Goal: Task Accomplishment & Management: Manage account settings

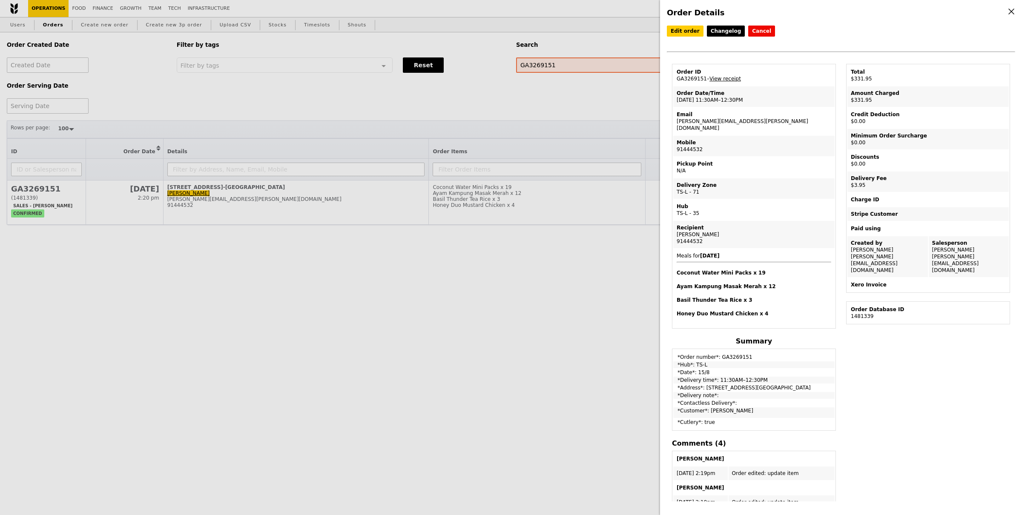
select select "100"
drag, startPoint x: 253, startPoint y: 228, endPoint x: 433, endPoint y: 457, distance: 290.8
click at [252, 228] on div "Order Details Edit order Changelog Cancel Order ID GA3269151 – View receipt Ord…" at bounding box center [511, 257] width 1022 height 515
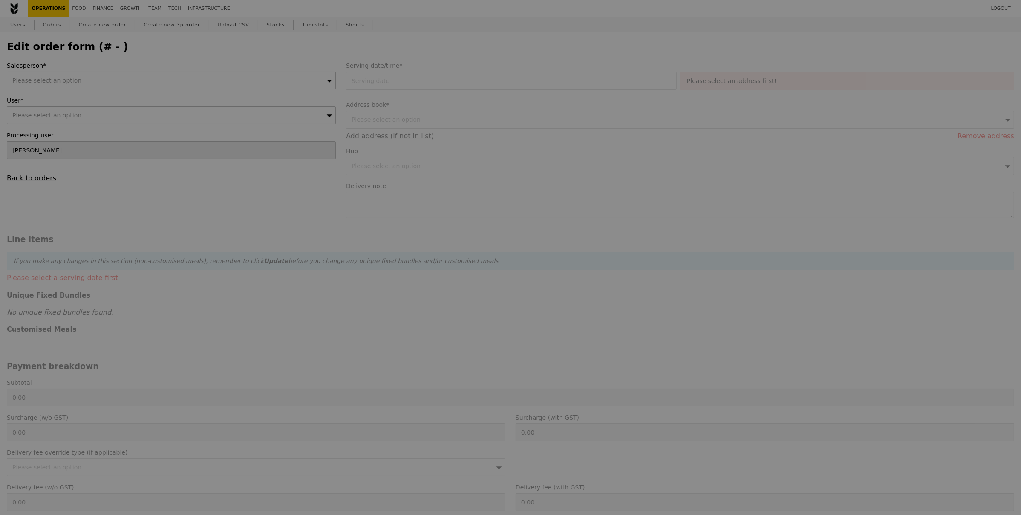
type input "[PERSON_NAME]"
type input "14 Aug 2025"
type textarea "Please deliver by 11:30AM."
type input "622.50"
type input "3.62"
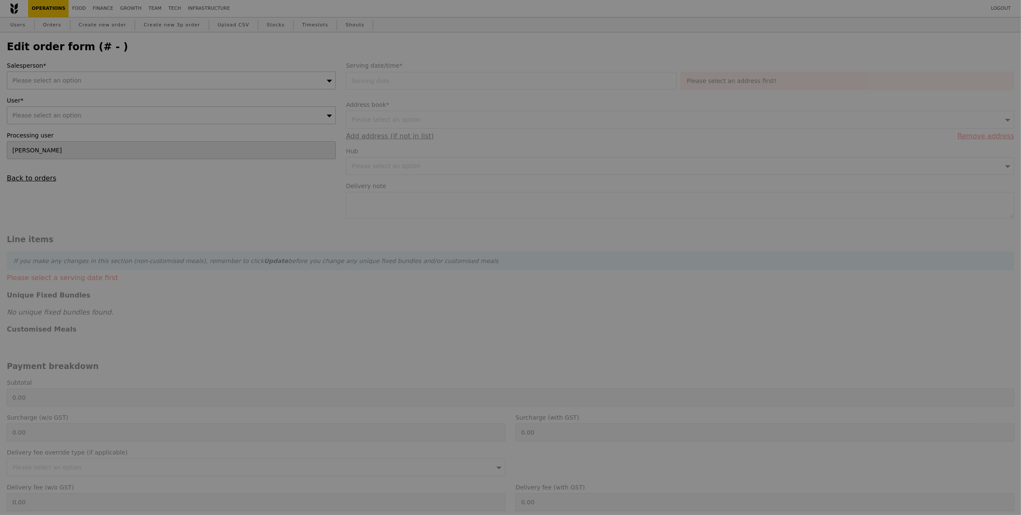
type input "3.95"
type input "626.45"
type input "Loading..."
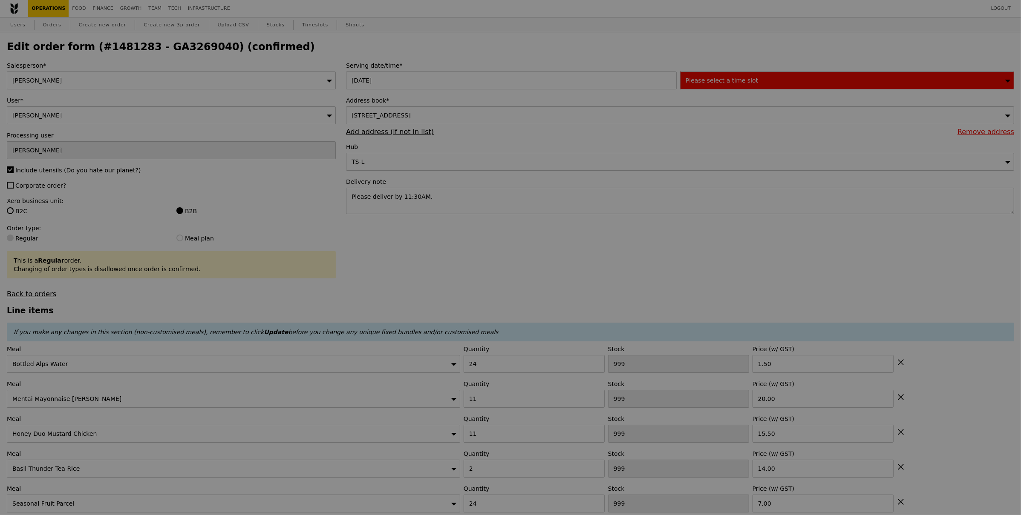
type input "63"
type input "69"
type input "77"
type input "92"
type input "72"
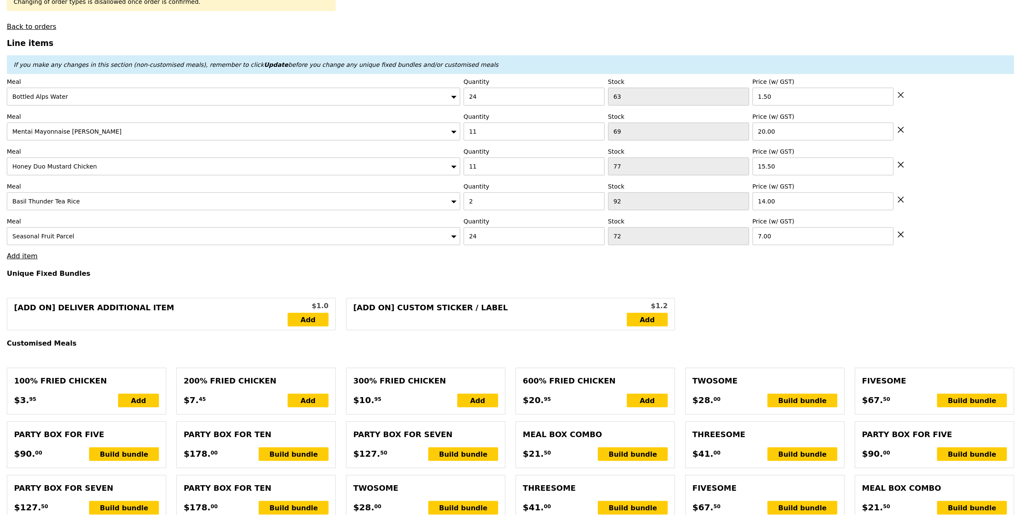
scroll to position [269, 0]
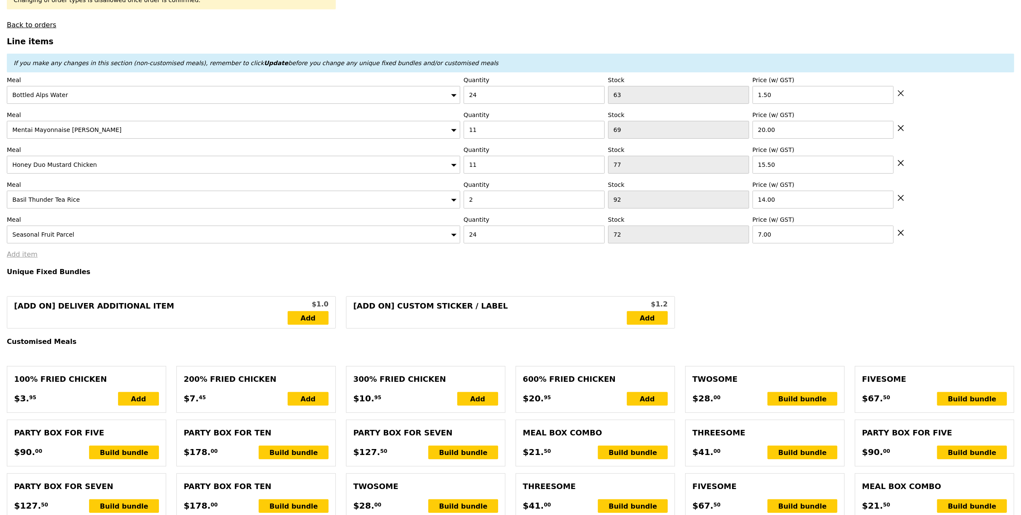
click at [15, 258] on link "Add item" at bounding box center [22, 254] width 31 height 8
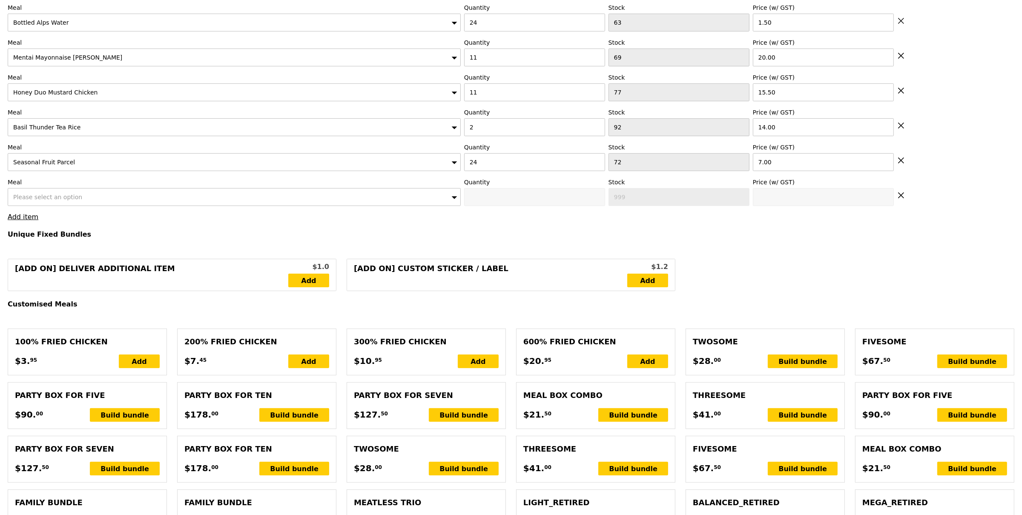
scroll to position [352, 0]
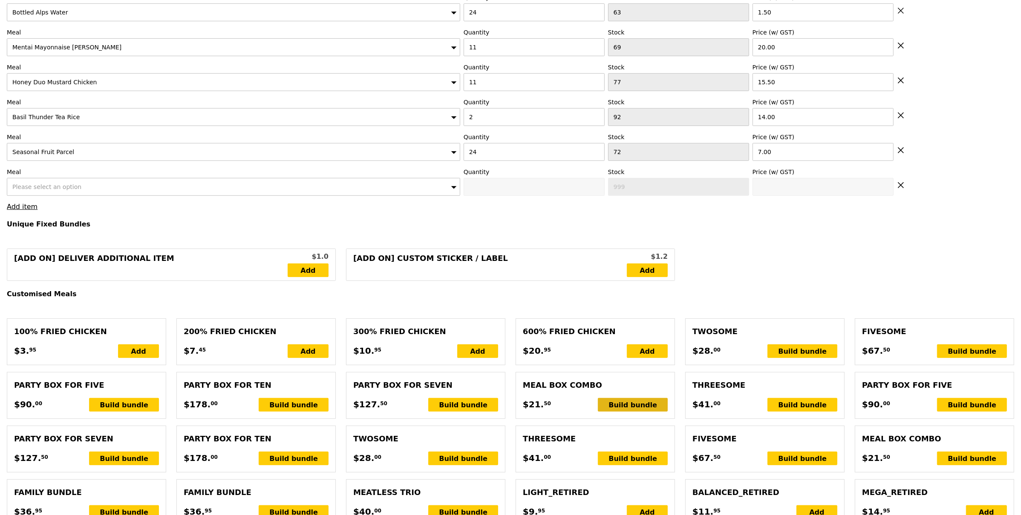
click at [640, 409] on div "Build bundle" at bounding box center [633, 405] width 70 height 14
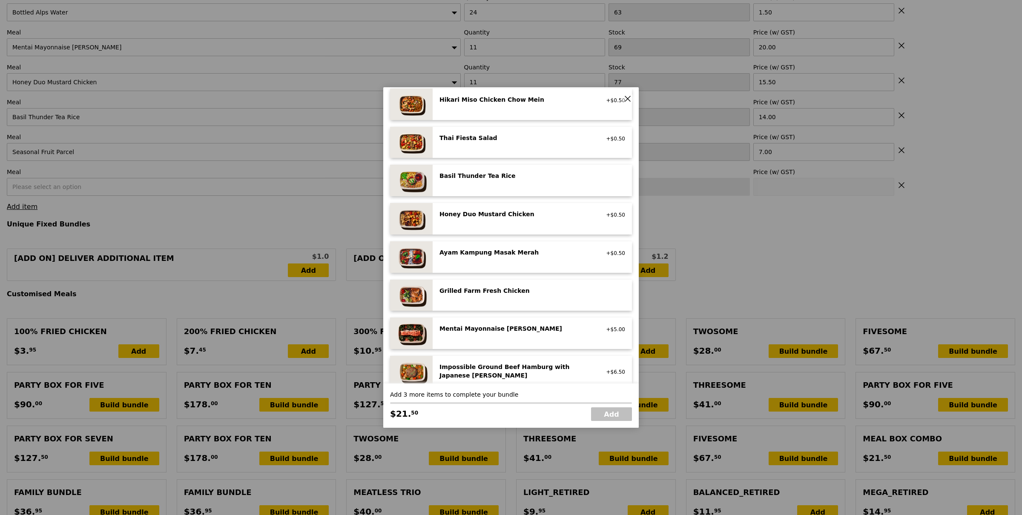
scroll to position [122, 0]
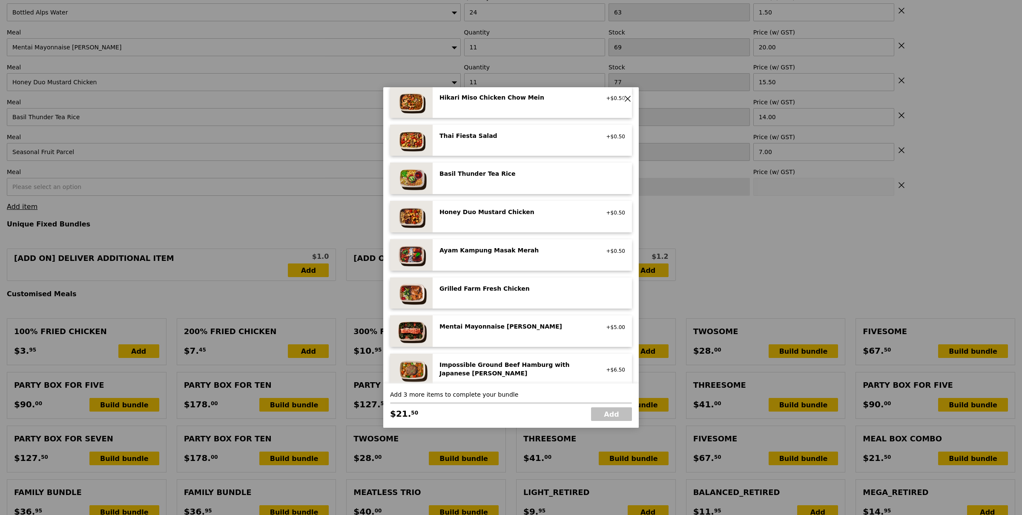
click at [525, 325] on div "Mentai Mayonnaise [PERSON_NAME]" at bounding box center [516, 326] width 153 height 9
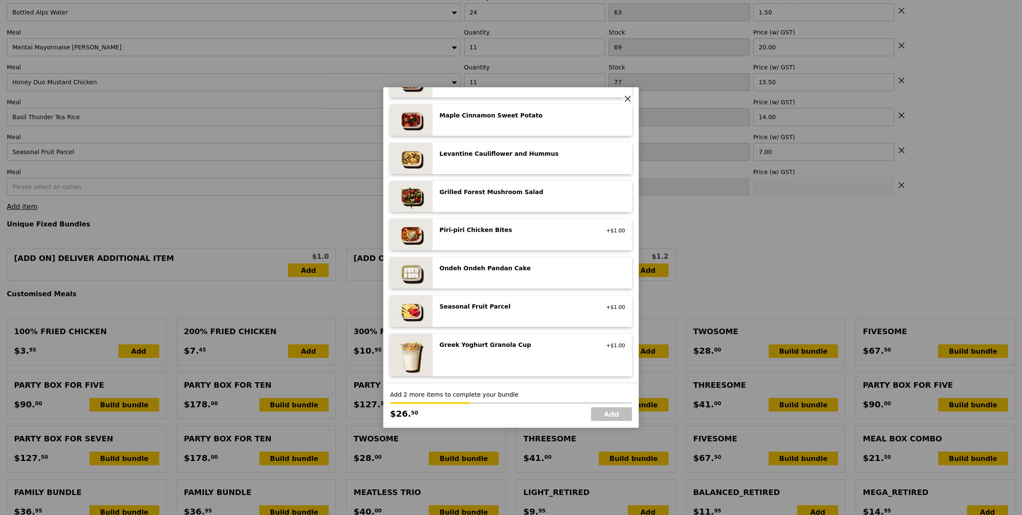
click at [512, 312] on div "Seasonal Fruit Parcel vegan" at bounding box center [515, 307] width 163 height 10
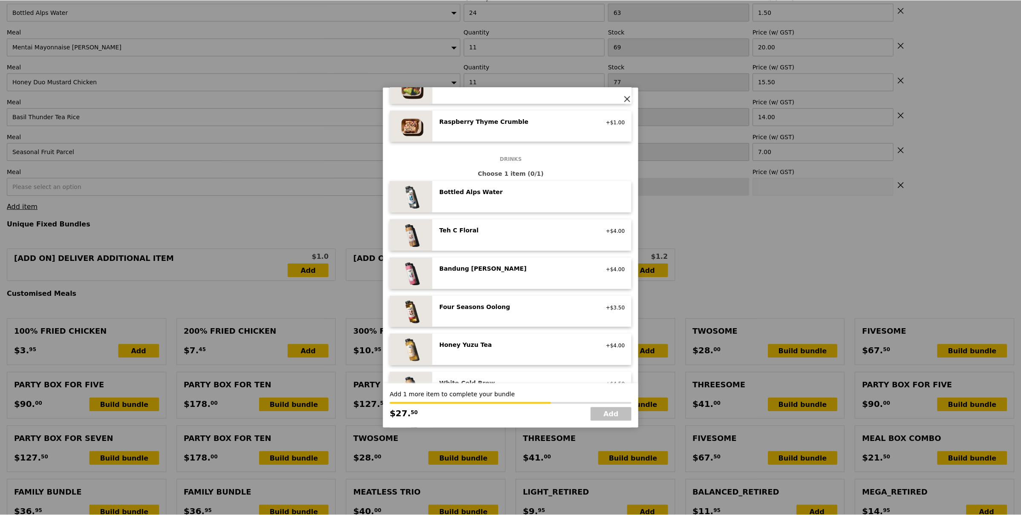
scroll to position [801, 0]
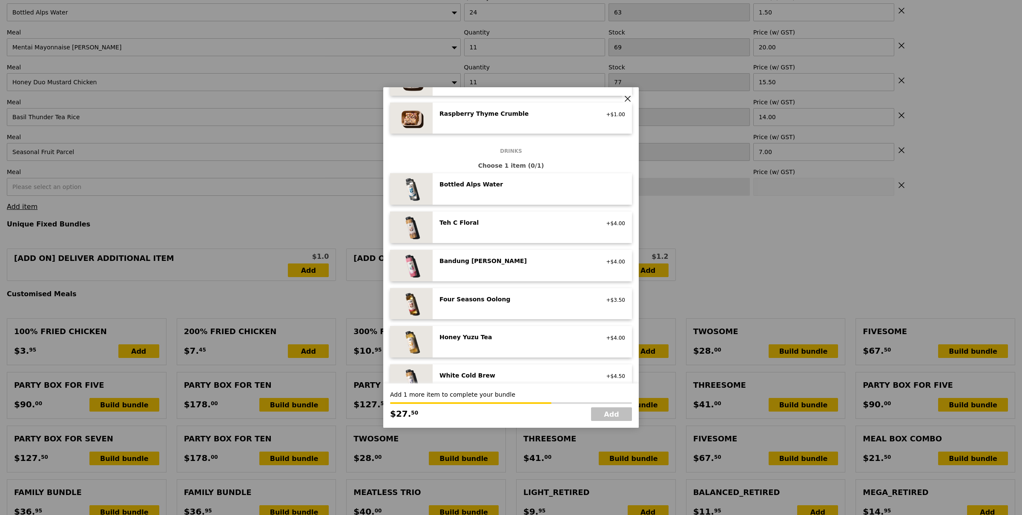
click at [561, 193] on div "Bottled Alps Water no sugar added, no caffeine, vegan" at bounding box center [533, 189] width 186 height 18
click at [610, 412] on link "Add" at bounding box center [611, 415] width 41 height 14
type input "Loading..."
type input "650.00"
type input "653.95"
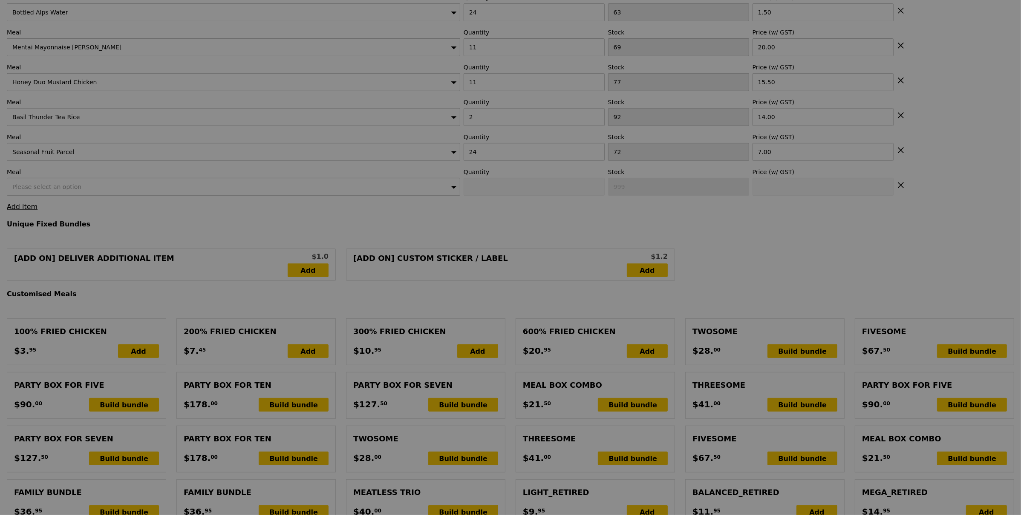
type input "61"
type input "67"
type input "70"
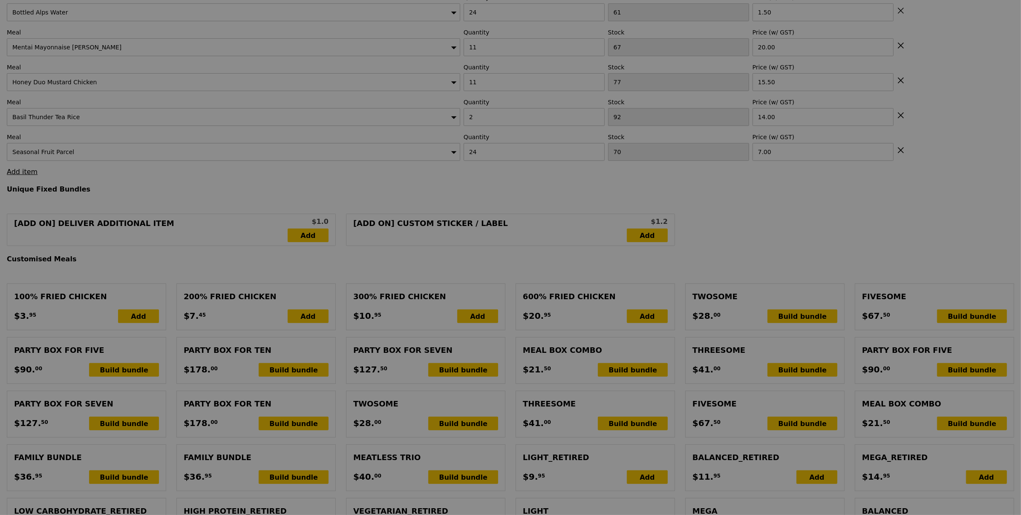
scroll to position [254, 0]
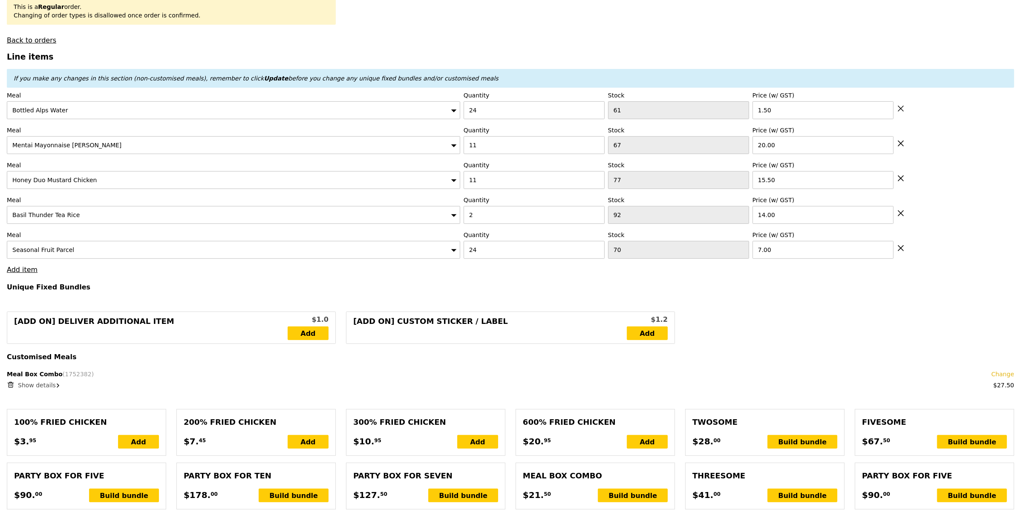
click at [1000, 375] on link "Change" at bounding box center [1002, 374] width 23 height 9
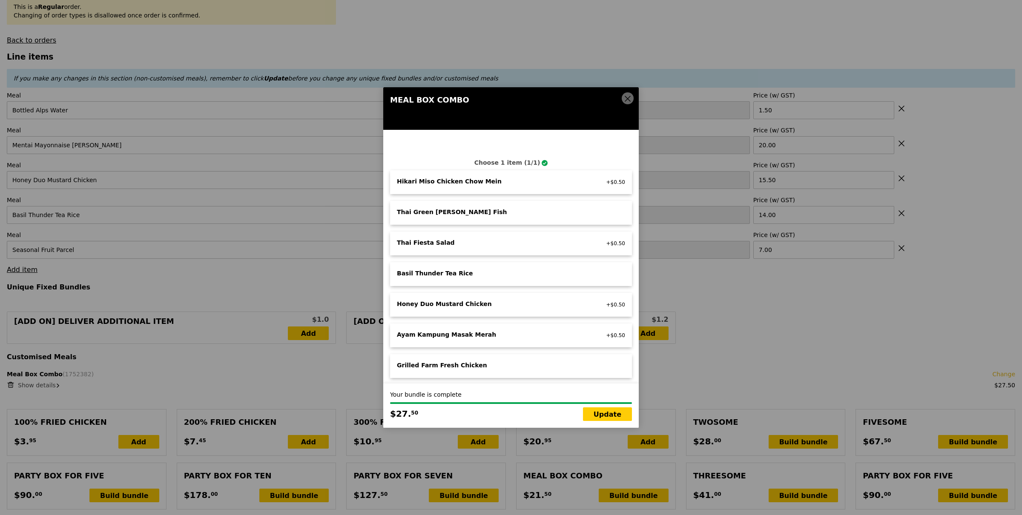
click at [624, 100] on icon at bounding box center [628, 99] width 8 height 8
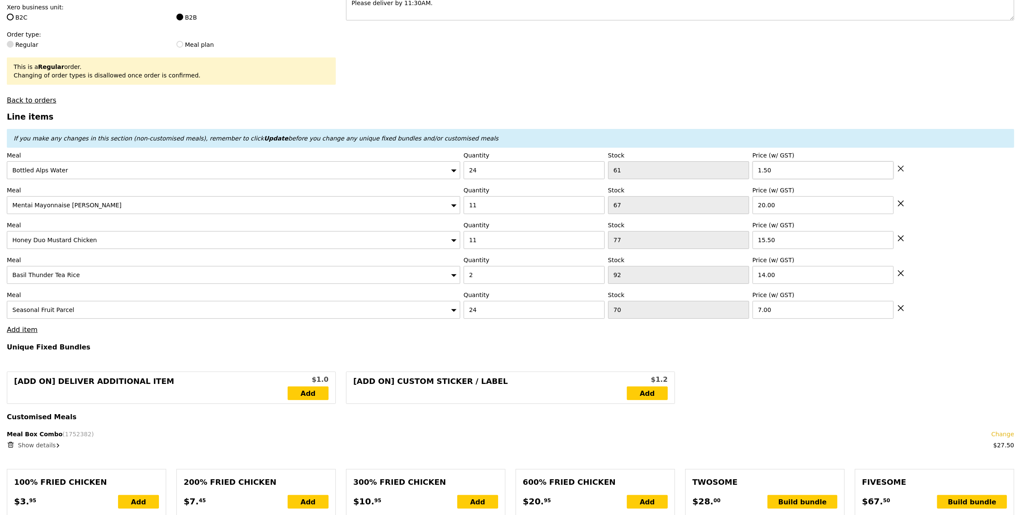
scroll to position [191, 0]
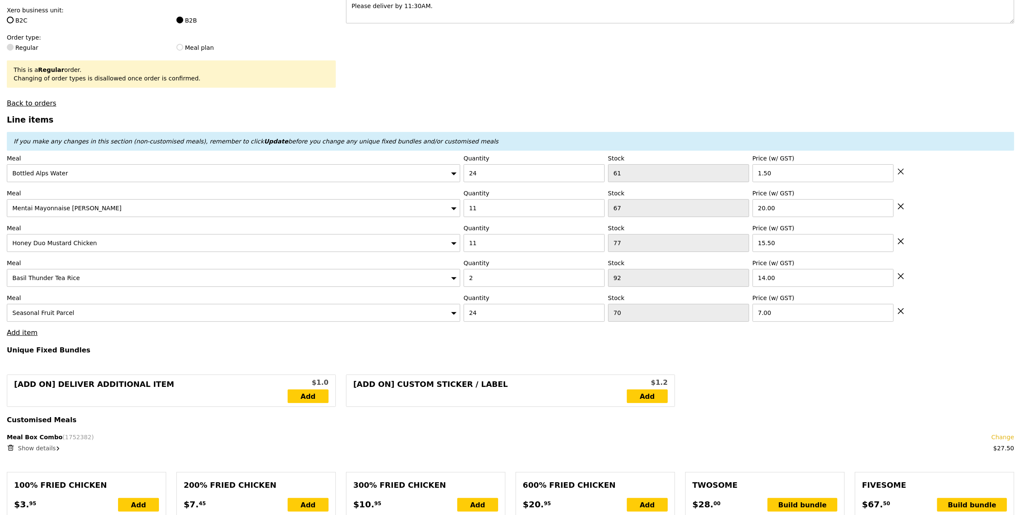
click at [903, 170] on icon at bounding box center [901, 172] width 8 height 8
type input "Loading..."
type input "11"
type input "67"
type input "20.00"
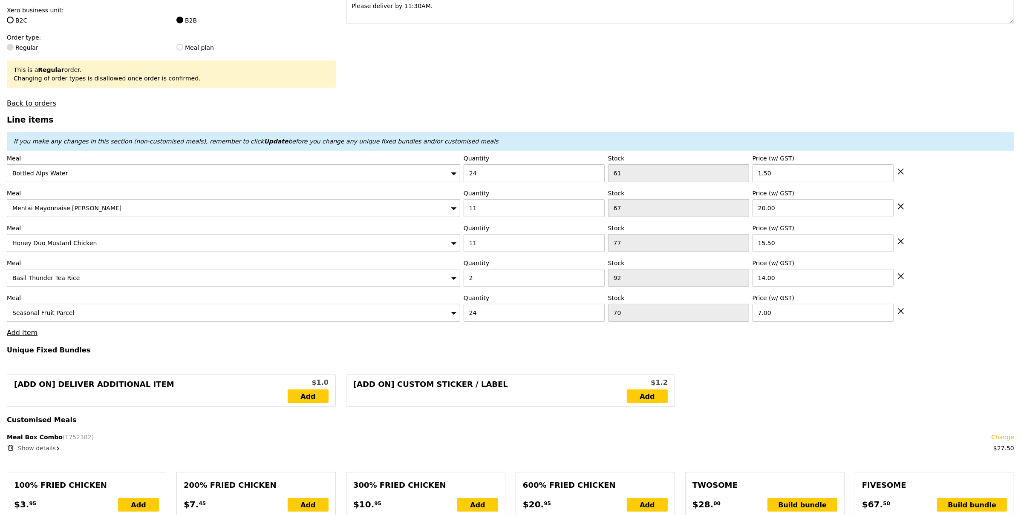
type input "77"
type input "15.50"
type input "2"
type input "92"
type input "14.00"
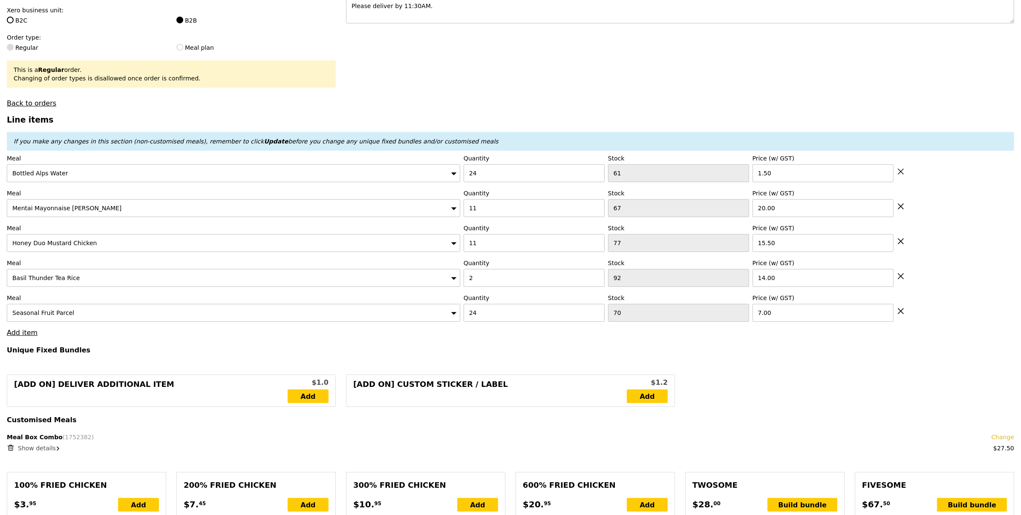
type input "24"
type input "70"
type input "7.00"
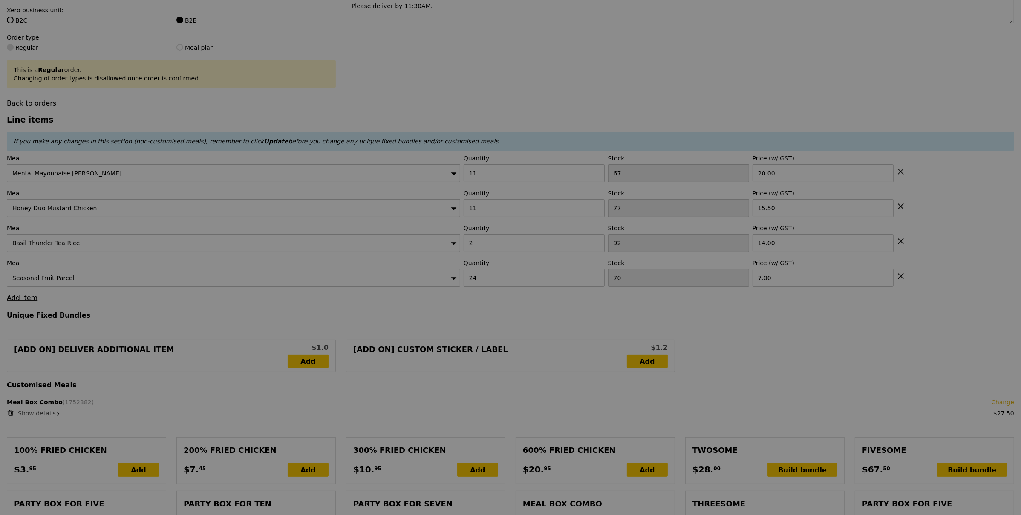
click at [902, 171] on div at bounding box center [510, 257] width 1021 height 515
type input "0.00"
type input "3.95"
click at [902, 171] on icon at bounding box center [901, 172] width 8 height 8
type input "Loading..."
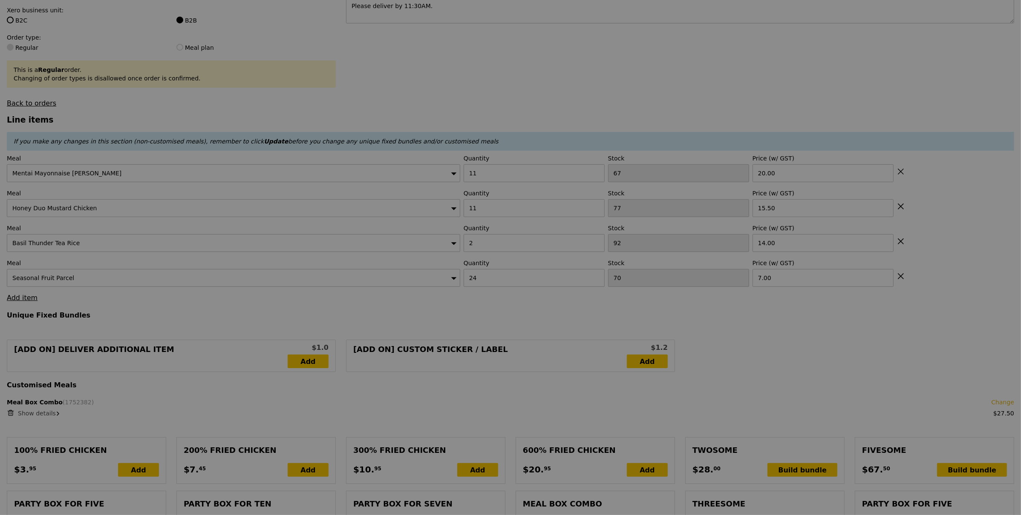
type input "77"
type input "15.50"
type input "2"
type input "92"
type input "14.00"
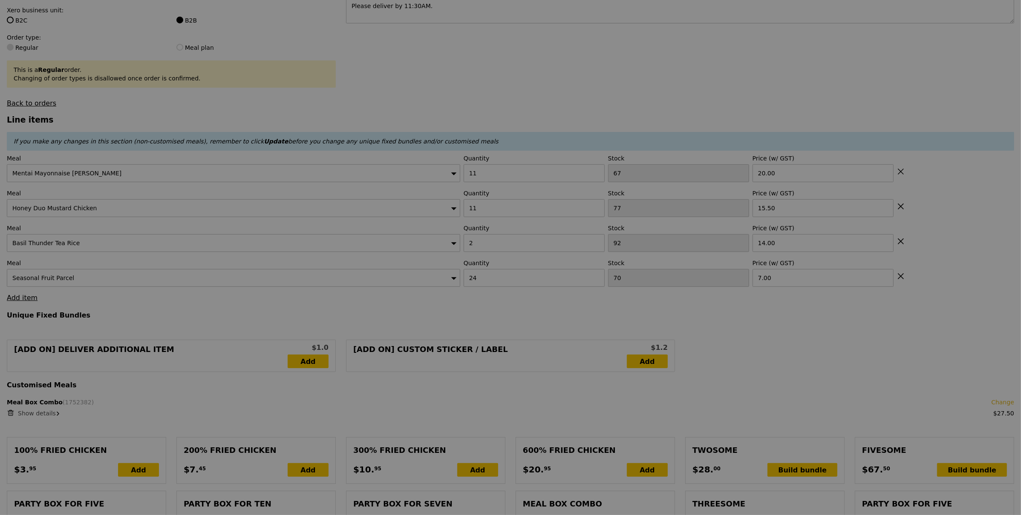
type input "24"
type input "70"
type input "7.00"
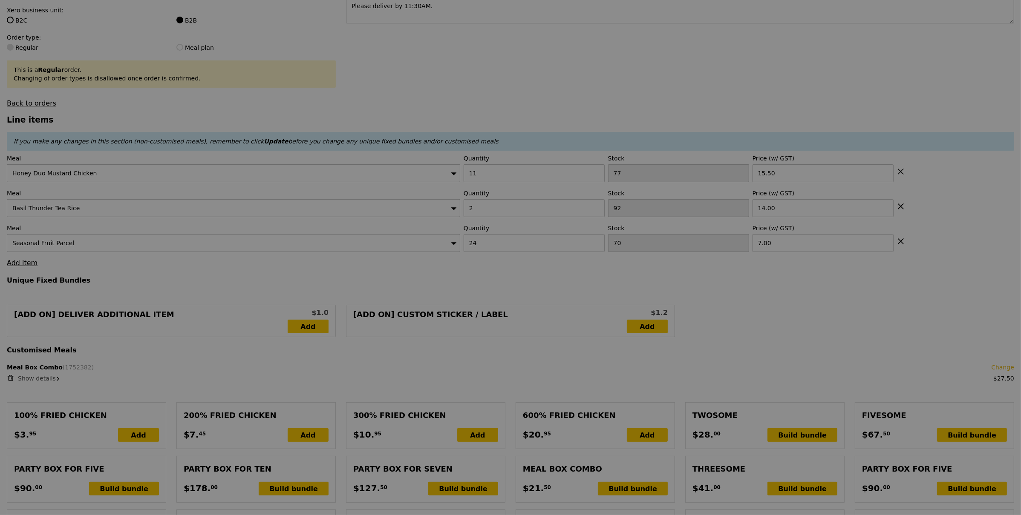
click at [902, 171] on div at bounding box center [510, 257] width 1021 height 515
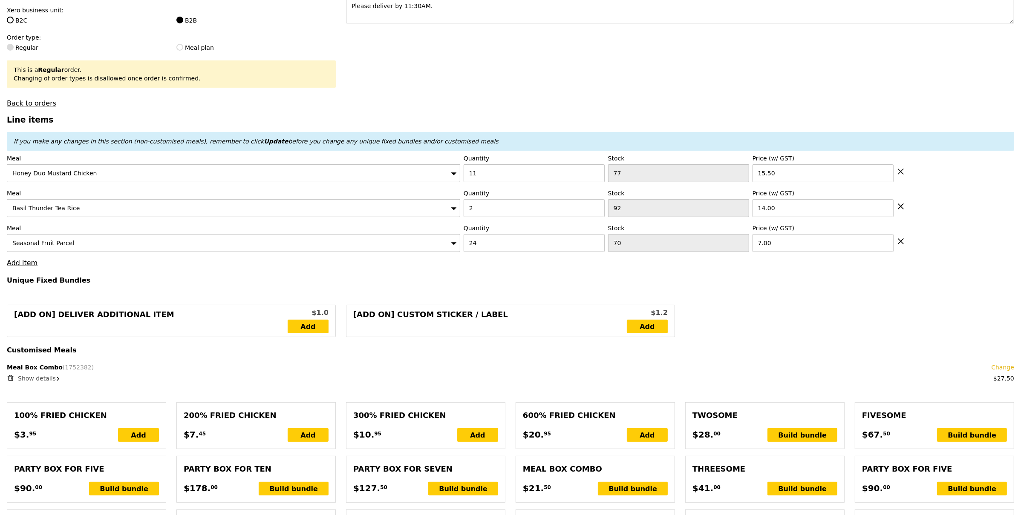
click at [902, 171] on icon at bounding box center [901, 172] width 8 height 8
type input "Loading..."
type input "2"
type input "92"
type input "14.00"
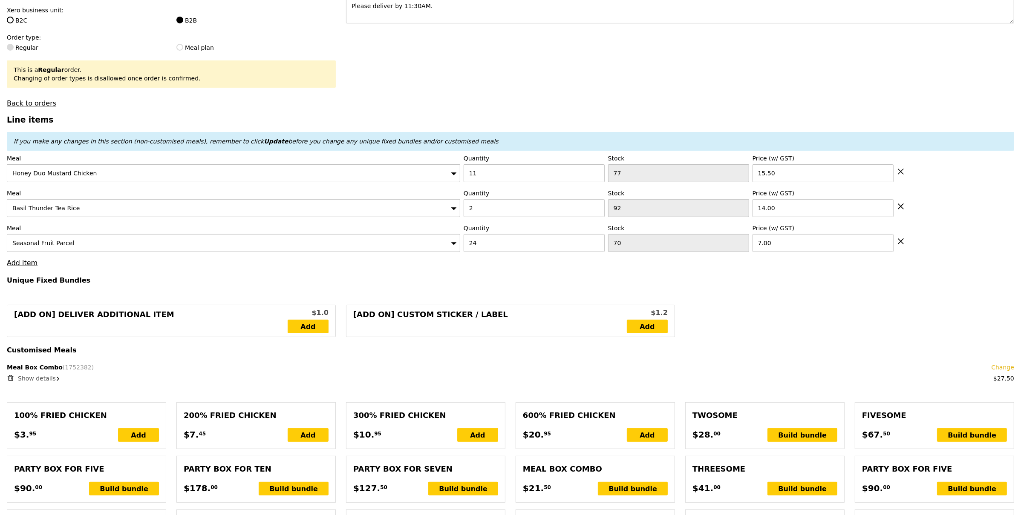
type input "24"
type input "70"
type input "7.00"
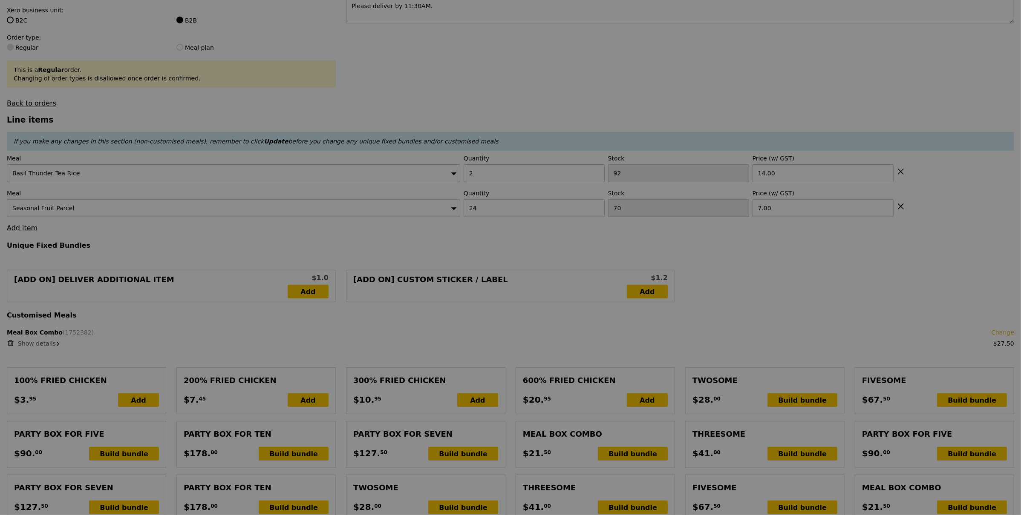
click at [902, 171] on div at bounding box center [510, 257] width 1021 height 515
click at [902, 172] on div at bounding box center [510, 257] width 1021 height 515
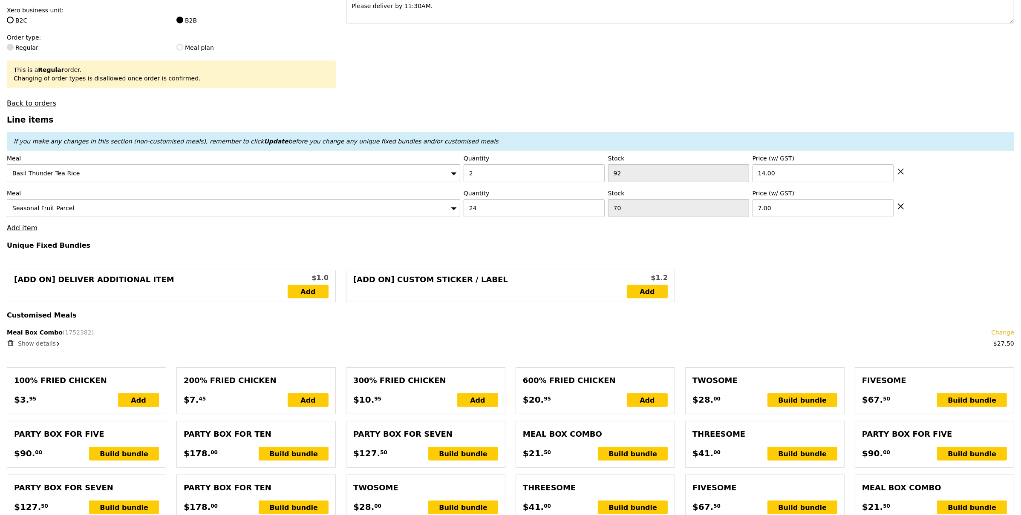
click at [902, 172] on icon at bounding box center [901, 172] width 8 height 8
type input "Loading..."
type input "24"
type input "70"
type input "7.00"
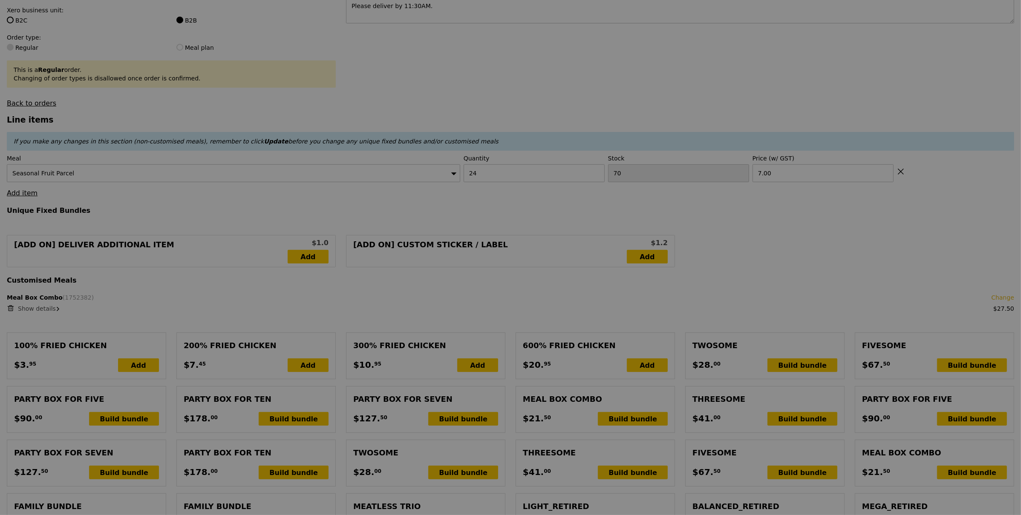
click at [902, 172] on div at bounding box center [510, 257] width 1021 height 515
click at [902, 172] on icon at bounding box center [901, 172] width 8 height 8
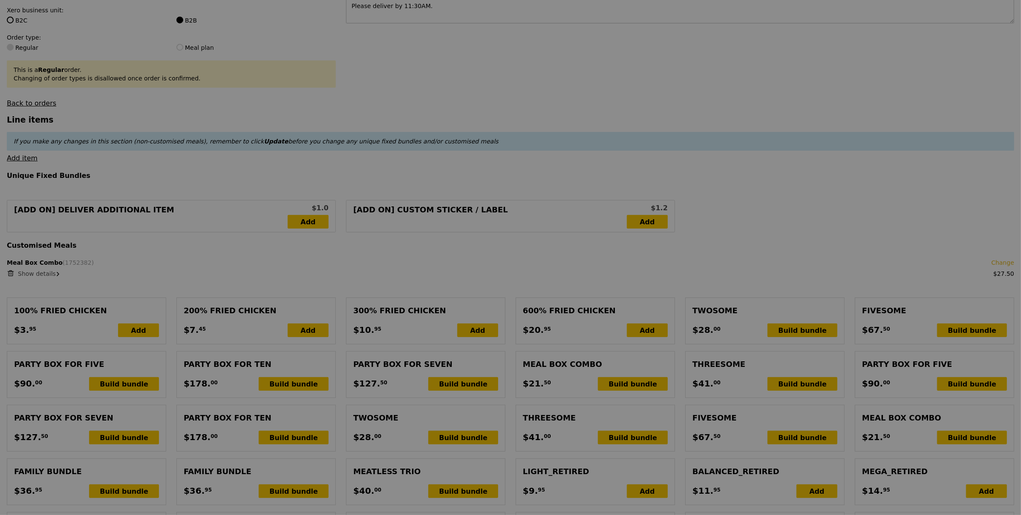
click at [902, 172] on div at bounding box center [510, 257] width 1021 height 515
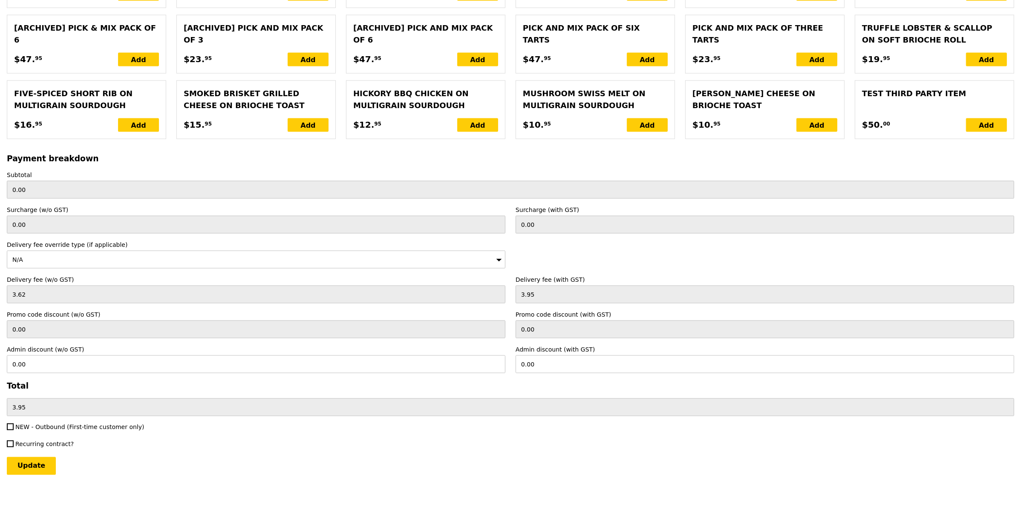
scroll to position [1626, 0]
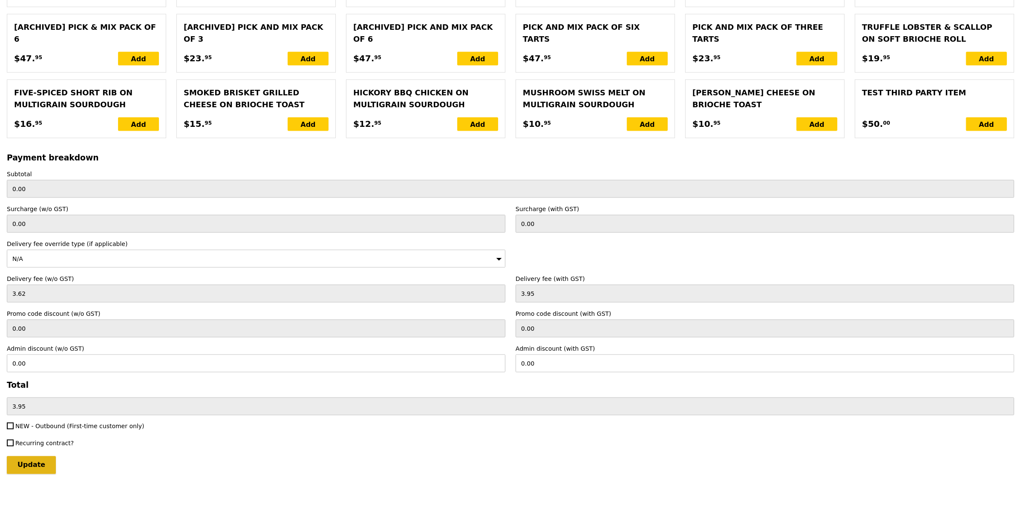
click at [49, 460] on input "Update" at bounding box center [31, 466] width 49 height 18
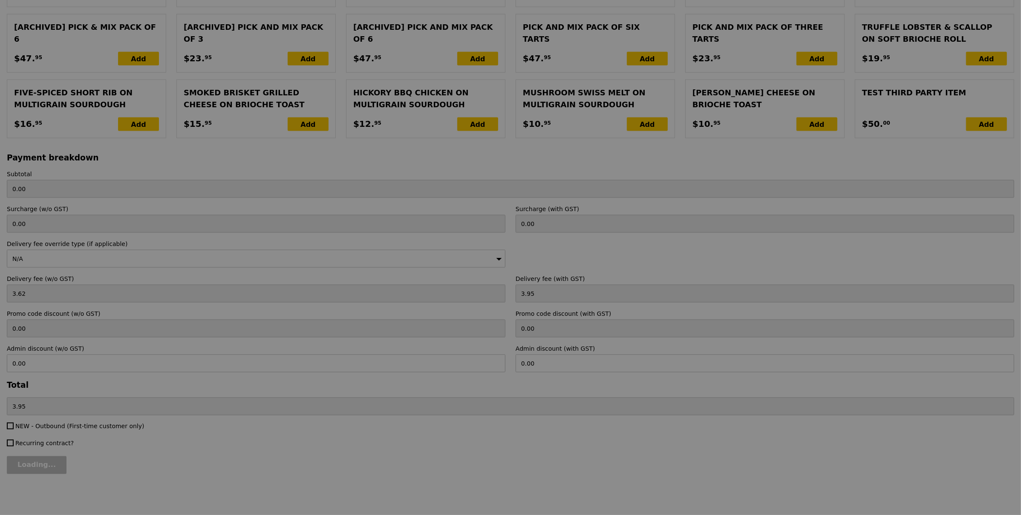
type input "Loading..."
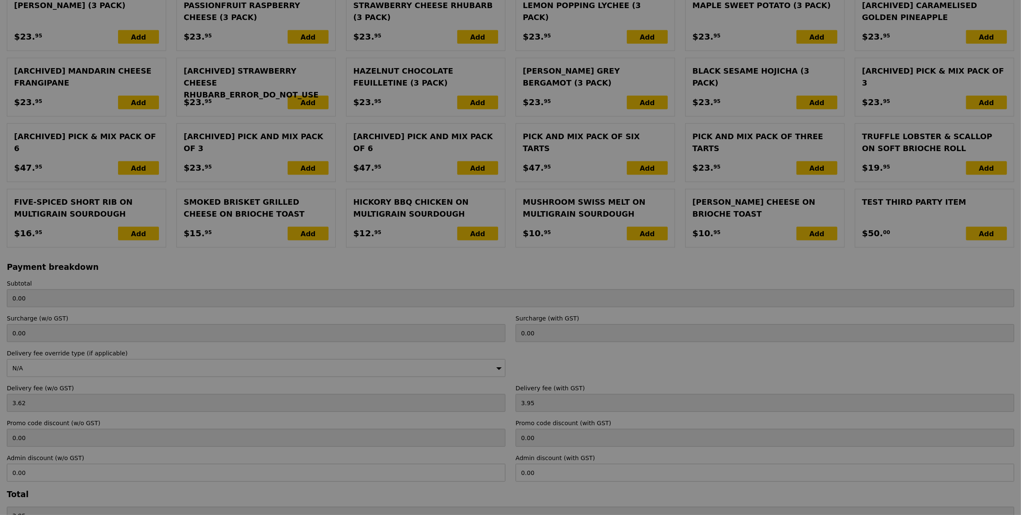
scroll to position [1398, 0]
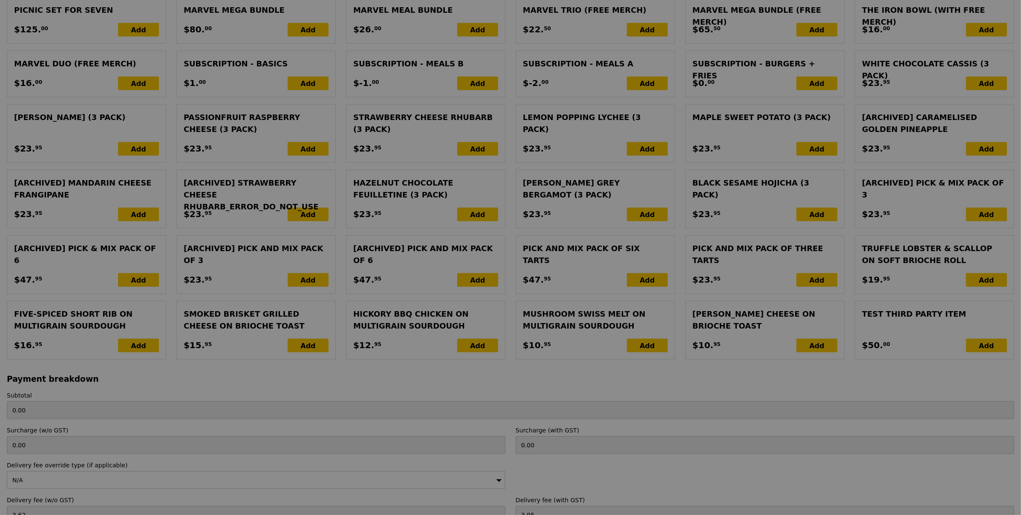
type input "27.50"
type input "12.84"
type input "14.00"
type input "41.50"
type input "Update"
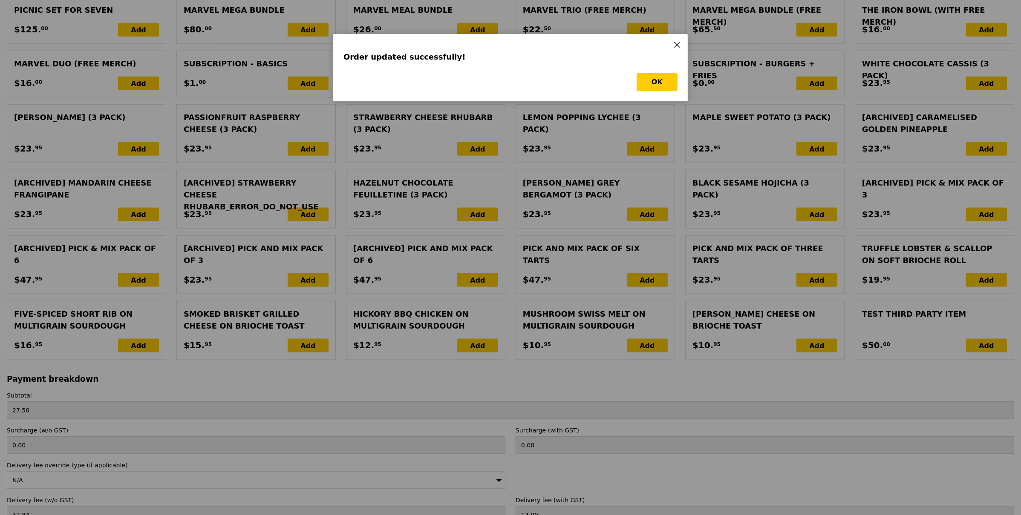
scroll to position [0, 0]
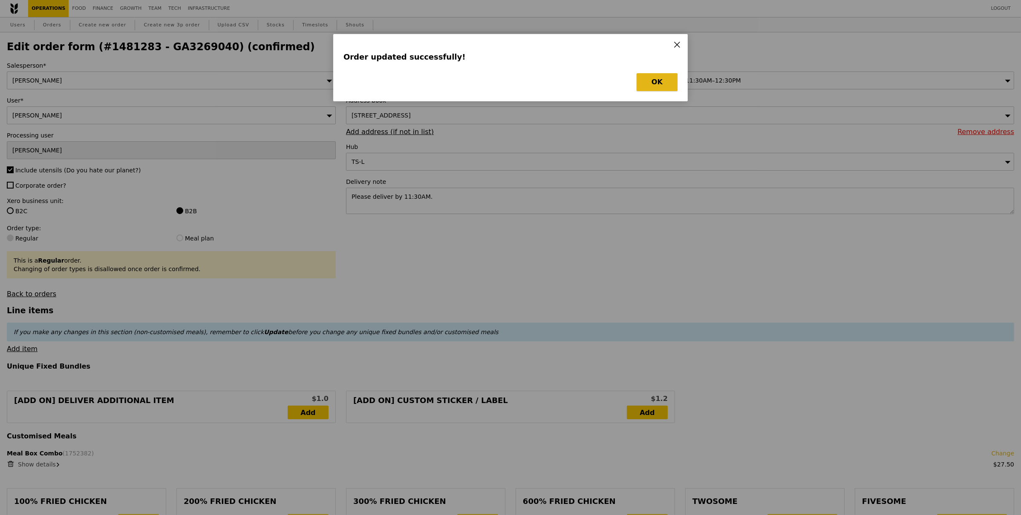
click at [644, 83] on button "OK" at bounding box center [656, 82] width 41 height 18
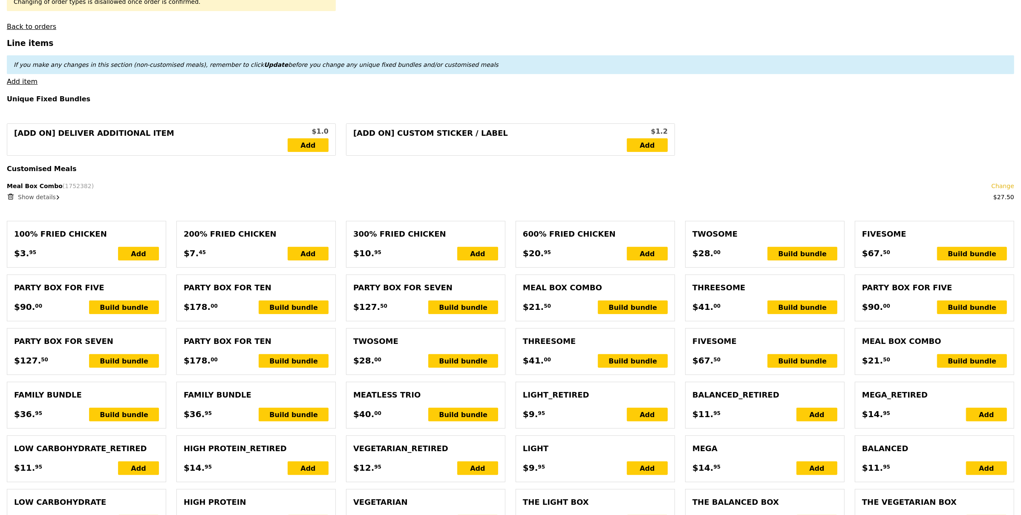
scroll to position [266, 0]
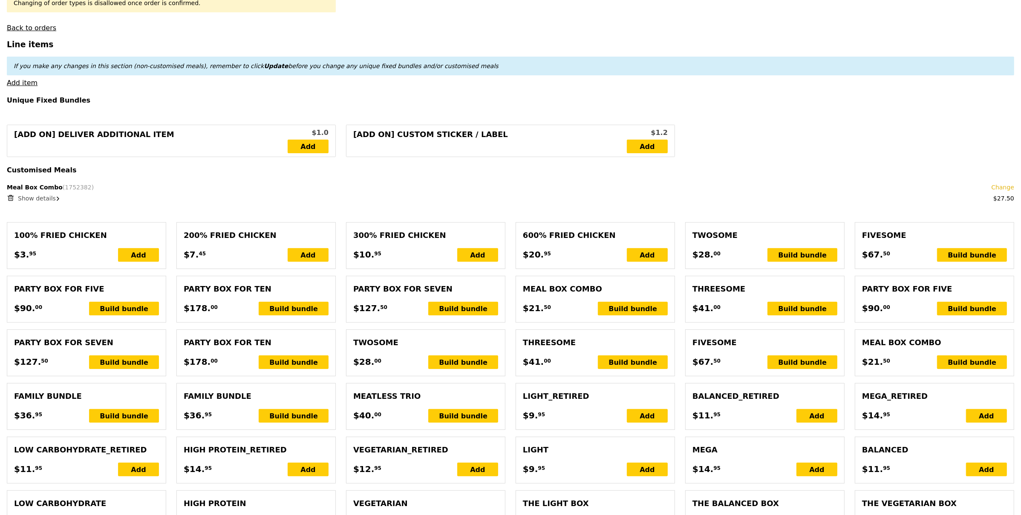
click at [44, 199] on span "Show details" at bounding box center [37, 198] width 38 height 7
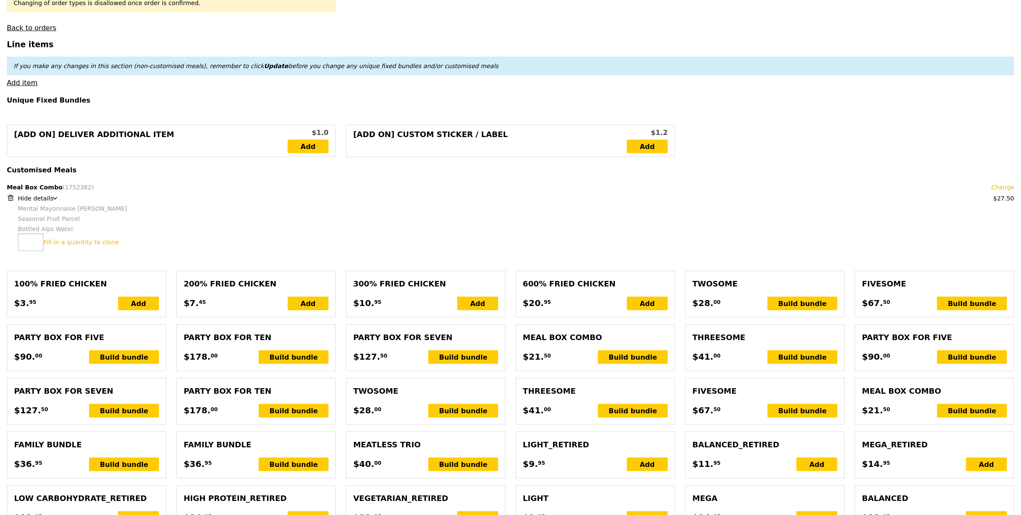
click at [28, 238] on input "number" at bounding box center [31, 242] width 26 height 18
type input "11"
click at [262, 243] on div "11 Clone this bundle 11 times" at bounding box center [516, 242] width 996 height 18
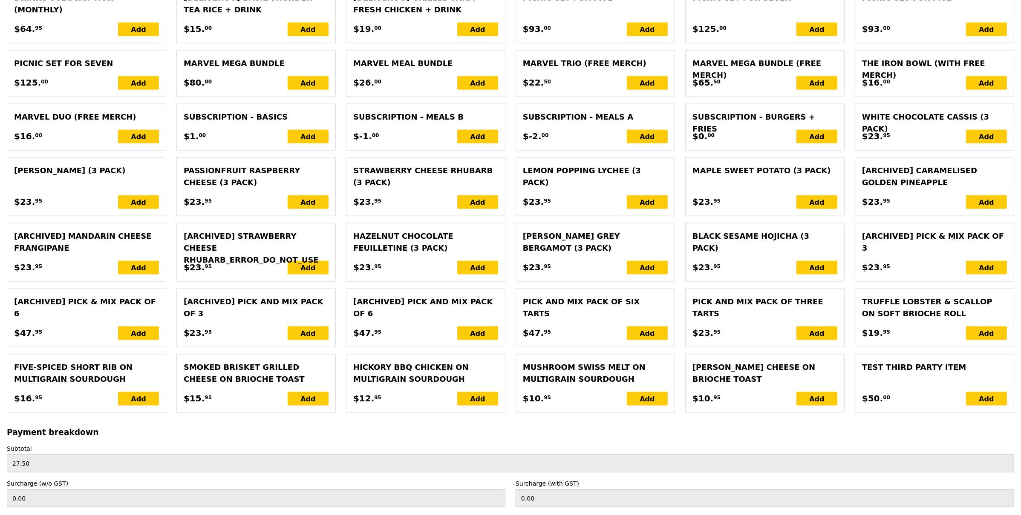
scroll to position [1675, 0]
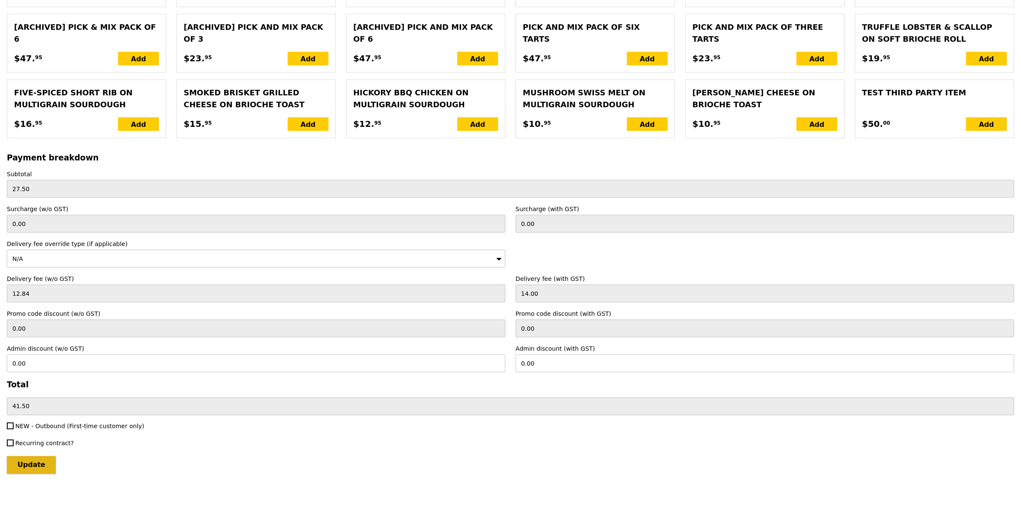
click at [33, 472] on input "Update" at bounding box center [31, 466] width 49 height 18
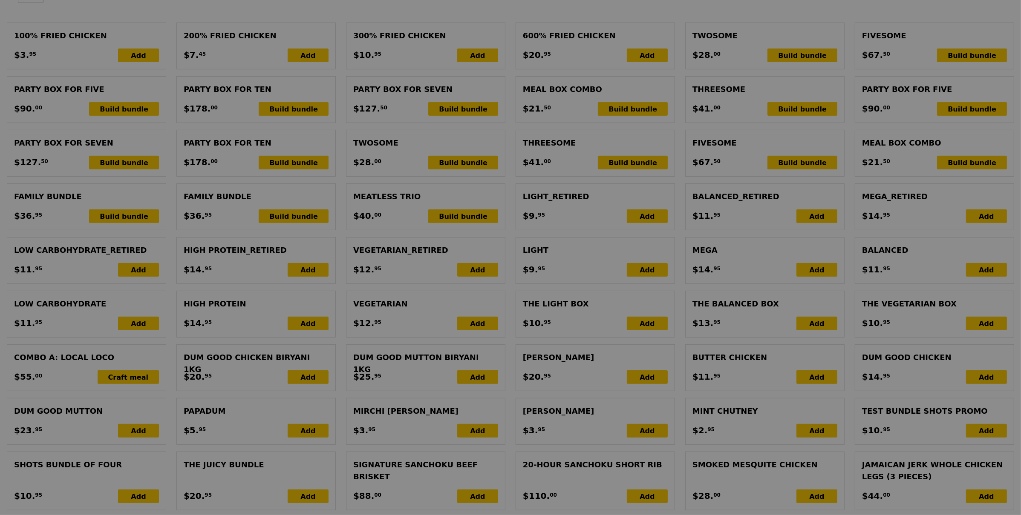
scroll to position [0, 0]
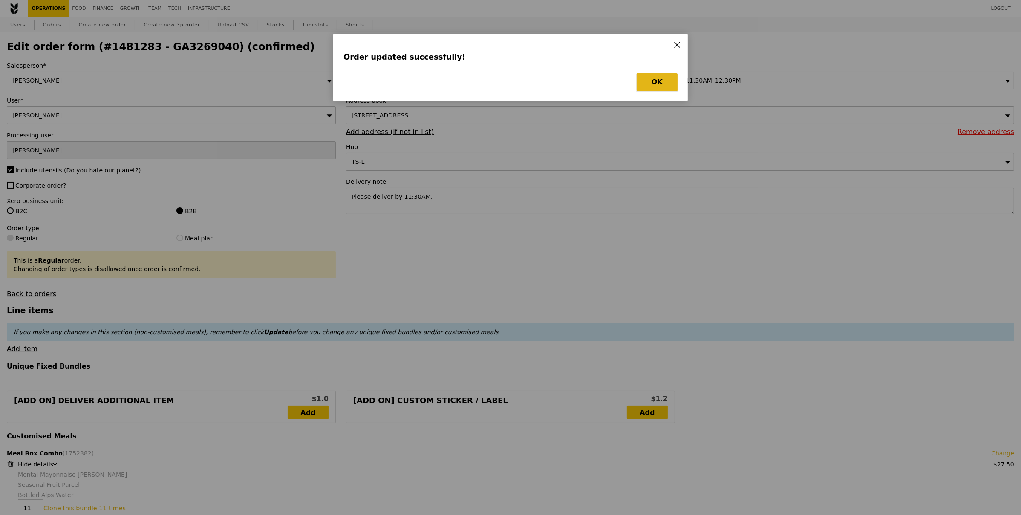
click at [641, 85] on button "OK" at bounding box center [656, 82] width 41 height 18
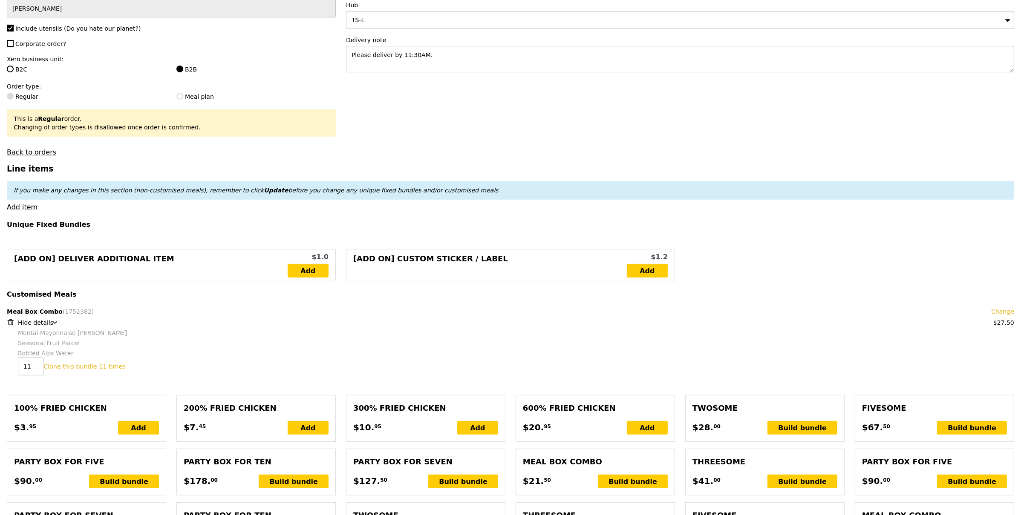
scroll to position [148, 0]
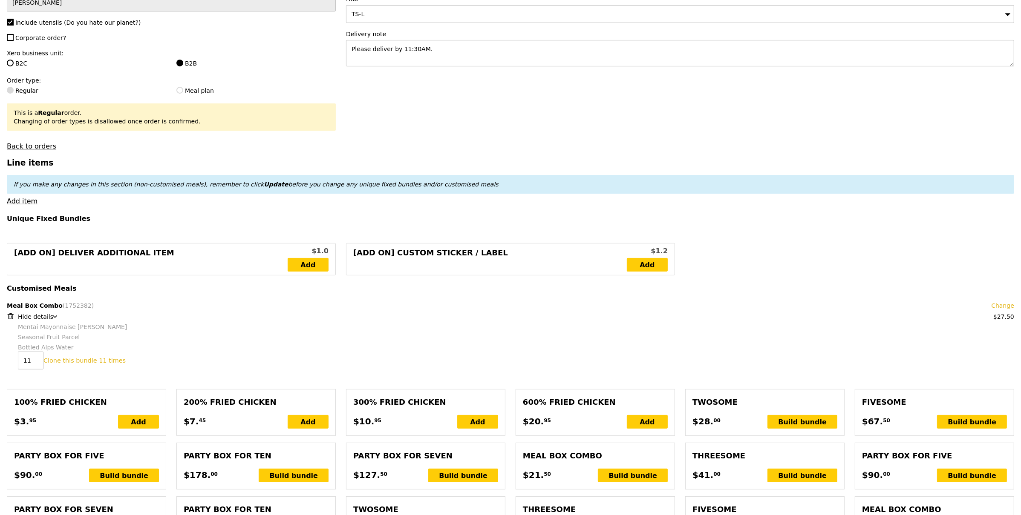
click at [285, 311] on div "Meal Box Combo (1752382) Change $27.50 Hide details Mentai Mayonnaise Aburi Sal…" at bounding box center [510, 335] width 1007 height 67
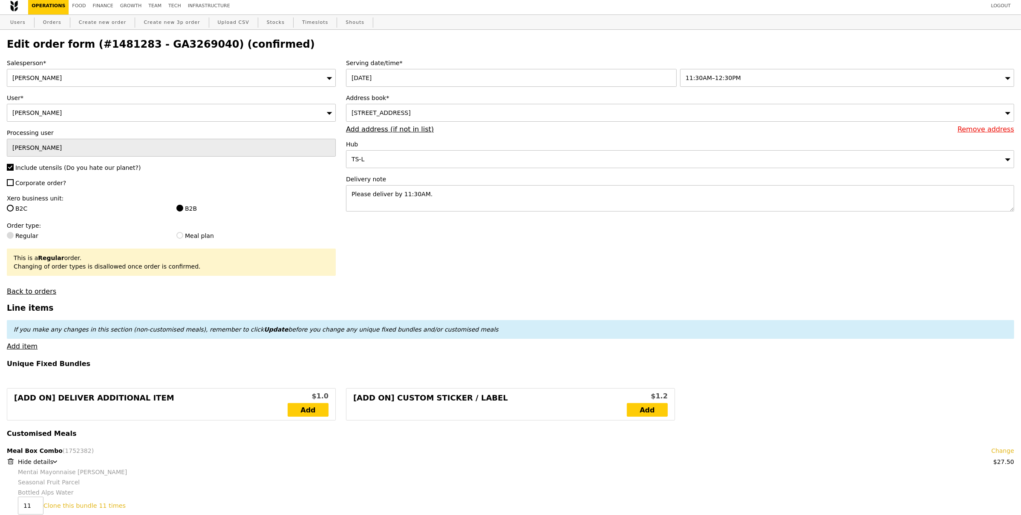
scroll to position [0, 0]
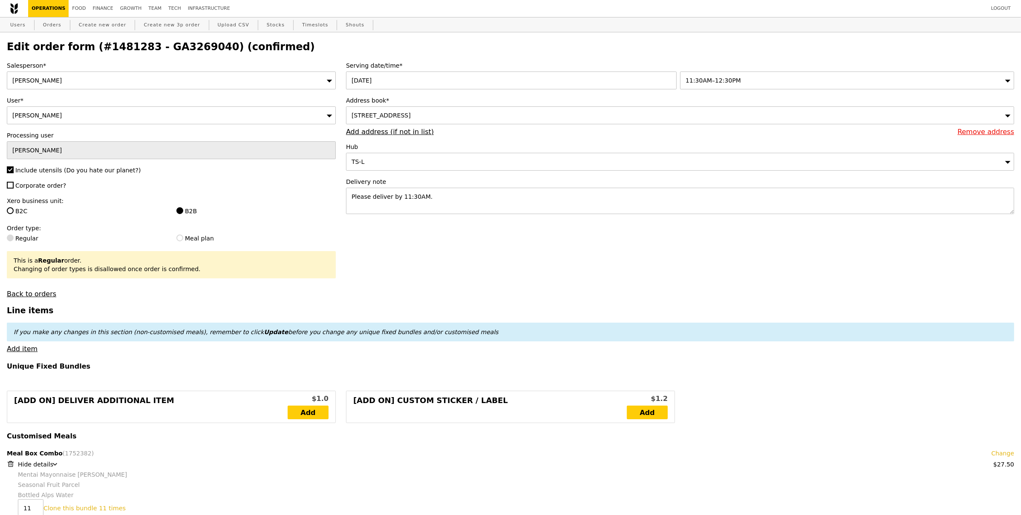
click at [88, 438] on h4 "Customised Meals" at bounding box center [510, 436] width 1007 height 8
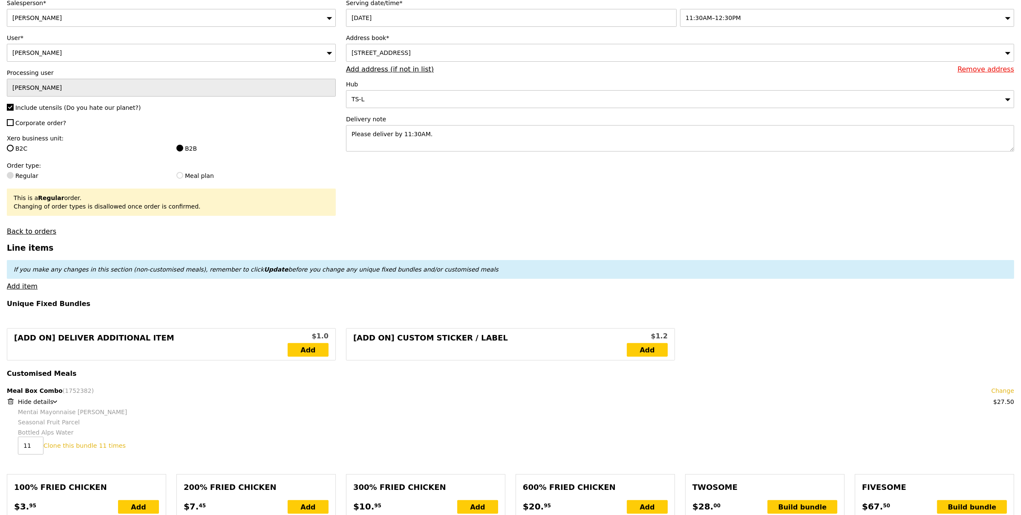
scroll to position [146, 0]
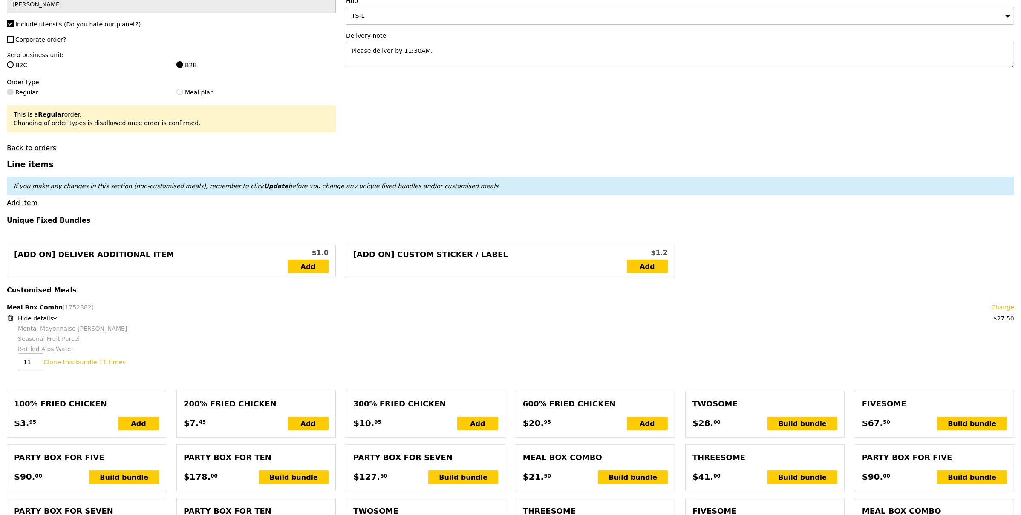
click at [145, 368] on div "11 Clone this bundle 11 times" at bounding box center [516, 363] width 996 height 18
click at [55, 362] on link "Clone this bundle 11 times" at bounding box center [84, 362] width 82 height 7
type input "Loading..."
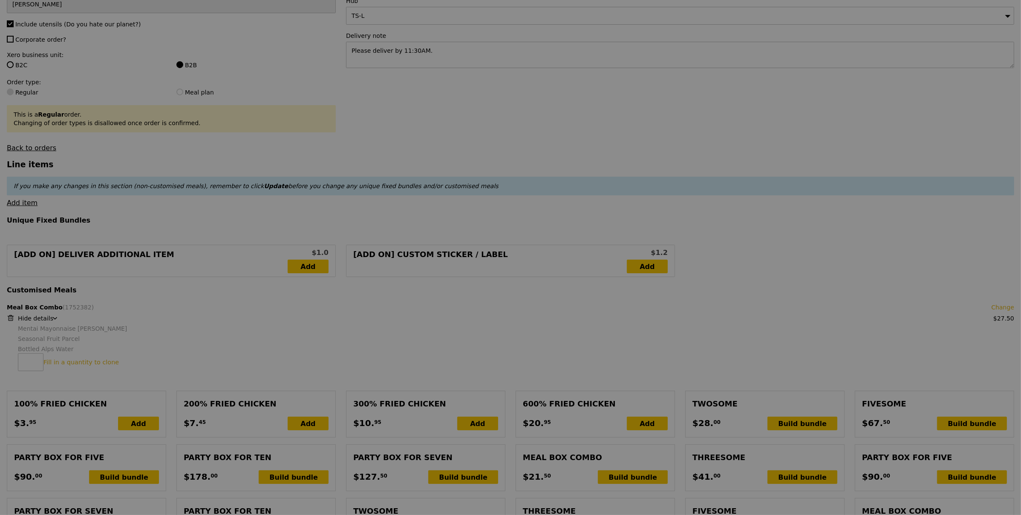
type input "Update"
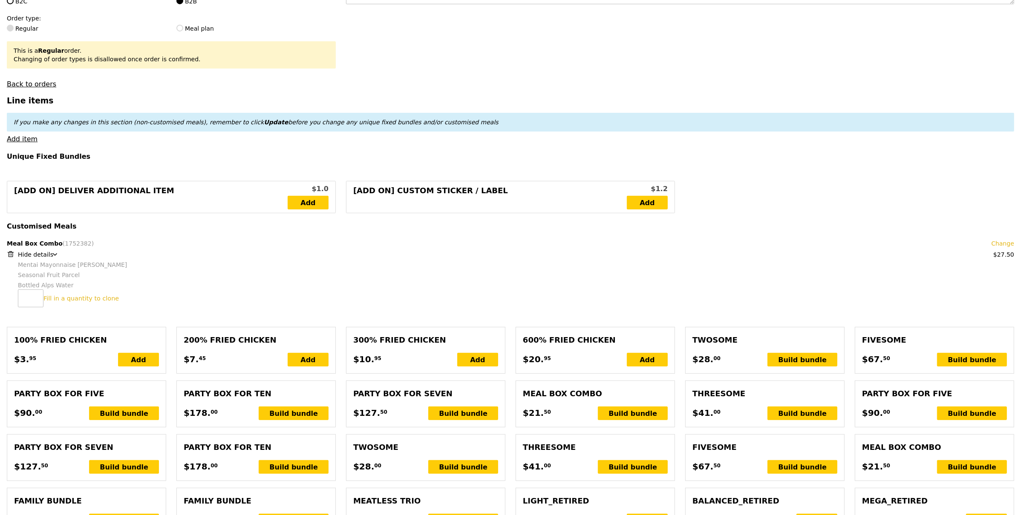
scroll to position [212, 0]
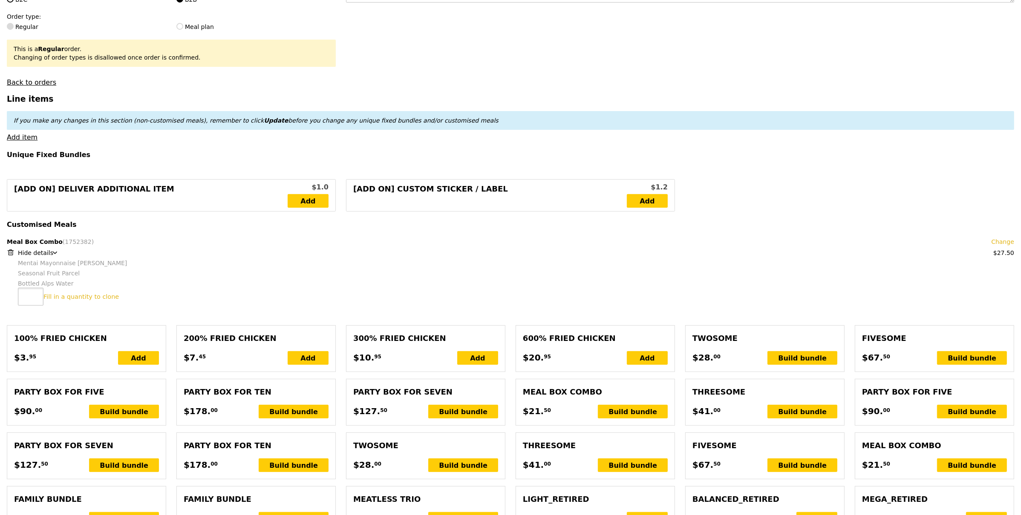
click at [27, 302] on input "number" at bounding box center [31, 297] width 26 height 18
type input "11"
click at [100, 299] on link "Clone this bundle 11 times" at bounding box center [84, 296] width 82 height 7
type input "Loading..."
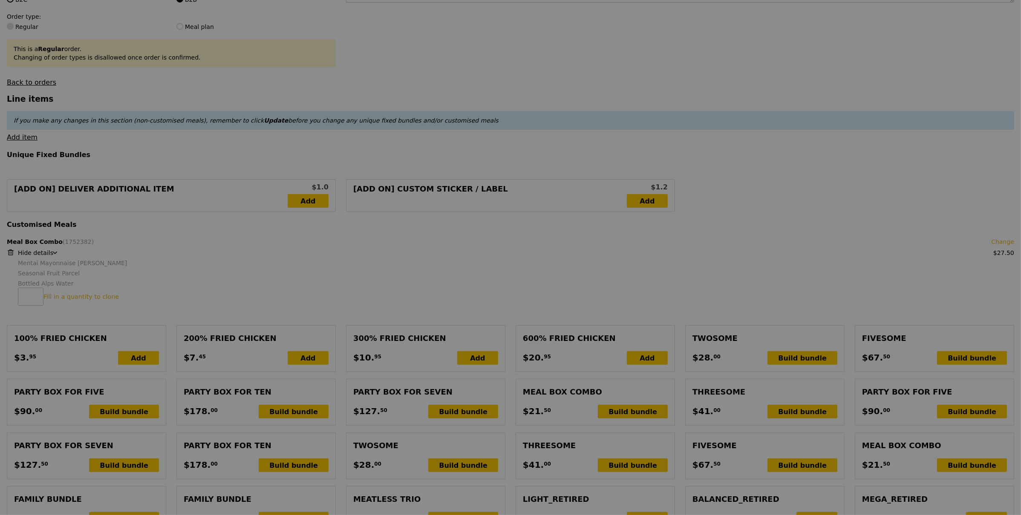
type input "Update"
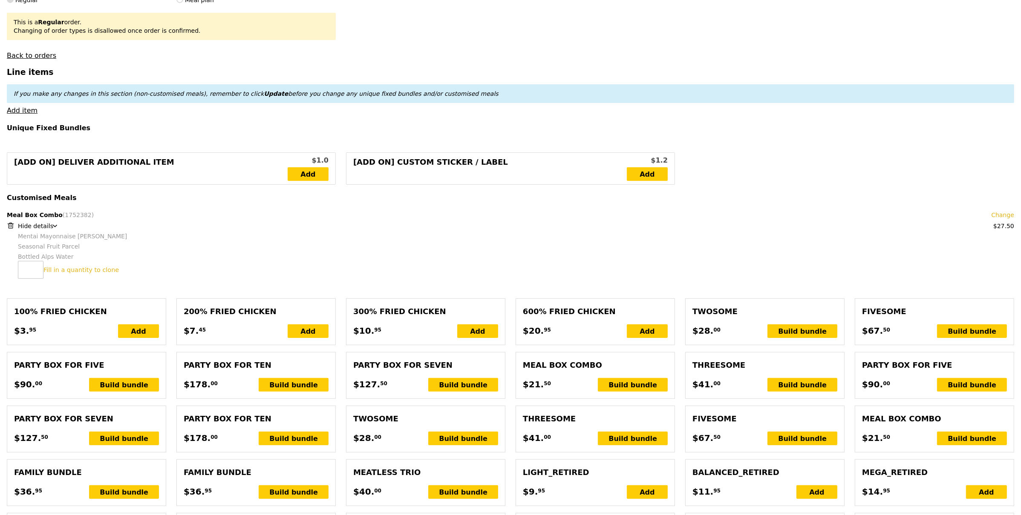
scroll to position [277, 0]
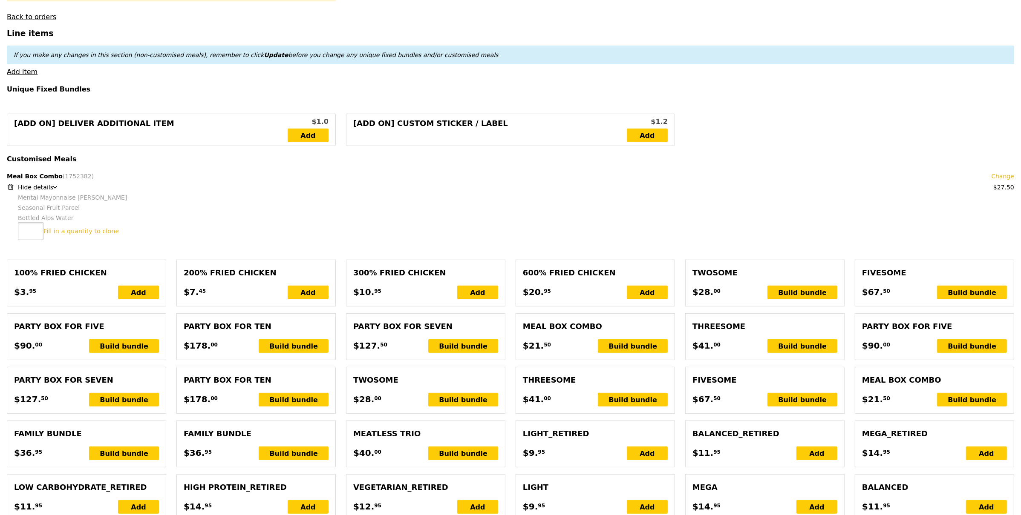
click at [35, 225] on input "number" at bounding box center [31, 231] width 26 height 18
type input "11"
click at [211, 232] on div "11 Clone this bundle 11 times" at bounding box center [516, 231] width 996 height 18
click at [1003, 180] on link "Change" at bounding box center [1002, 176] width 23 height 9
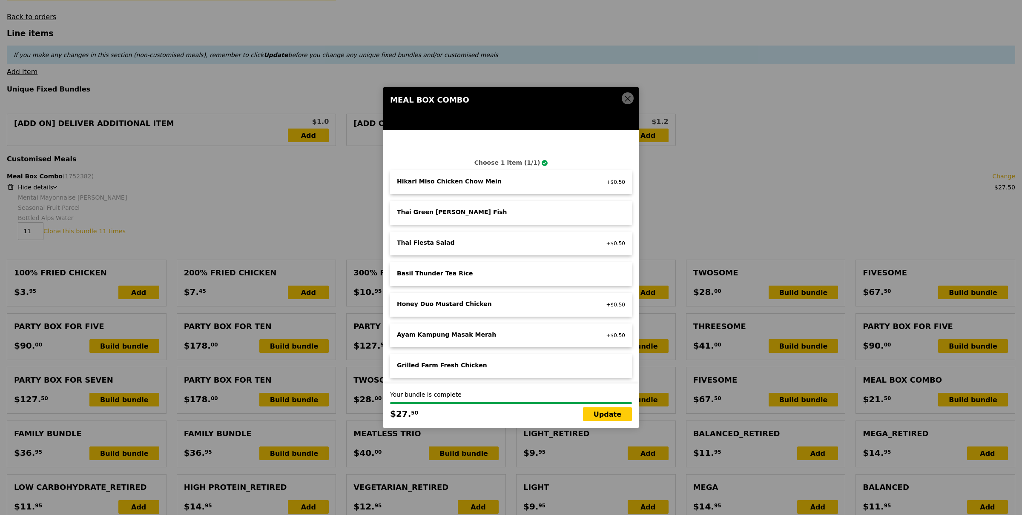
click at [625, 100] on icon at bounding box center [628, 99] width 8 height 8
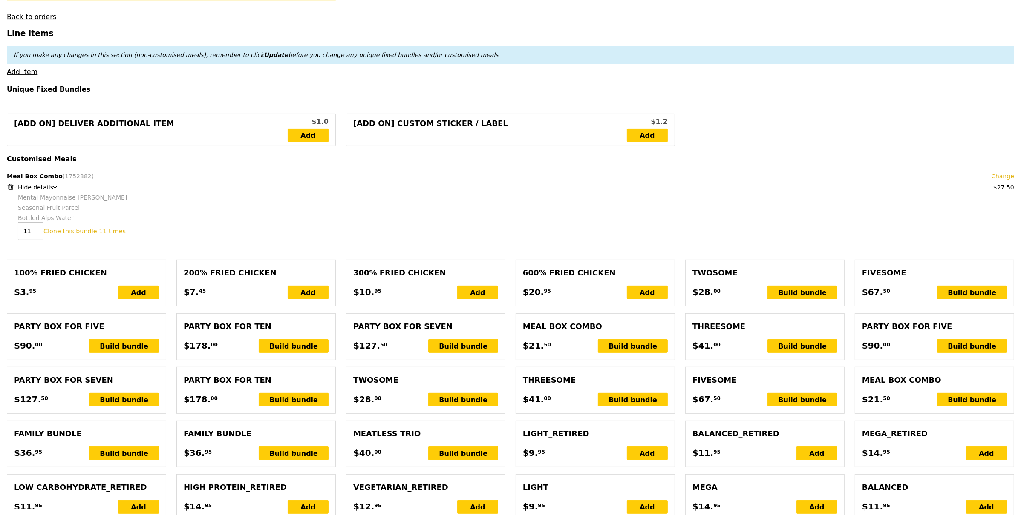
click at [81, 233] on link "Clone this bundle 11 times" at bounding box center [84, 231] width 82 height 7
type input "Loading..."
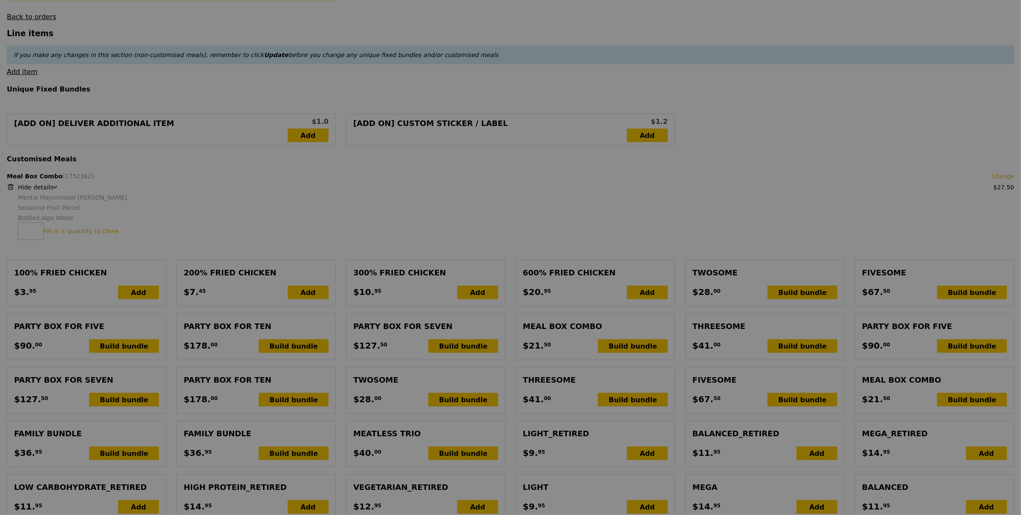
type input "Update"
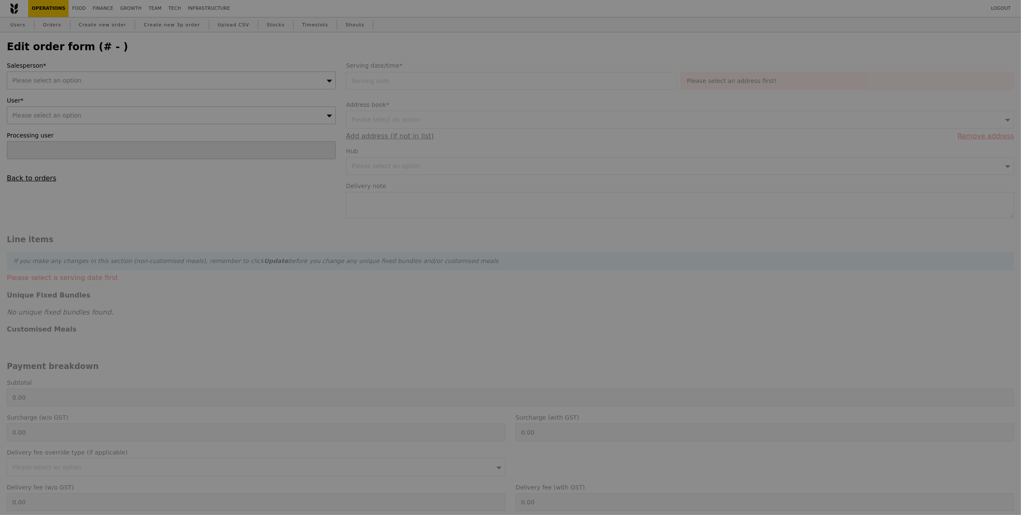
type input "[PERSON_NAME]"
type input "14 Aug 2025"
type textarea "Please deliver by 11:30AM."
type input "27.50"
type input "12.84"
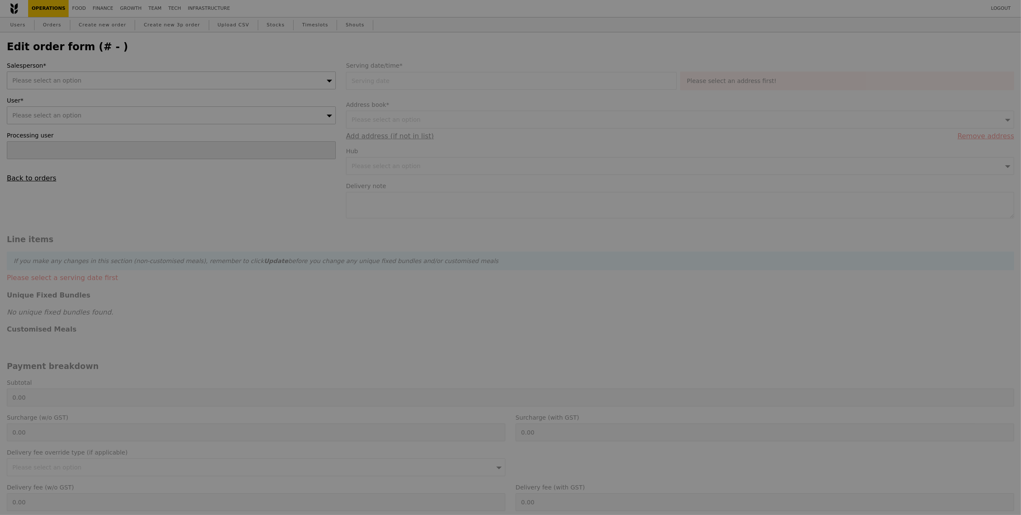
type input "14.00"
type input "41.50"
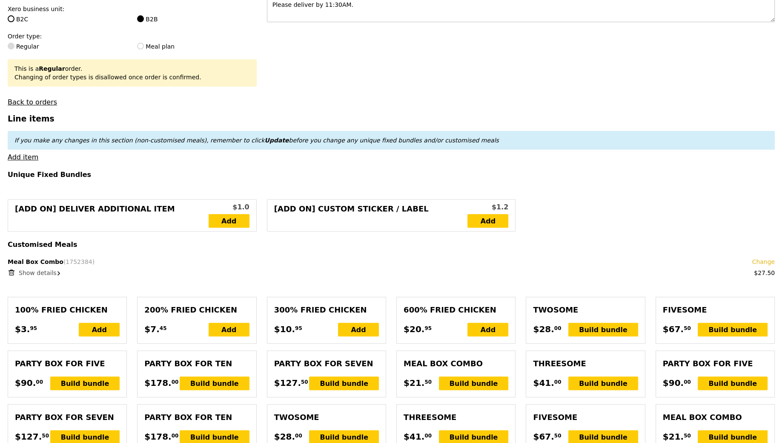
scroll to position [205, 0]
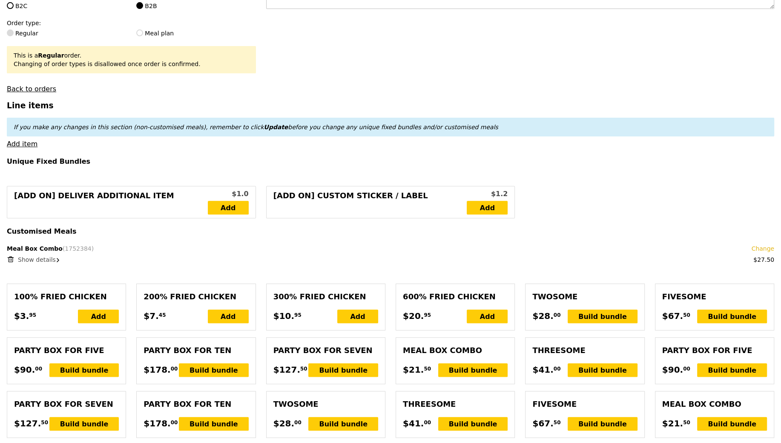
click at [12, 256] on icon at bounding box center [11, 259] width 8 height 8
type input "Loading..."
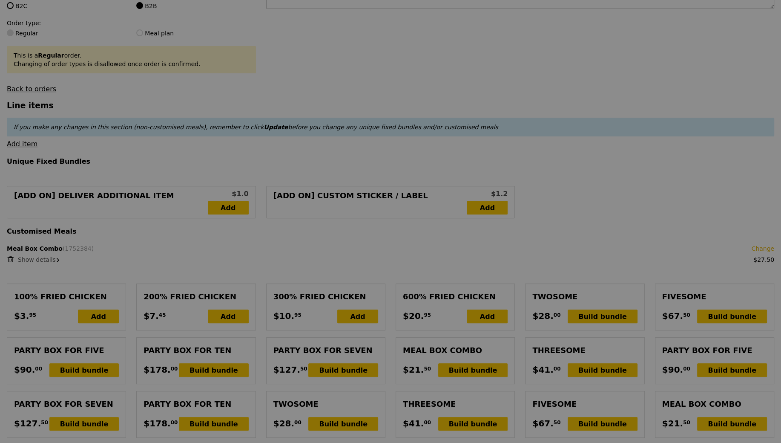
type input "0.00"
type input "13.76"
type input "15.00"
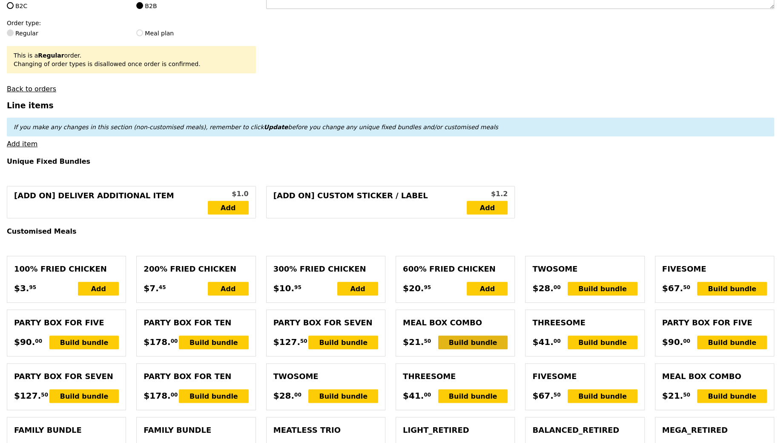
click at [487, 343] on div "Build bundle" at bounding box center [473, 342] width 70 height 14
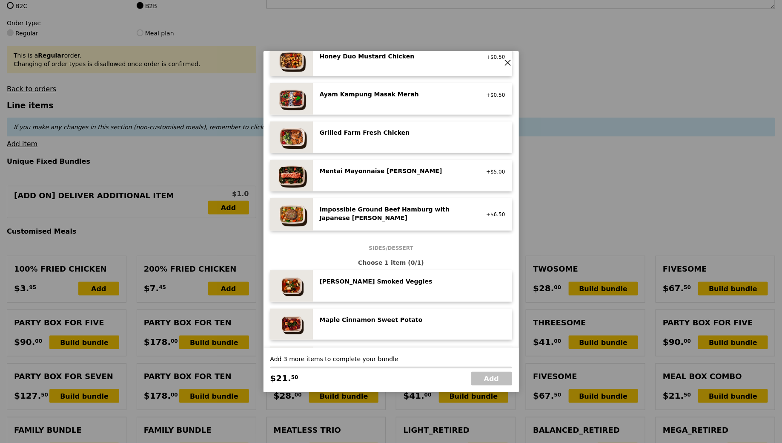
click at [442, 178] on div "Mentai Mayonnaise Aburi Salmon pescatarian, contains egg, soy, wheat +$5.00" at bounding box center [413, 176] width 186 height 18
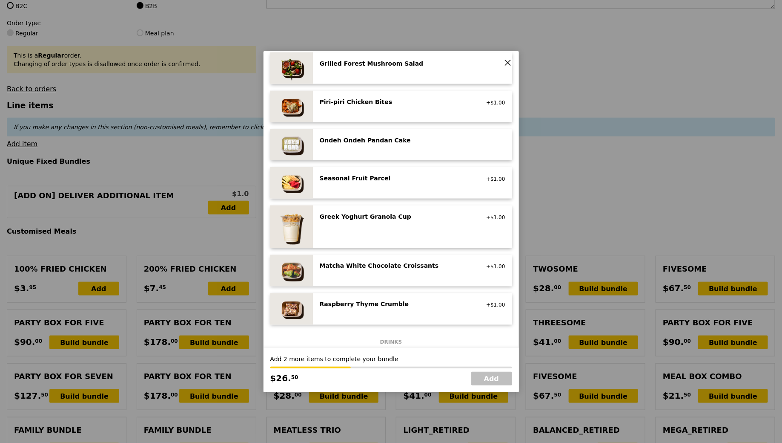
click at [439, 187] on div "Seasonal Fruit Parcel vegan +$1.00" at bounding box center [413, 183] width 186 height 18
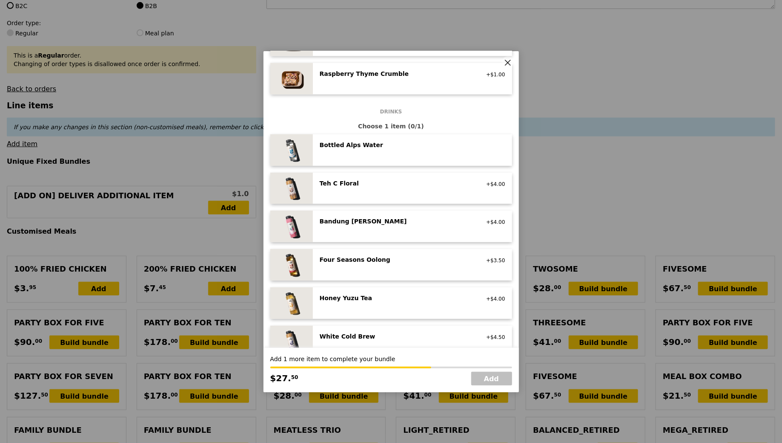
scroll to position [801, 0]
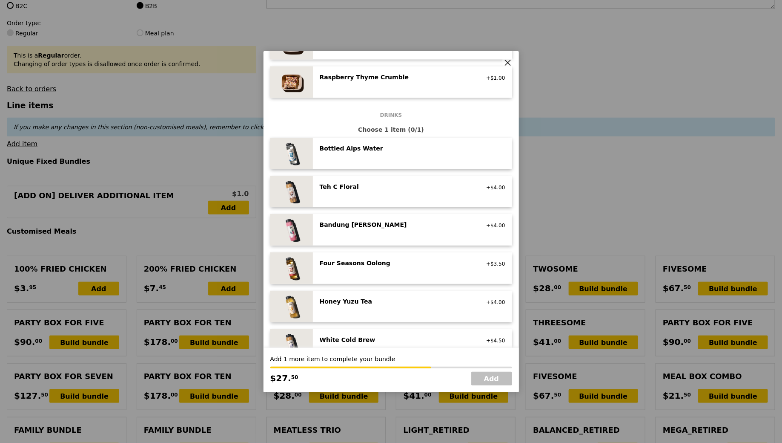
click at [431, 152] on div "Bottled Alps Water" at bounding box center [396, 148] width 153 height 9
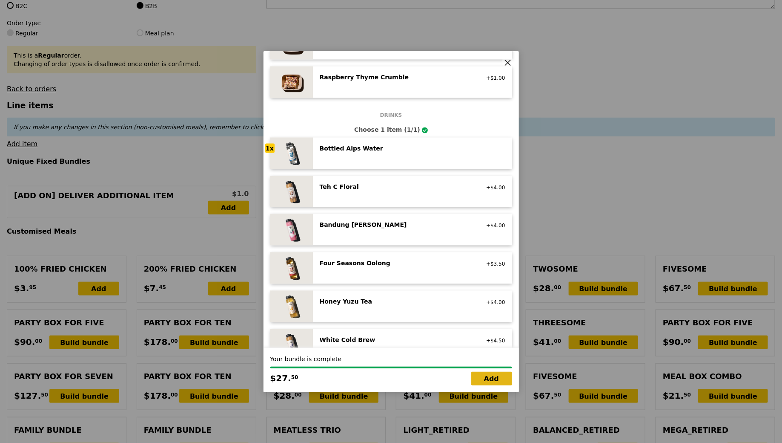
click at [483, 378] on link "Add" at bounding box center [492, 378] width 41 height 14
type input "Loading..."
type input "27.50"
type input "12.84"
type input "14.00"
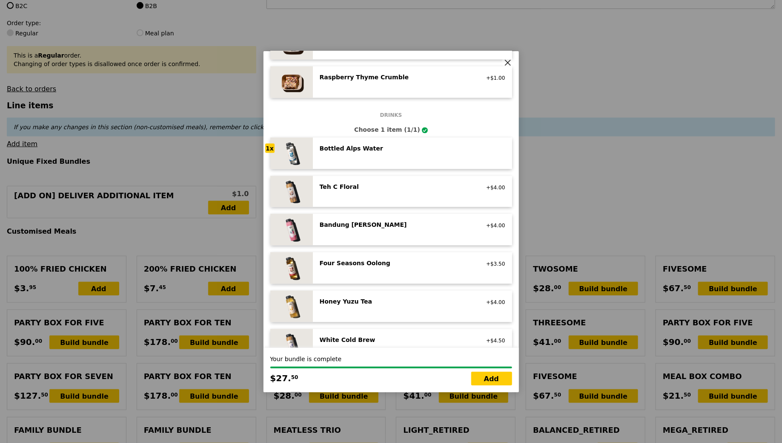
type input "41.50"
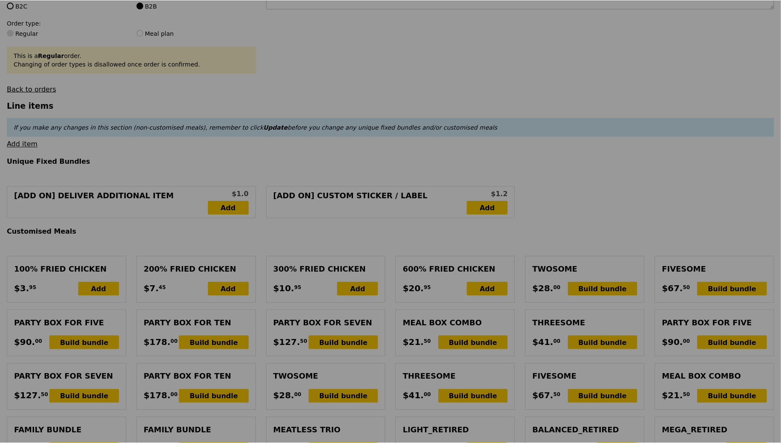
scroll to position [205, 0]
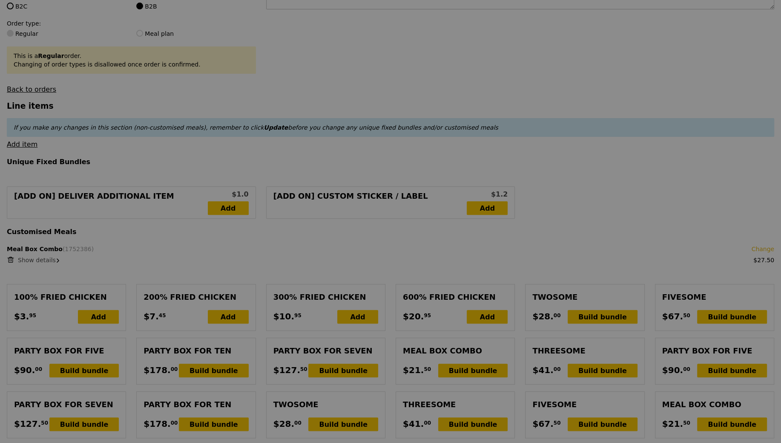
type input "Update"
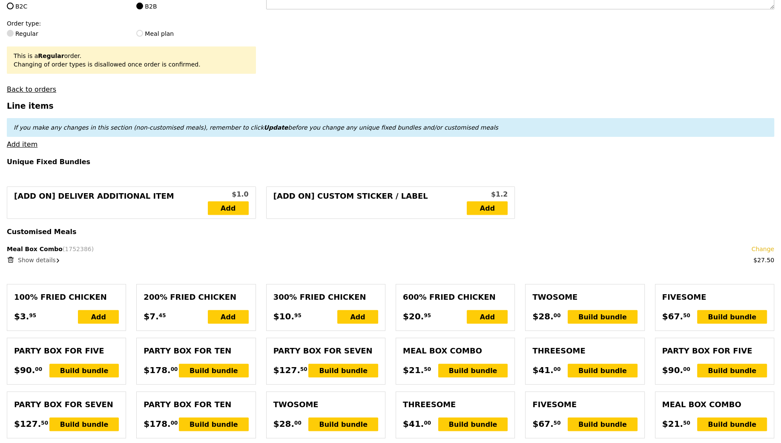
click at [26, 259] on span "Show details" at bounding box center [37, 259] width 38 height 7
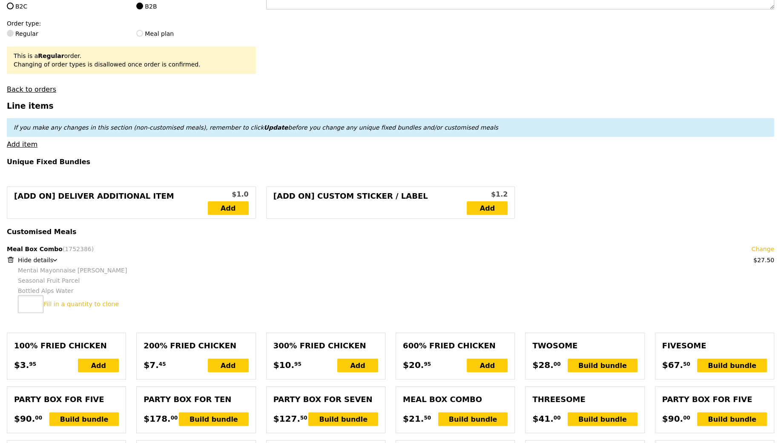
click at [29, 306] on input "number" at bounding box center [31, 304] width 26 height 18
type input "11"
click at [58, 301] on link "Clone this bundle 11 times" at bounding box center [84, 303] width 82 height 7
type input "Loading..."
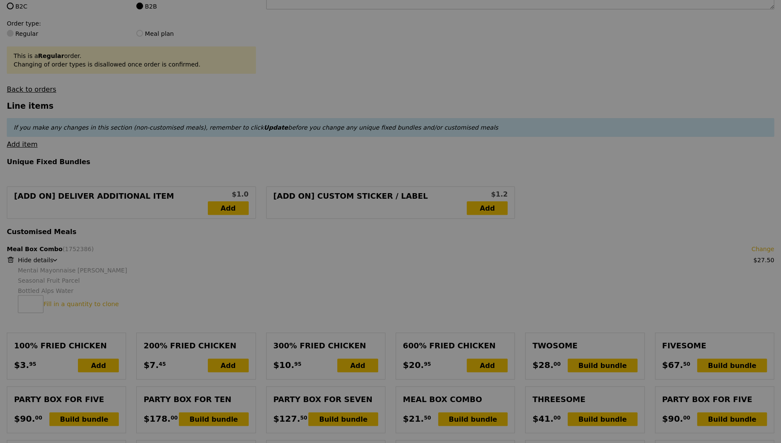
type input "330.00"
type input "3.62"
type input "3.95"
type input "333.95"
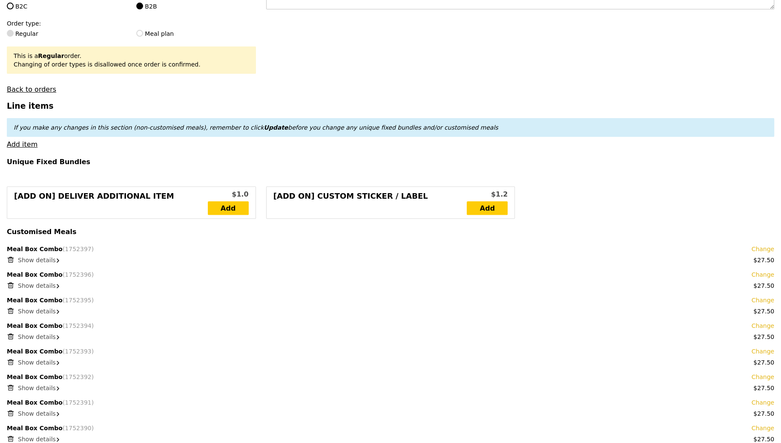
click at [32, 256] on span "Show details" at bounding box center [37, 259] width 38 height 7
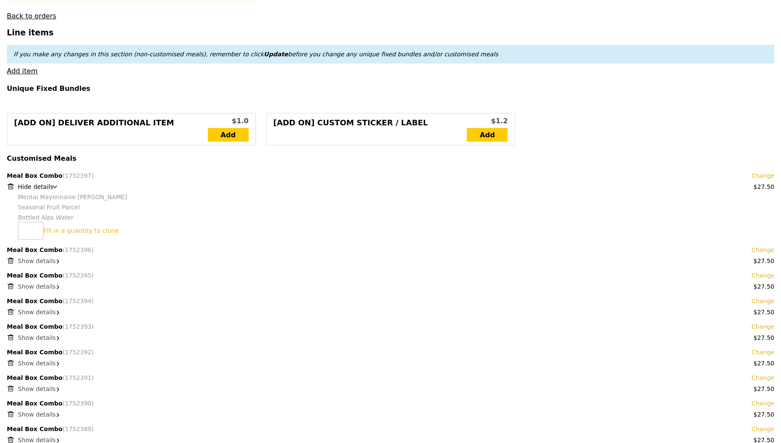
scroll to position [283, 0]
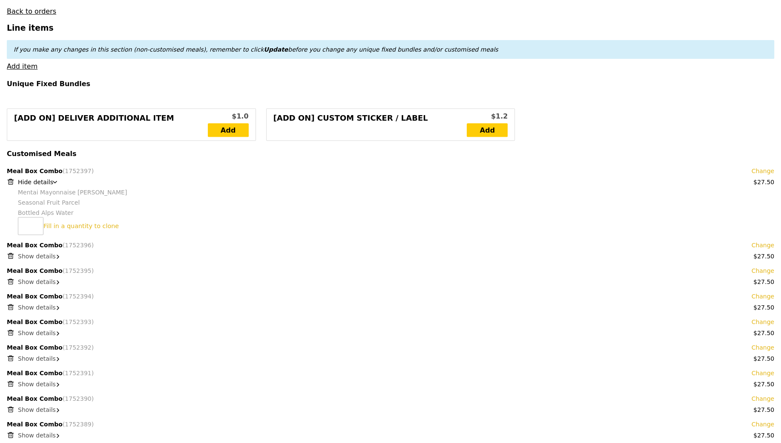
click at [16, 220] on div "Meal Box Combo (1752397) Change $27.50 Hide details Mentai Mayonnaise Aburi Sal…" at bounding box center [391, 200] width 768 height 67
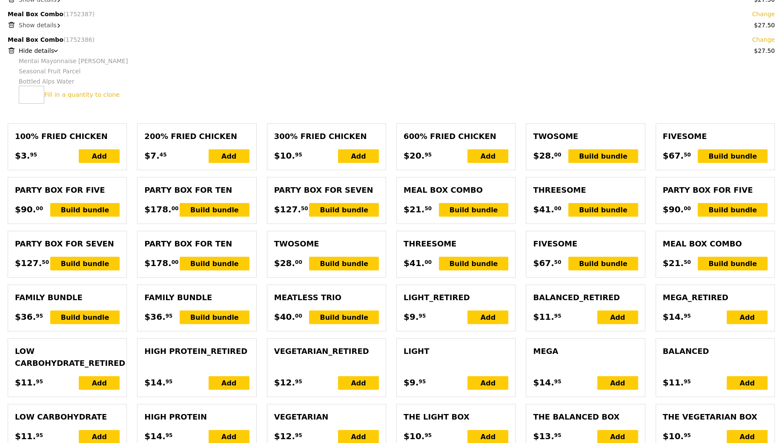
scroll to position [839, 0]
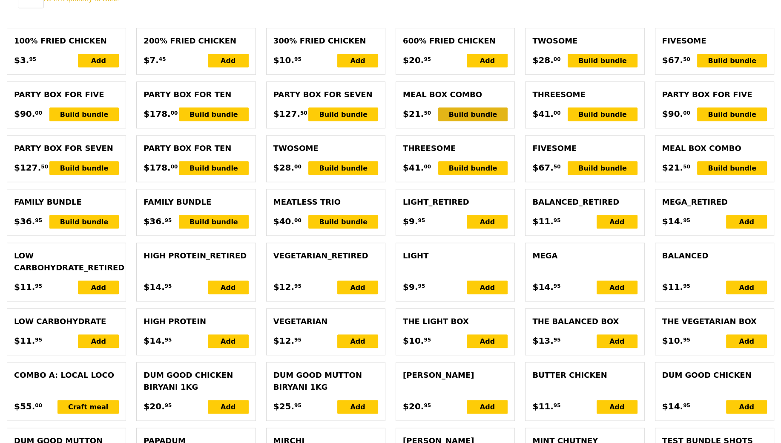
click at [476, 112] on div "Build bundle" at bounding box center [473, 114] width 70 height 14
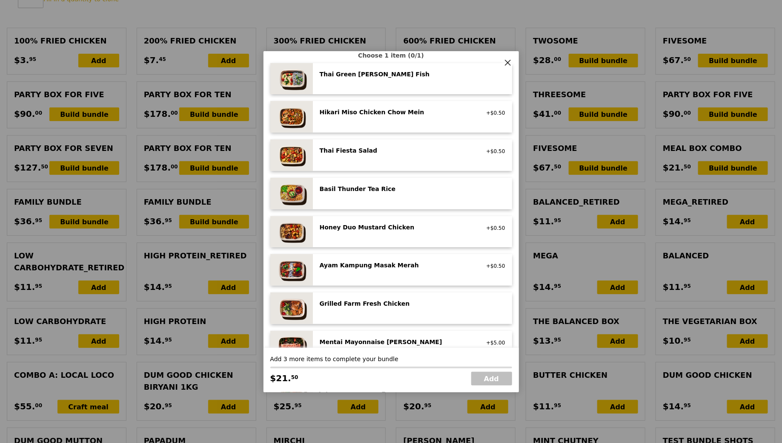
click at [408, 238] on div "Honey Duo Mustard Chicken high protein, contains allium, soy, wheat +$0.50" at bounding box center [413, 232] width 186 height 18
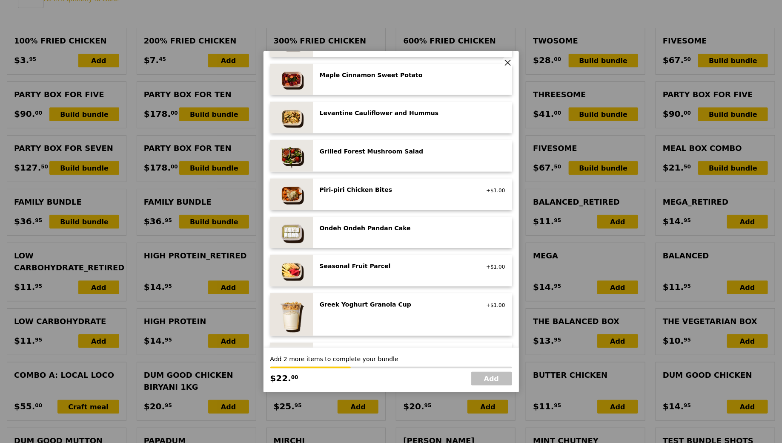
click at [420, 268] on div "Seasonal Fruit Parcel" at bounding box center [396, 266] width 153 height 9
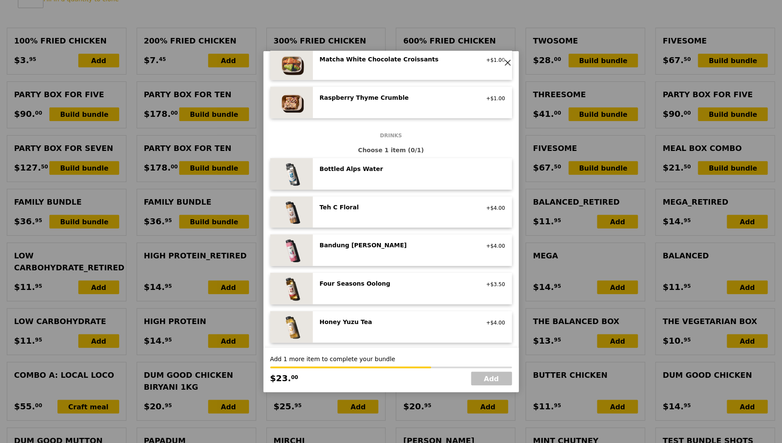
scroll to position [822, 0]
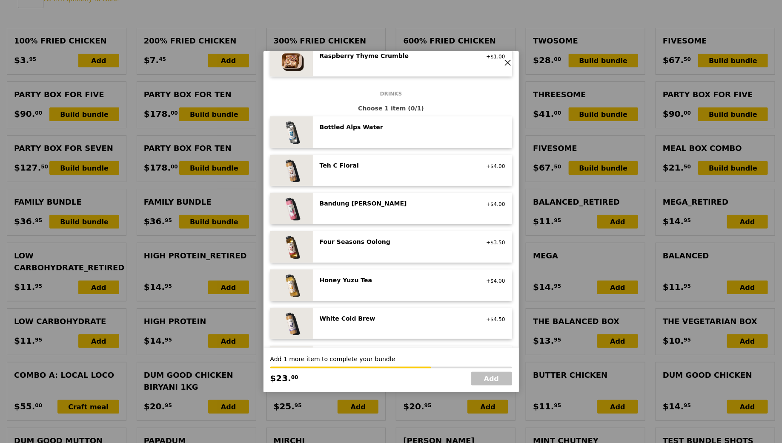
click at [430, 126] on div "Bottled Alps Water" at bounding box center [396, 127] width 153 height 9
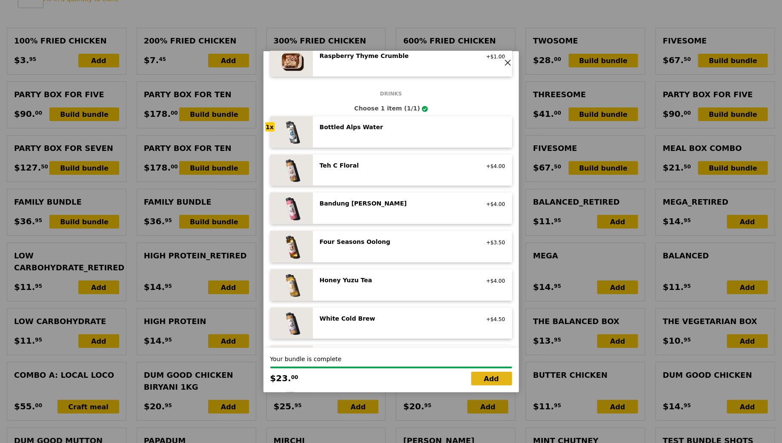
click at [495, 373] on link "Add" at bounding box center [492, 378] width 41 height 14
type input "Loading..."
type input "353.00"
type input "356.95"
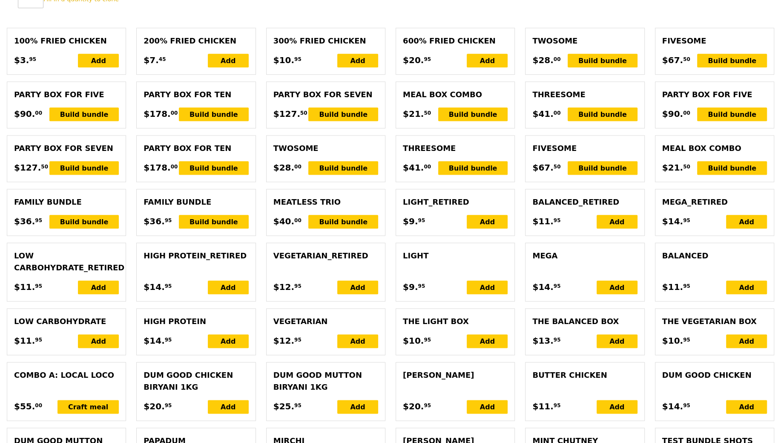
click at [497, 376] on div "Masala Mutton Curry" at bounding box center [455, 375] width 105 height 12
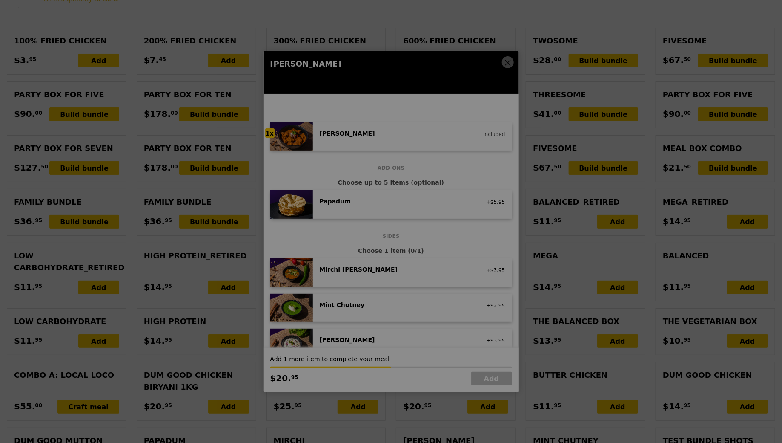
click at [507, 61] on div at bounding box center [391, 221] width 782 height 443
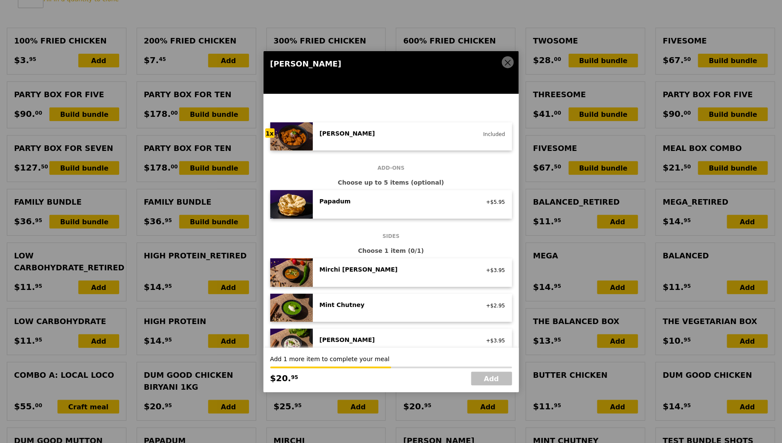
click at [507, 61] on icon at bounding box center [508, 63] width 8 height 8
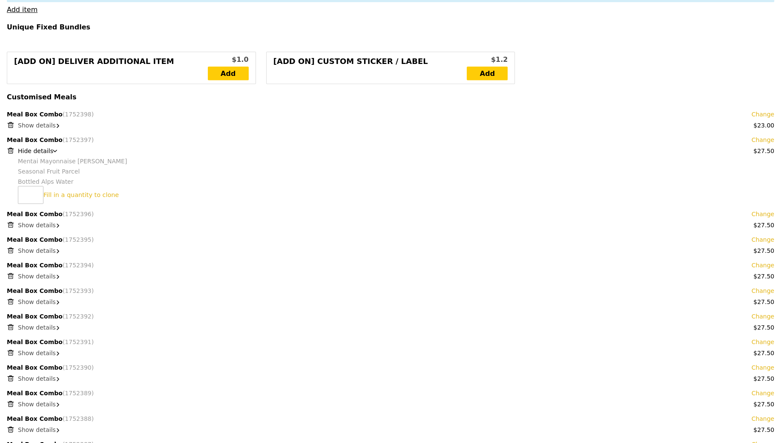
scroll to position [331, 0]
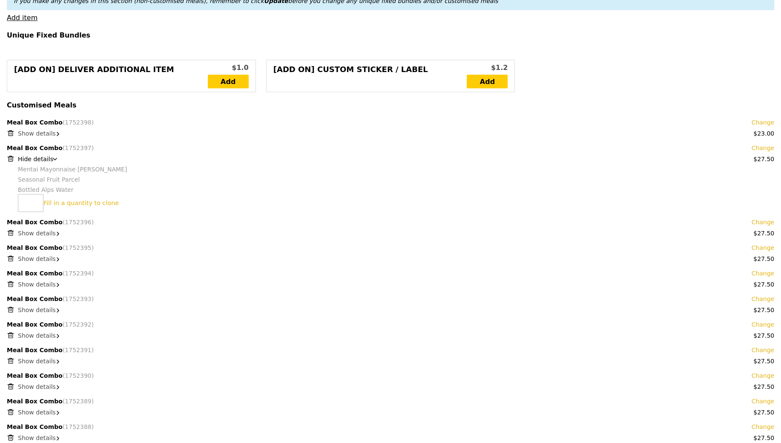
click at [52, 135] on span "Show details" at bounding box center [37, 133] width 38 height 7
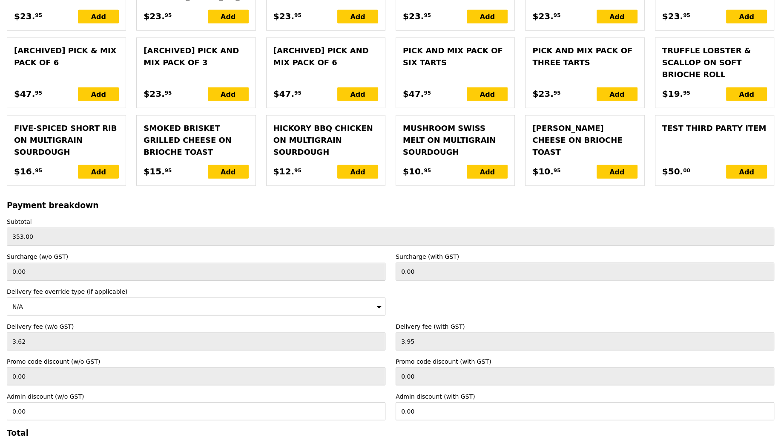
scroll to position [2288, 0]
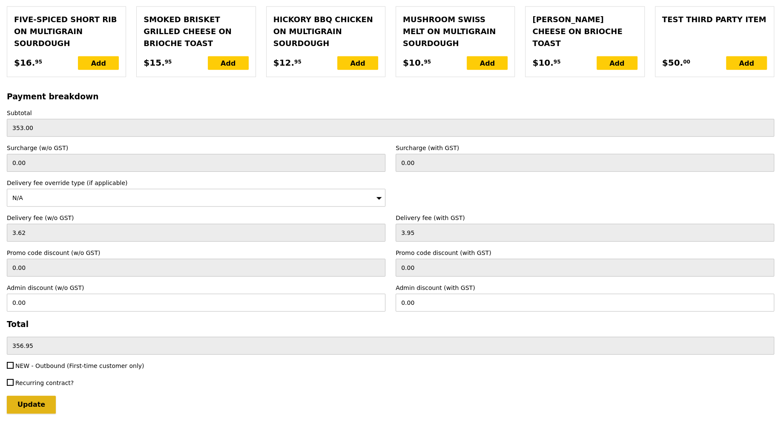
click at [27, 395] on input "Update" at bounding box center [31, 404] width 49 height 18
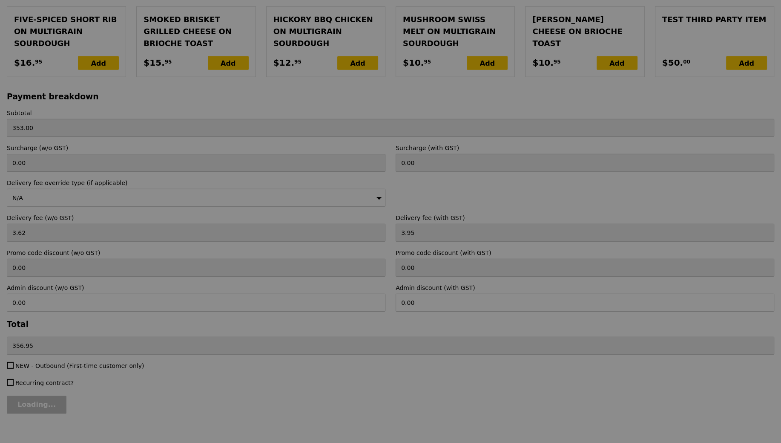
type input "Update"
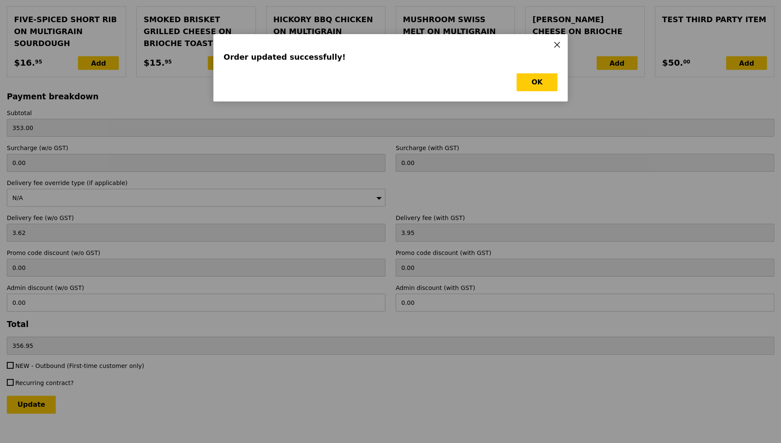
scroll to position [0, 0]
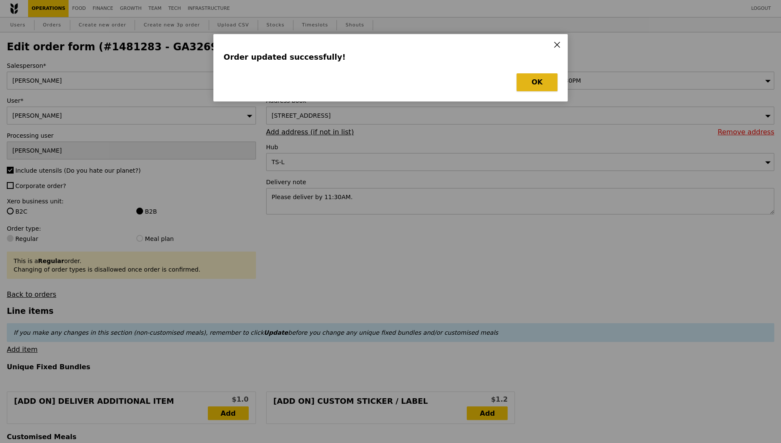
click at [541, 86] on button "OK" at bounding box center [537, 82] width 41 height 18
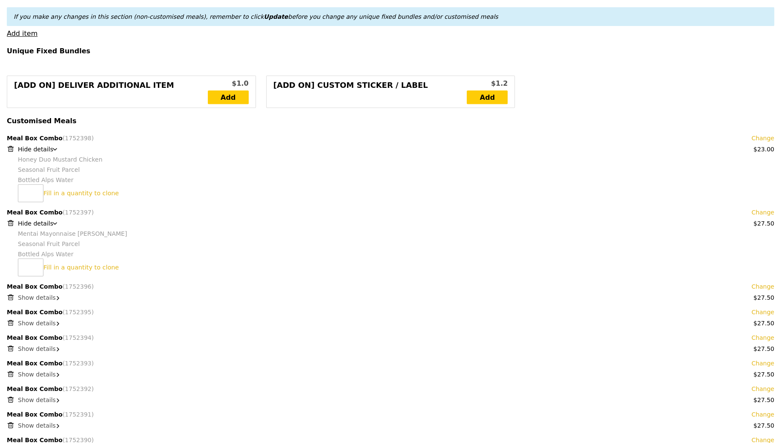
scroll to position [325, 0]
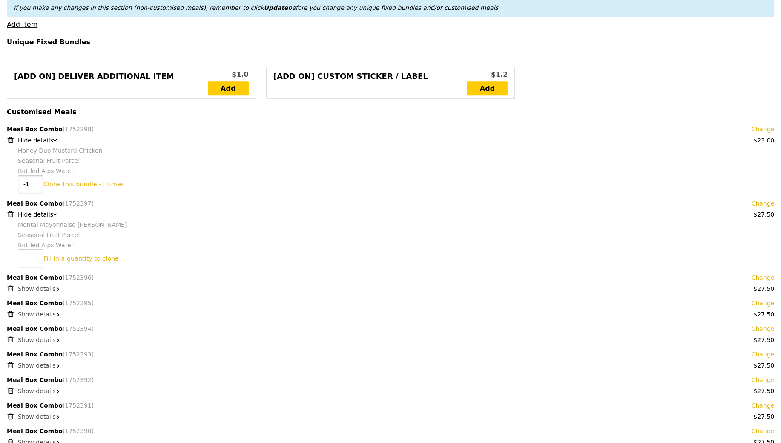
type input "-1"
click at [34, 185] on input "-1" at bounding box center [31, 184] width 26 height 18
type input "11"
click at [55, 181] on link "Clone this bundle 11 times" at bounding box center [84, 184] width 82 height 7
type input "Loading..."
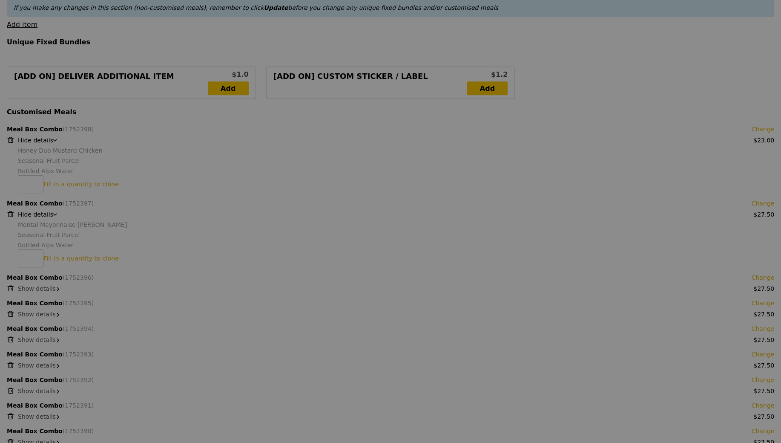
type input "Update"
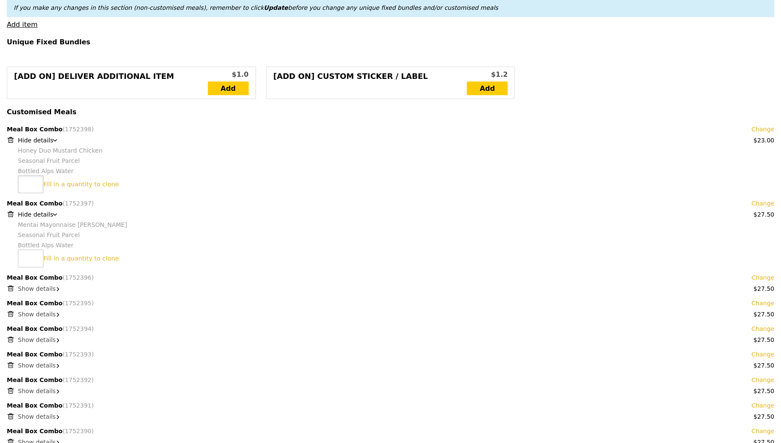
click at [22, 184] on input "number" at bounding box center [31, 184] width 26 height 18
type input "11"
click at [66, 181] on link "Clone this bundle 11 times" at bounding box center [84, 184] width 82 height 7
type input "Loading..."
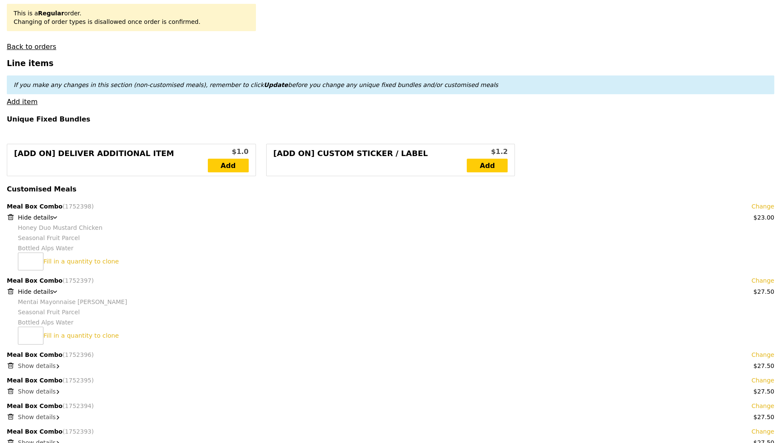
scroll to position [224, 0]
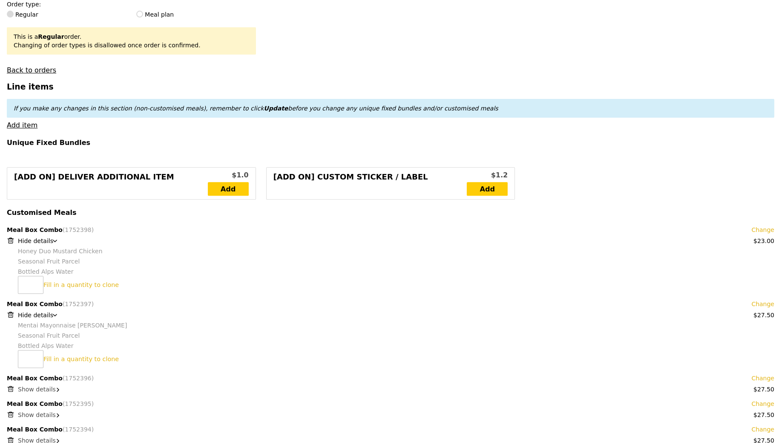
click at [11, 242] on icon at bounding box center [11, 241] width 4 height 4
click at [12, 236] on icon at bounding box center [11, 240] width 8 height 8
click at [13, 239] on icon at bounding box center [11, 240] width 8 height 8
click at [8, 239] on icon at bounding box center [11, 240] width 8 height 8
click at [759, 225] on link "Change" at bounding box center [762, 229] width 23 height 9
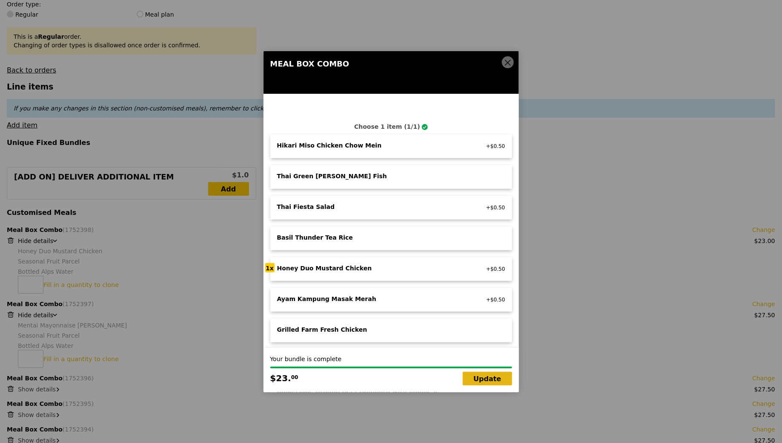
click at [502, 381] on link "Update" at bounding box center [487, 378] width 49 height 14
type input "Loading..."
type input "376.00"
type input "379.95"
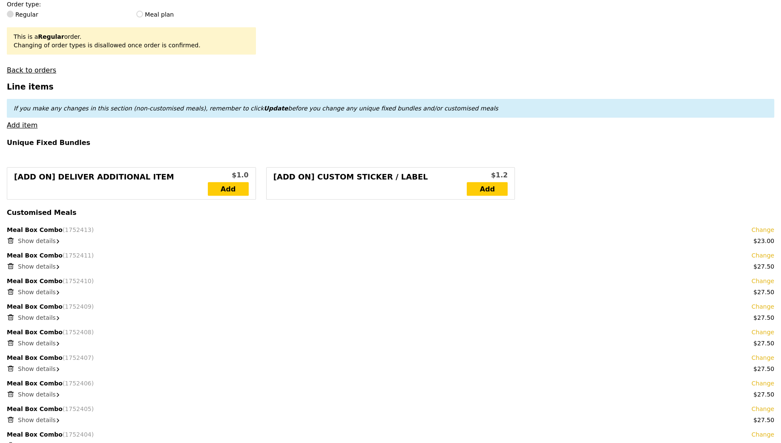
click at [36, 238] on span "Show details" at bounding box center [37, 240] width 38 height 7
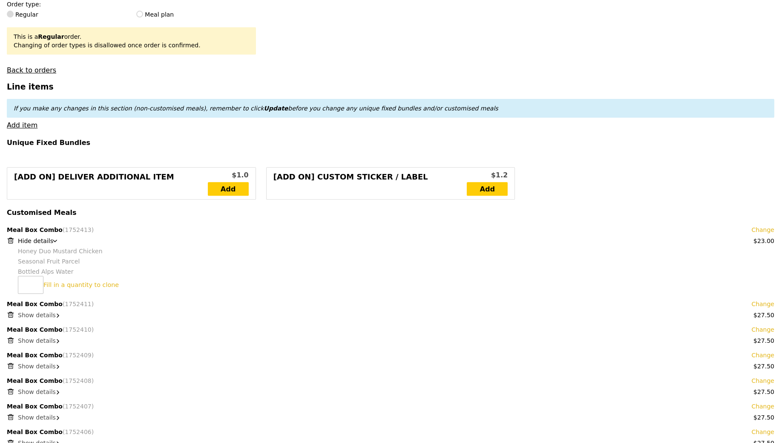
click at [9, 232] on div "Meal Box Combo (1752413) Change" at bounding box center [391, 229] width 768 height 9
click at [11, 239] on icon at bounding box center [11, 240] width 8 height 8
type input "Loading..."
type input "353.00"
type input "356.95"
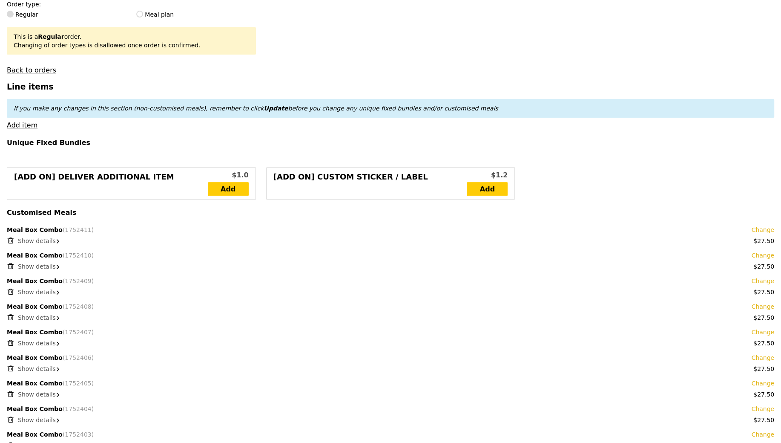
click at [43, 239] on span "Show details" at bounding box center [37, 240] width 38 height 7
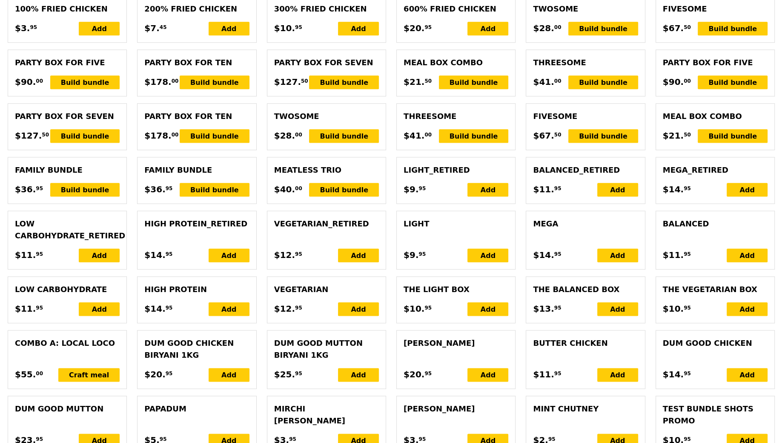
scroll to position [791, 0]
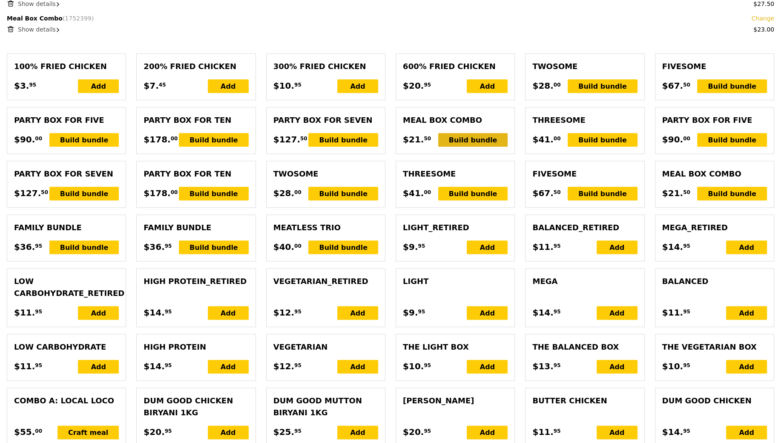
click at [471, 137] on div "Build bundle" at bounding box center [473, 140] width 70 height 14
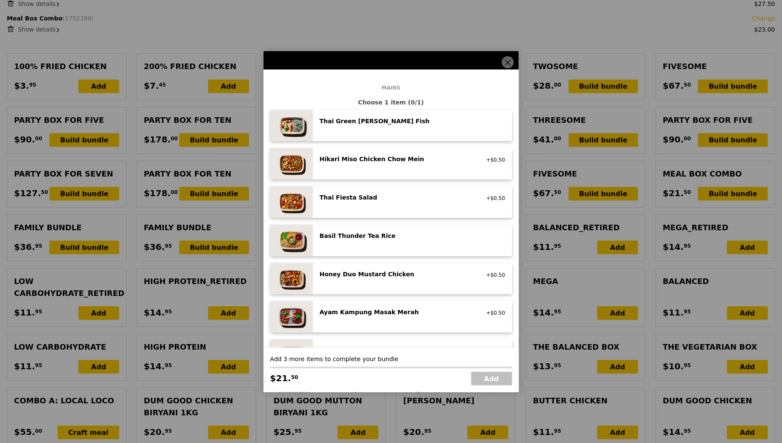
scroll to position [37, 0]
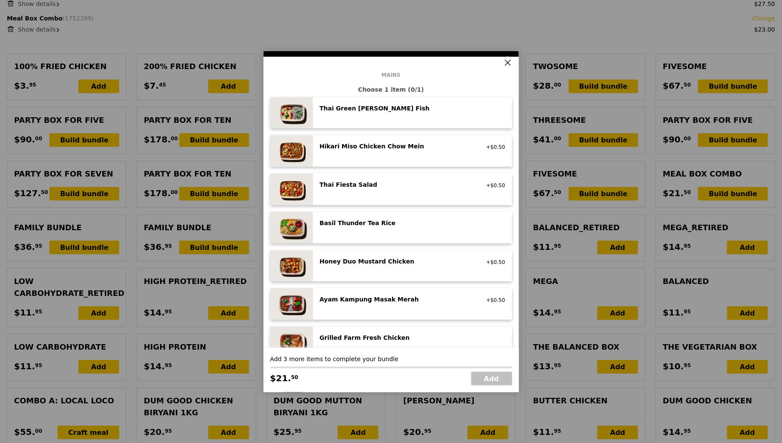
click at [361, 270] on div "Honey Duo Mustard Chicken high protein, contains allium, soy, wheat +$0.50" at bounding box center [413, 266] width 186 height 18
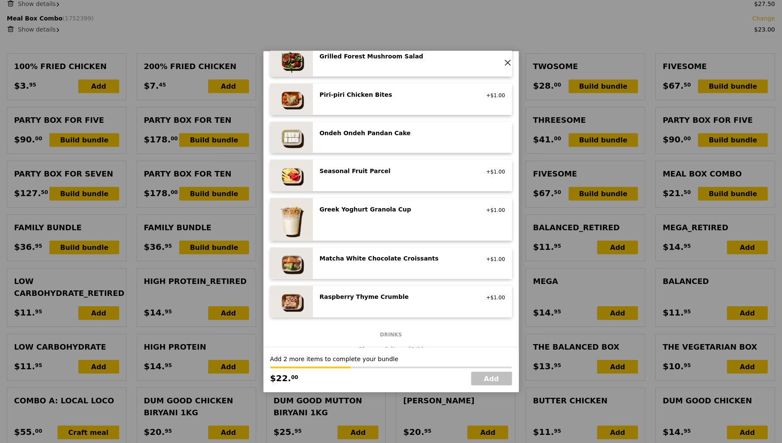
scroll to position [582, 0]
click at [392, 175] on div "Seasonal Fruit Parcel vegan" at bounding box center [396, 171] width 163 height 10
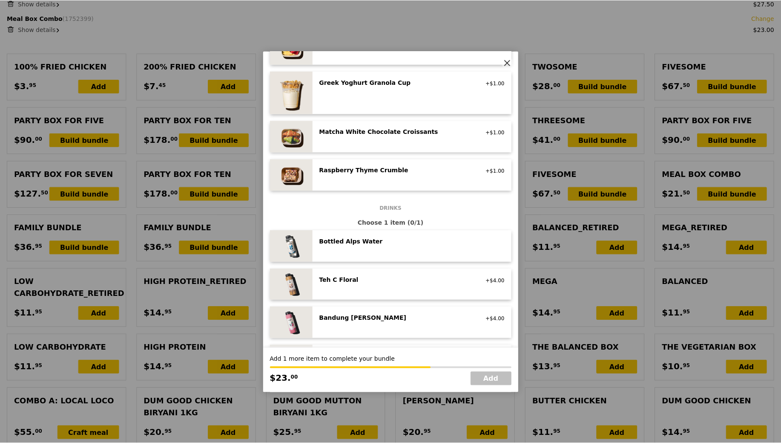
scroll to position [828, 0]
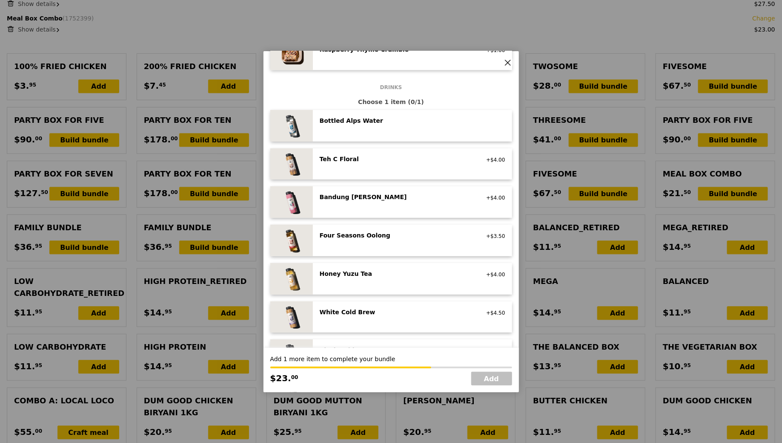
click at [388, 119] on div "Bottled Alps Water" at bounding box center [396, 121] width 153 height 9
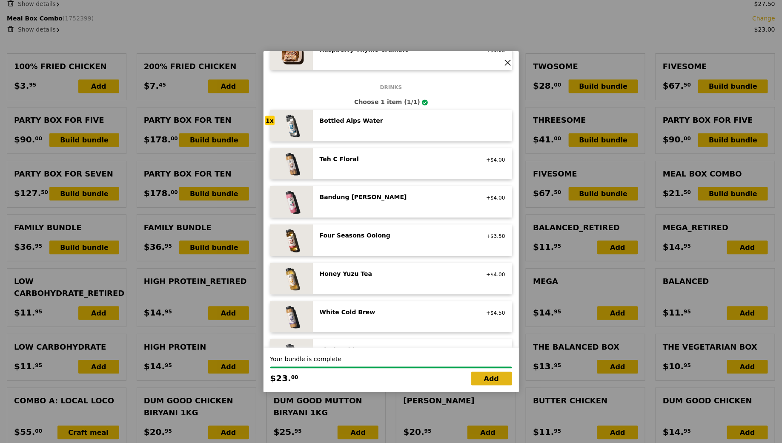
click at [497, 374] on link "Add" at bounding box center [492, 378] width 41 height 14
type input "Loading..."
type input "376.00"
type input "379.95"
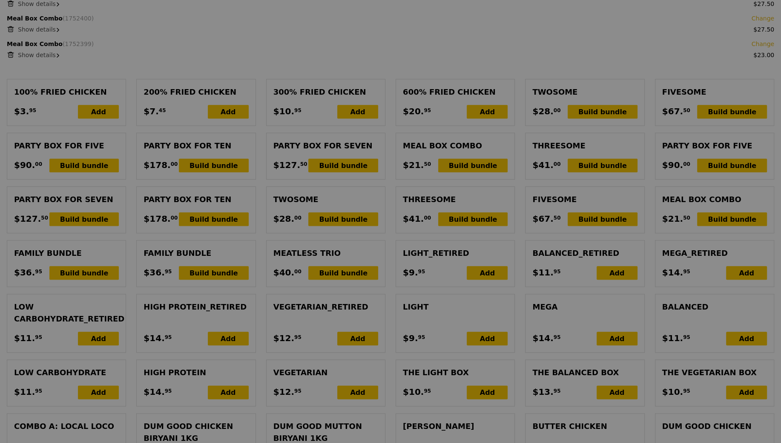
scroll to position [816, 0]
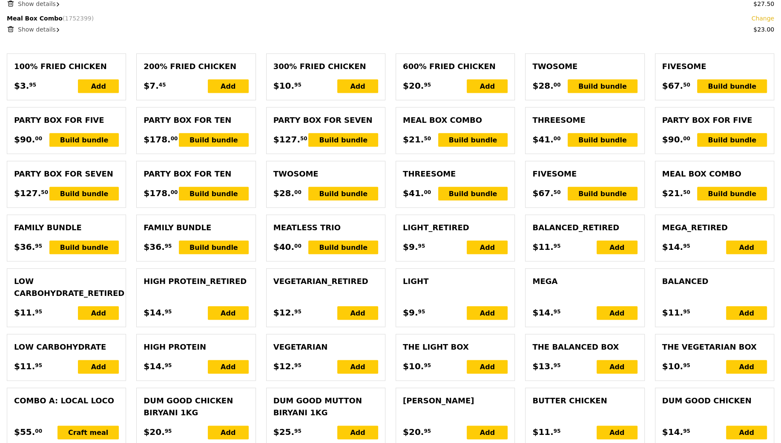
type input "Update"
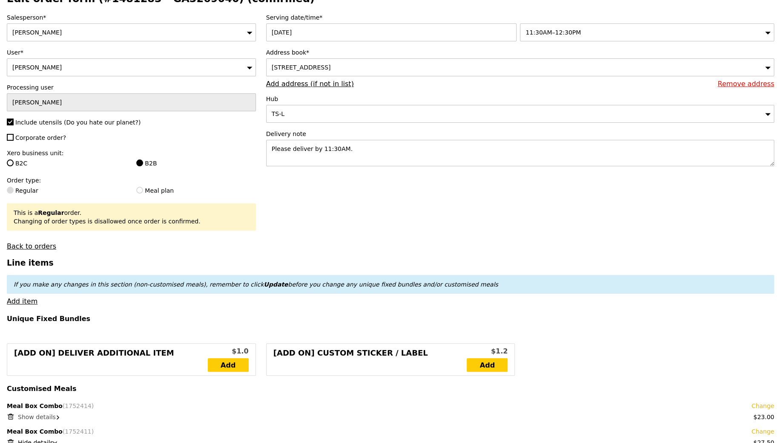
scroll to position [50, 0]
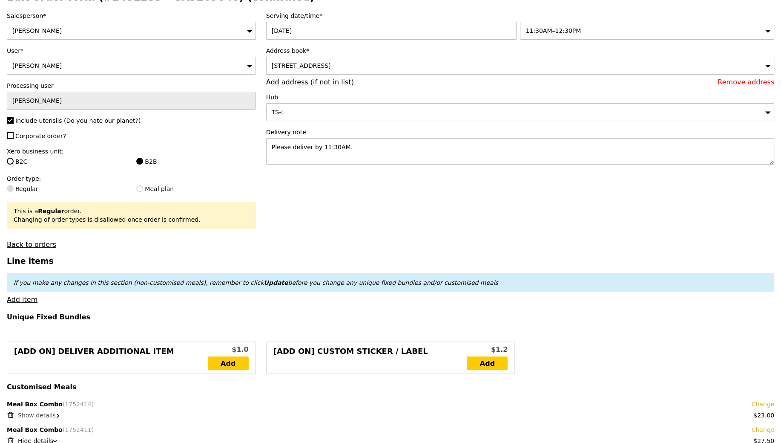
click at [40, 414] on span "Show details" at bounding box center [37, 414] width 38 height 7
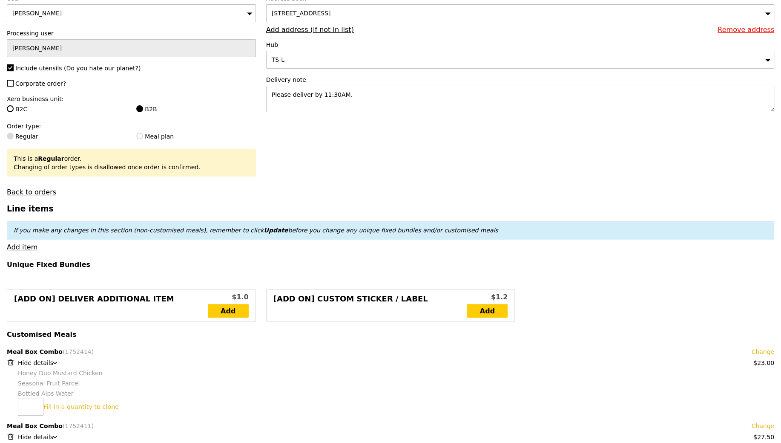
scroll to position [122, 0]
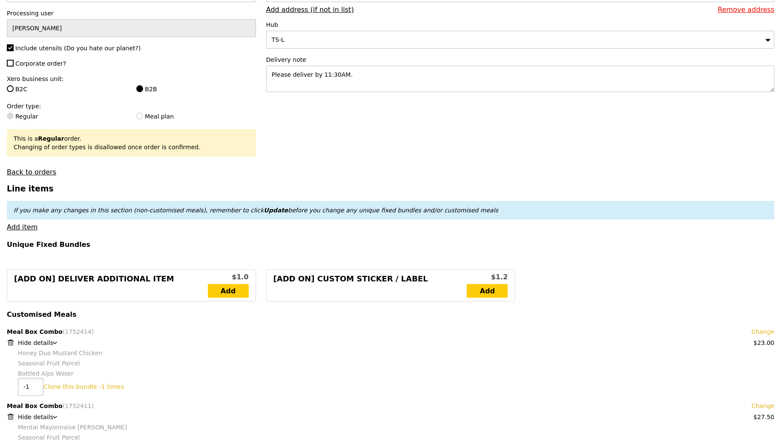
type input "-1"
click at [32, 386] on input "-1" at bounding box center [31, 386] width 26 height 18
type input "-1"
type input "11"
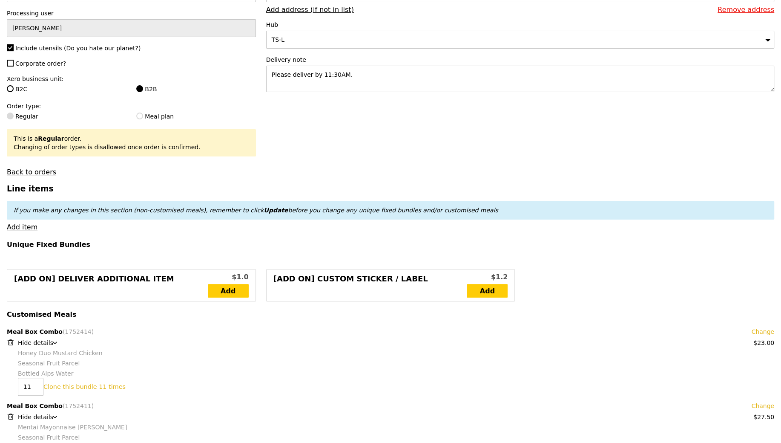
click at [64, 384] on link "Clone this bundle 11 times" at bounding box center [84, 386] width 82 height 7
type input "Loading..."
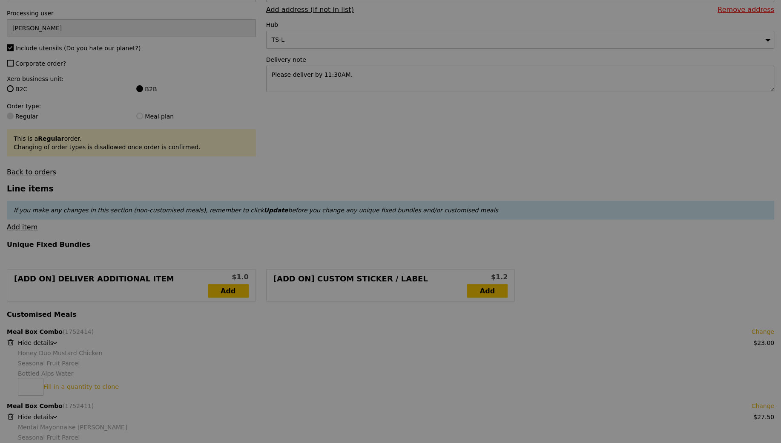
type input "629.00"
type input "632.95"
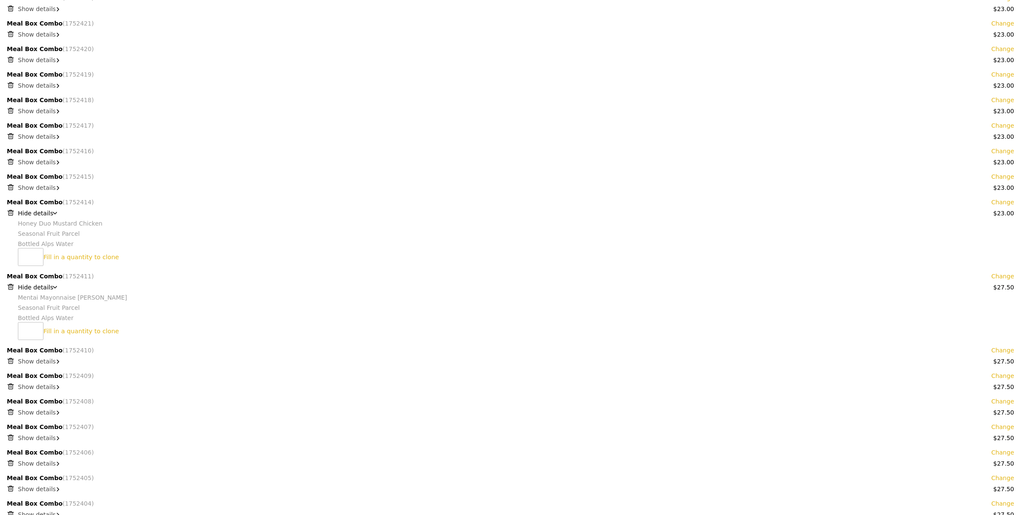
scroll to position [378, 0]
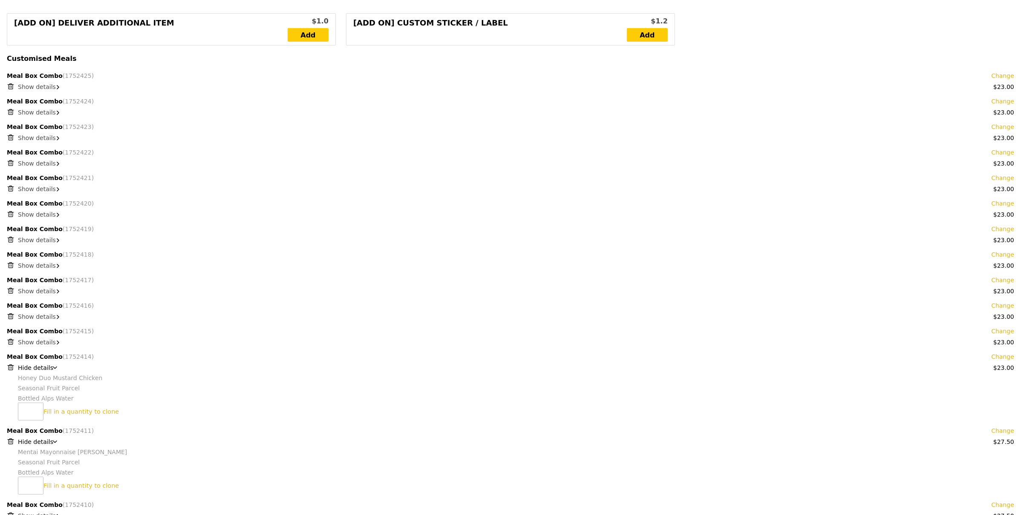
click at [12, 86] on icon at bounding box center [11, 87] width 8 height 8
type input "Loading..."
type input "606.00"
type input "609.95"
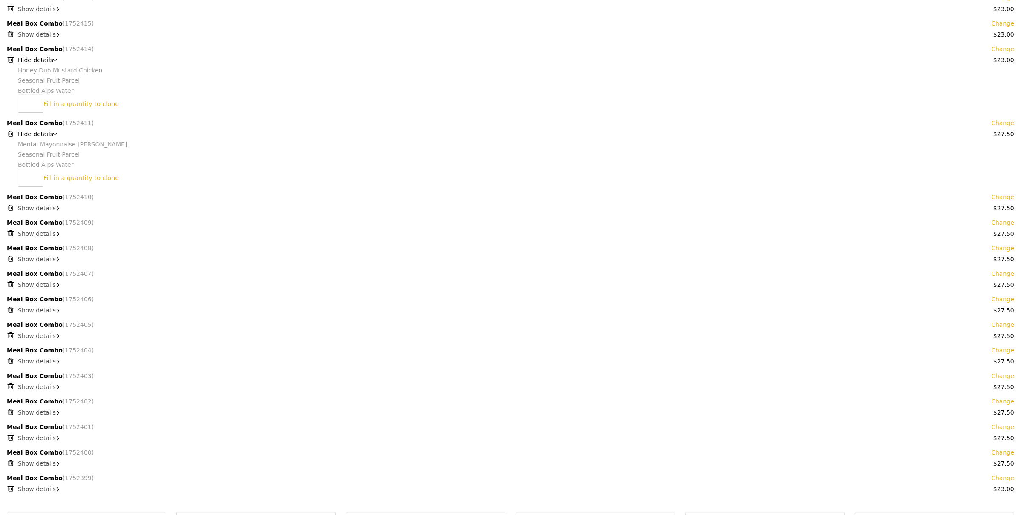
scroll to position [663, 0]
click at [9, 130] on icon at bounding box center [11, 131] width 8 height 8
type input "Loading..."
type input "578.50"
type input "582.45"
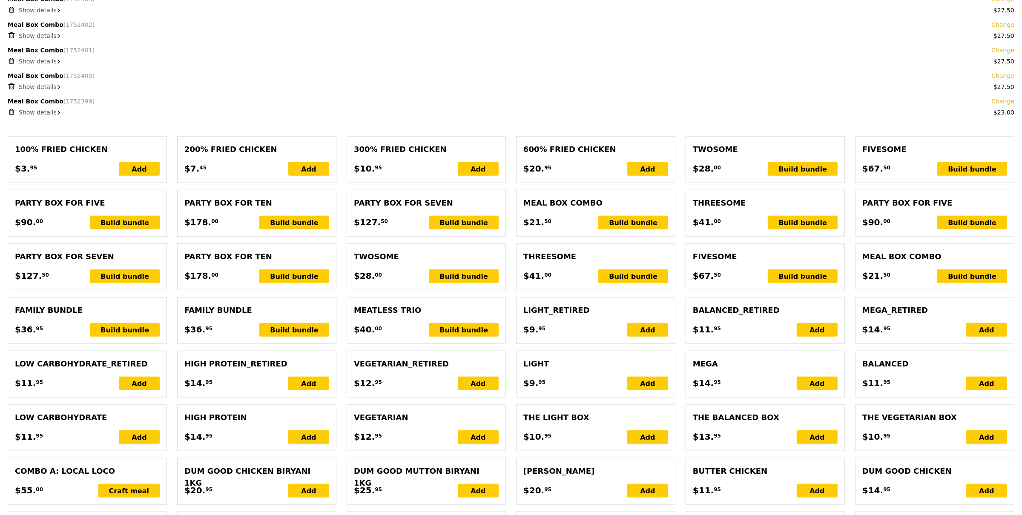
scroll to position [796, 0]
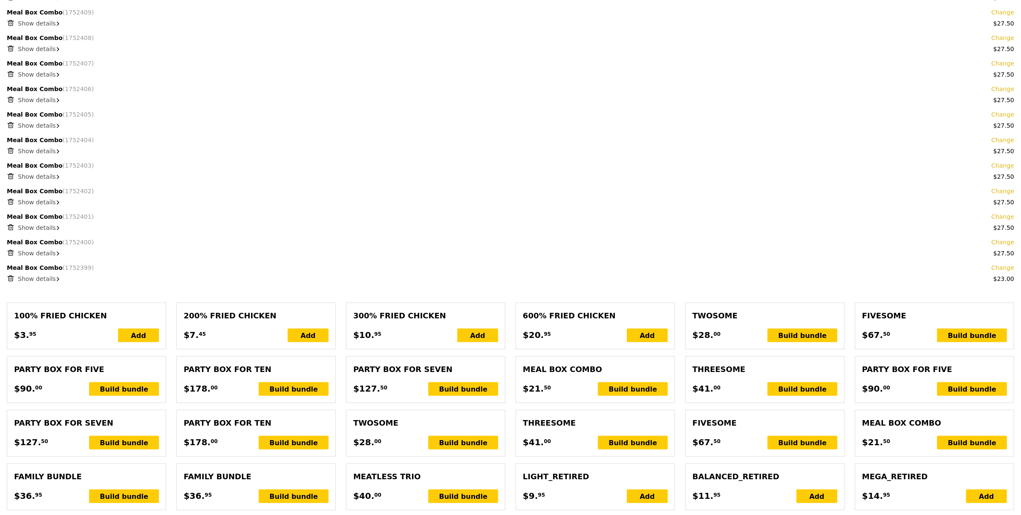
click at [11, 277] on icon at bounding box center [10, 276] width 2 height 1
type input "Loading..."
type input "555.50"
type input "559.45"
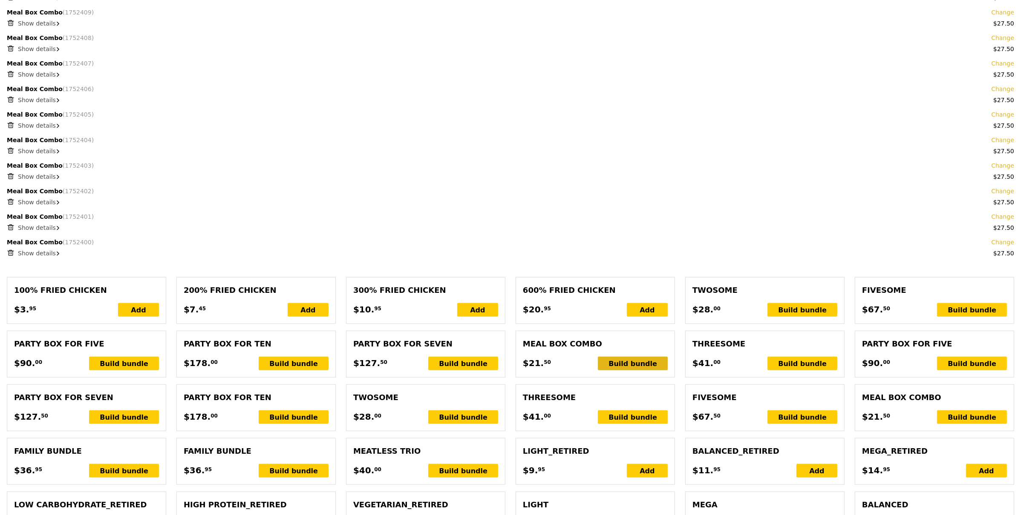
click at [632, 367] on div "Build bundle" at bounding box center [633, 364] width 70 height 14
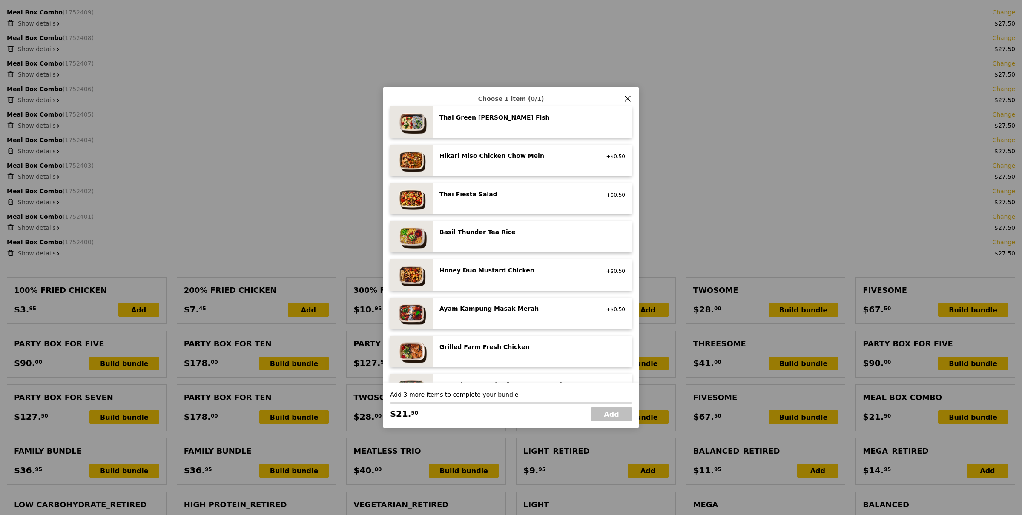
click at [511, 243] on div "Basil Thunder Tea Rice vegetarian, contains allium, barley, egg, nuts, soy, whe…" at bounding box center [533, 237] width 186 height 18
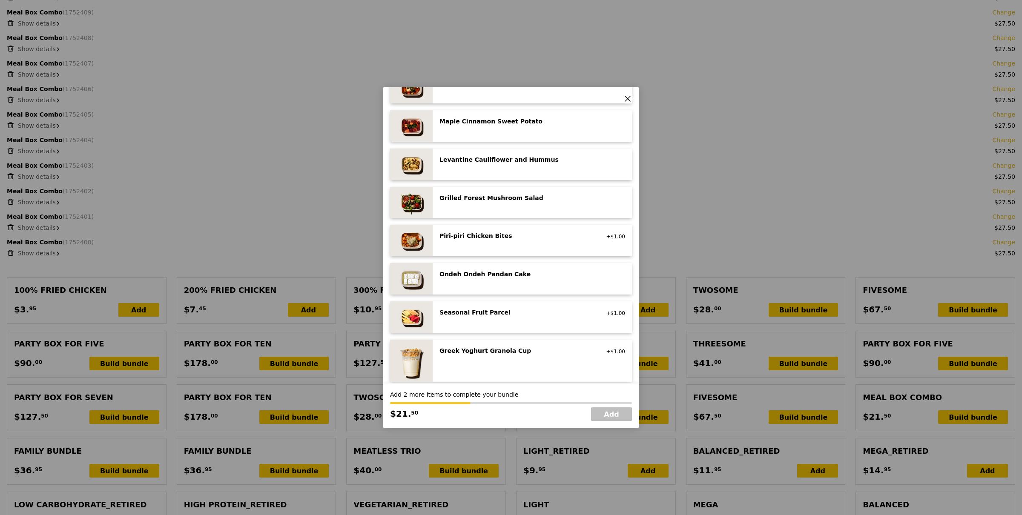
click at [526, 322] on div "Seasonal Fruit Parcel vegan +$1.00" at bounding box center [533, 317] width 186 height 18
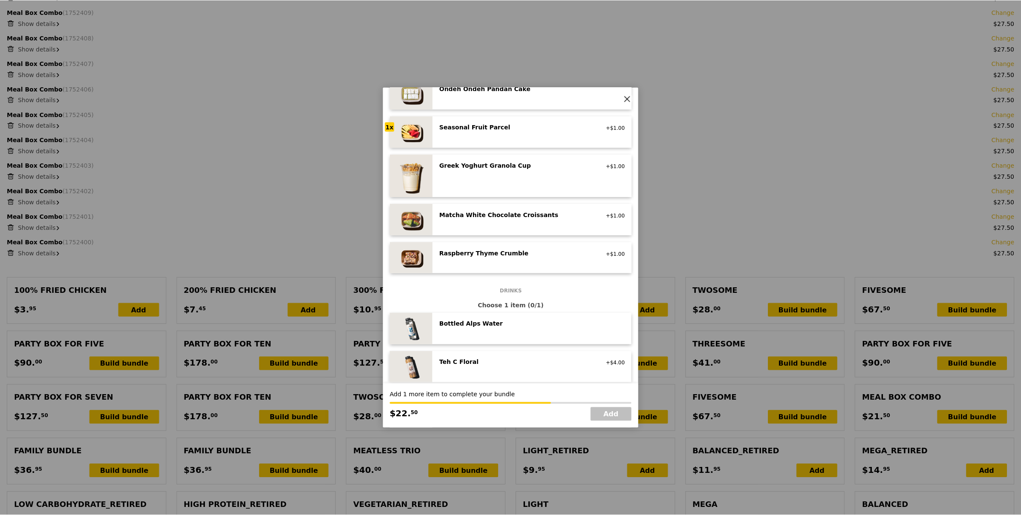
scroll to position [662, 0]
click at [531, 335] on div "Bottled Alps Water no sugar added, no caffeine, vegan" at bounding box center [533, 328] width 186 height 18
click at [607, 415] on link "Add" at bounding box center [611, 415] width 41 height 14
type input "Loading..."
type input "578.00"
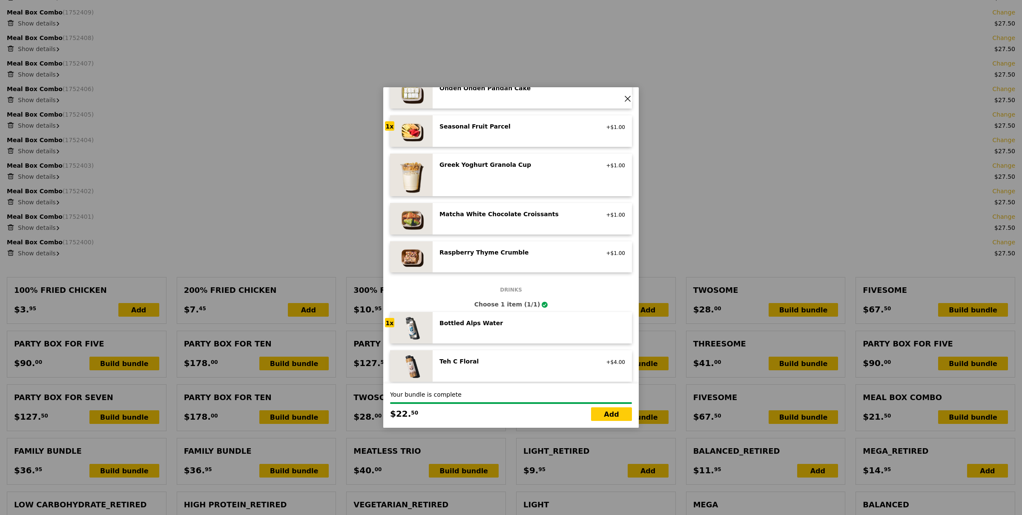
type input "581.95"
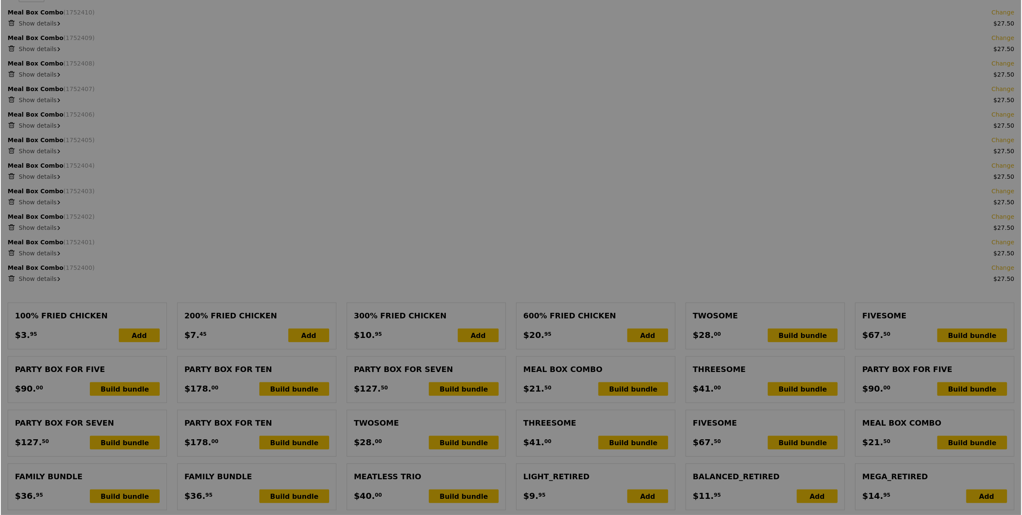
scroll to position [822, 0]
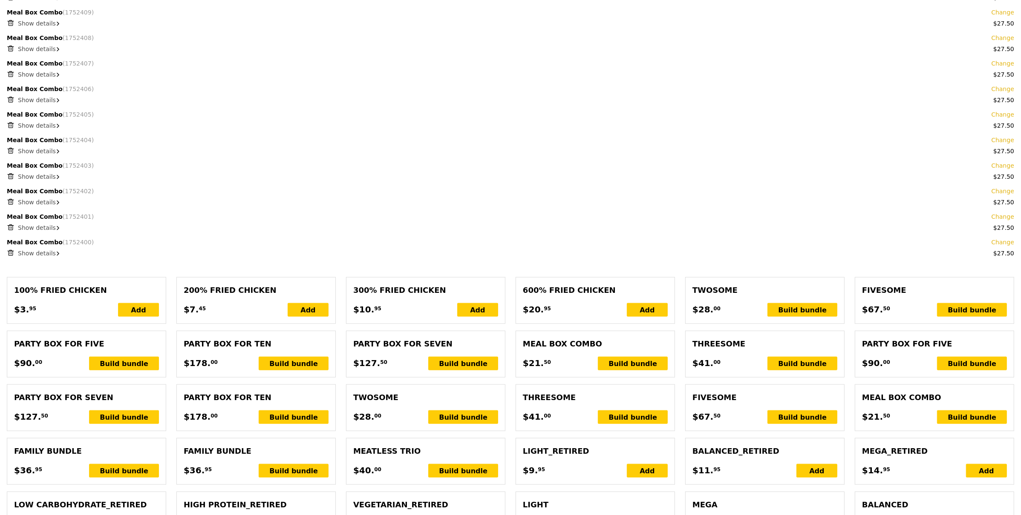
click at [645, 366] on div "Build bundle" at bounding box center [633, 364] width 70 height 14
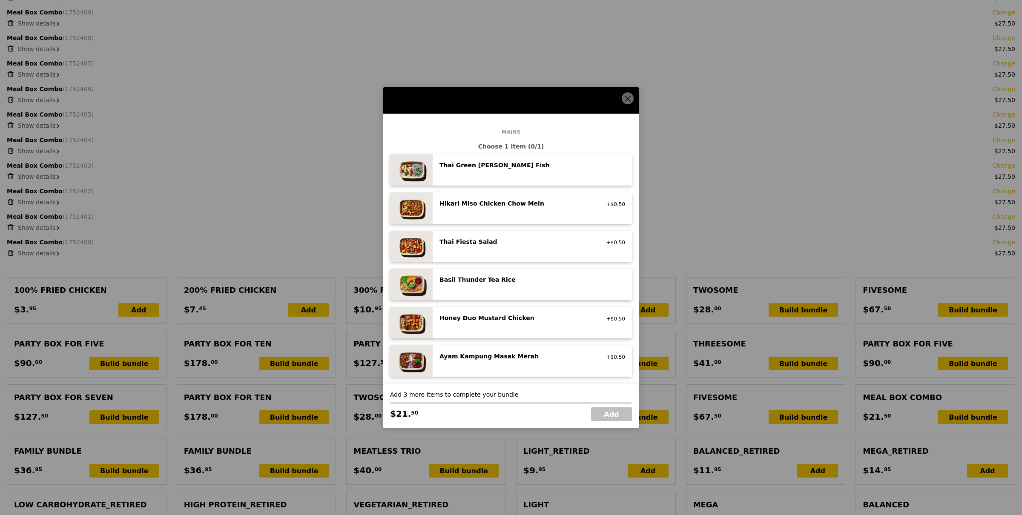
click at [508, 278] on div "Basil Thunder Tea Rice" at bounding box center [516, 280] width 153 height 9
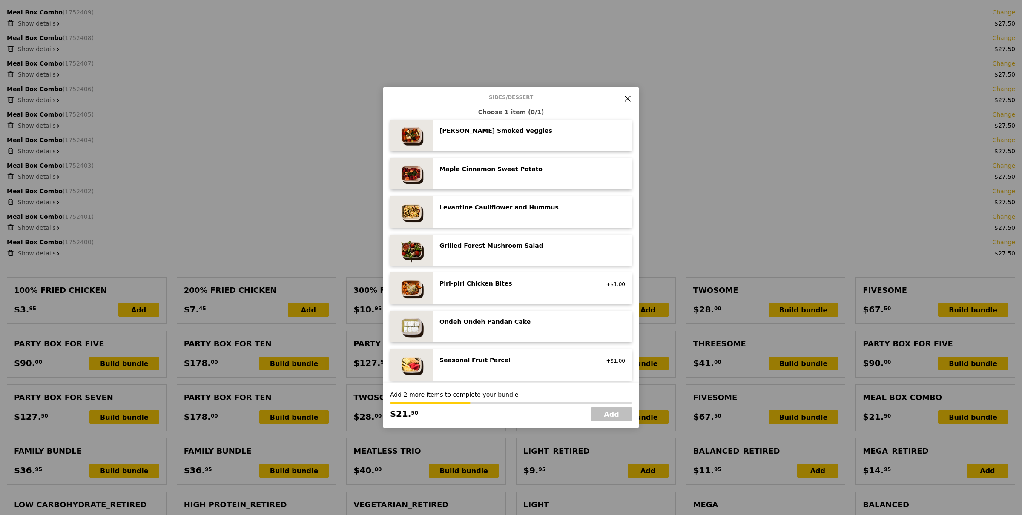
scroll to position [555, 0]
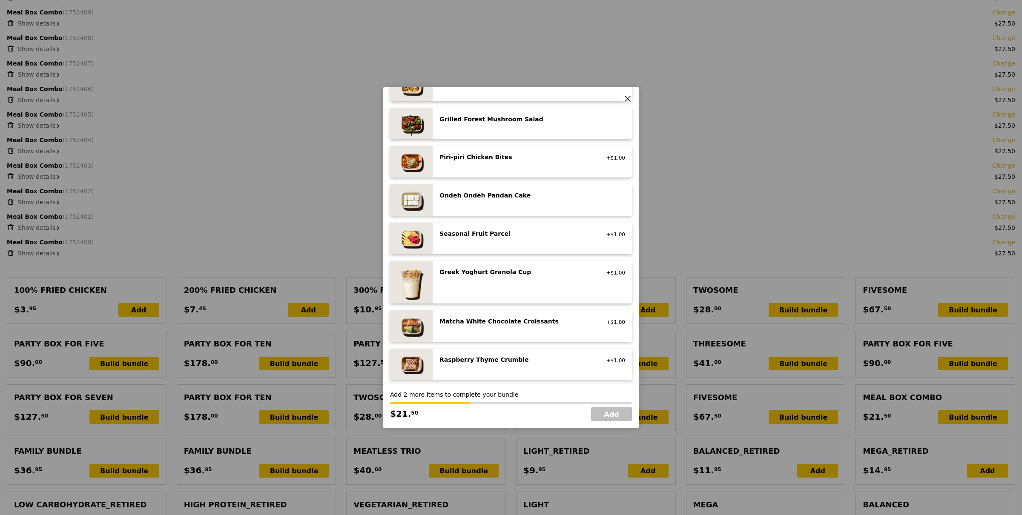
click at [498, 240] on div "Seasonal Fruit Parcel vegan +$1.00" at bounding box center [533, 239] width 186 height 18
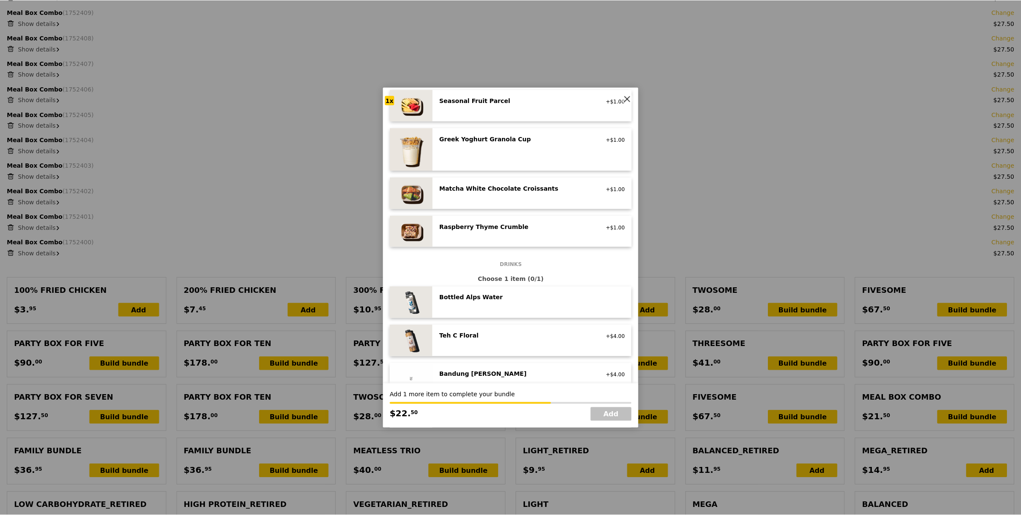
scroll to position [765, 0]
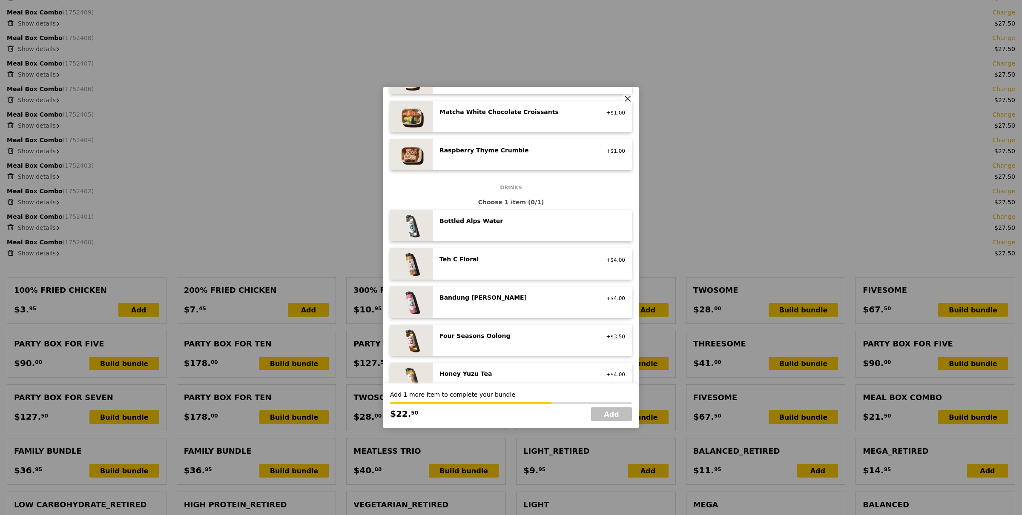
click at [543, 230] on div "Bottled Alps Water no sugar added, no caffeine, vegan" at bounding box center [533, 226] width 186 height 18
click at [612, 409] on link "Add" at bounding box center [611, 415] width 41 height 14
type input "Loading..."
type input "600.50"
type input "604.45"
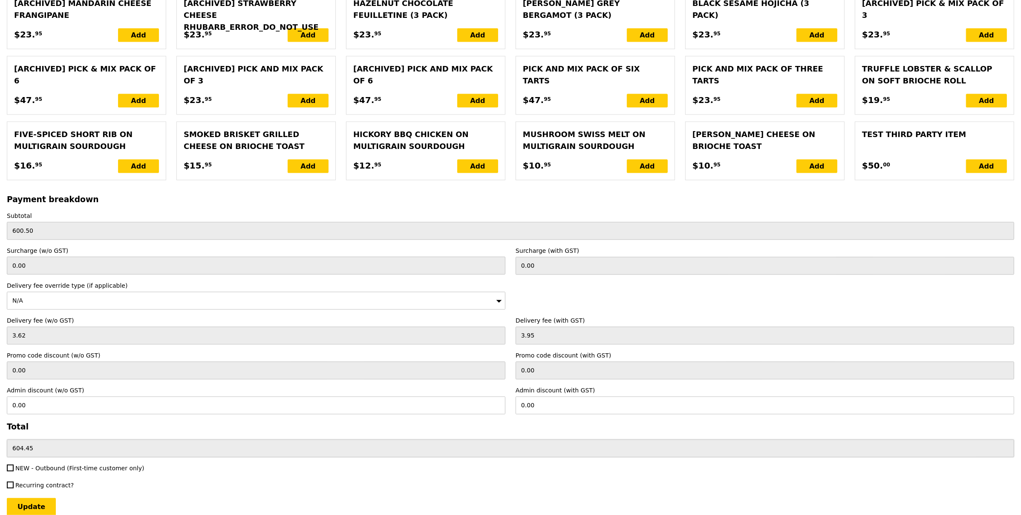
scroll to position [2262, 0]
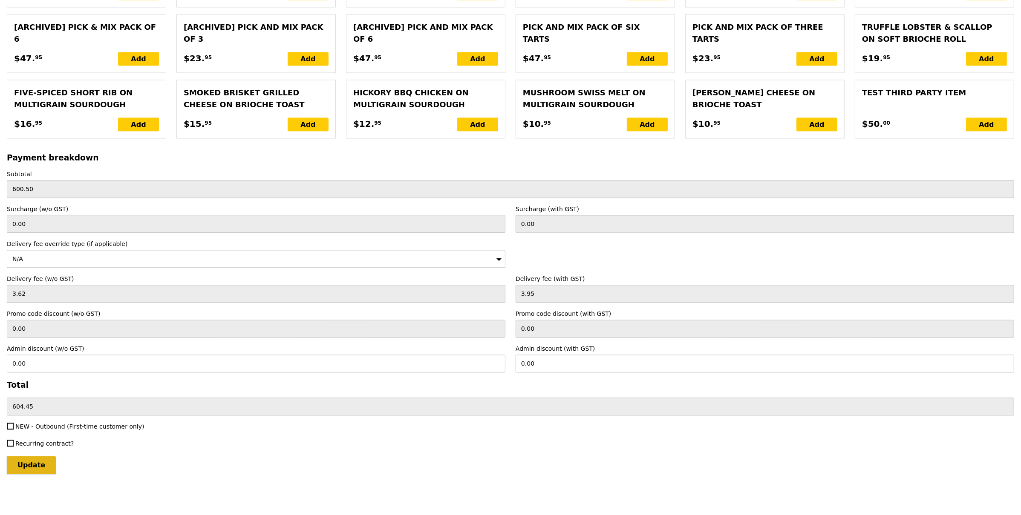
click at [31, 467] on input "Update" at bounding box center [31, 466] width 49 height 18
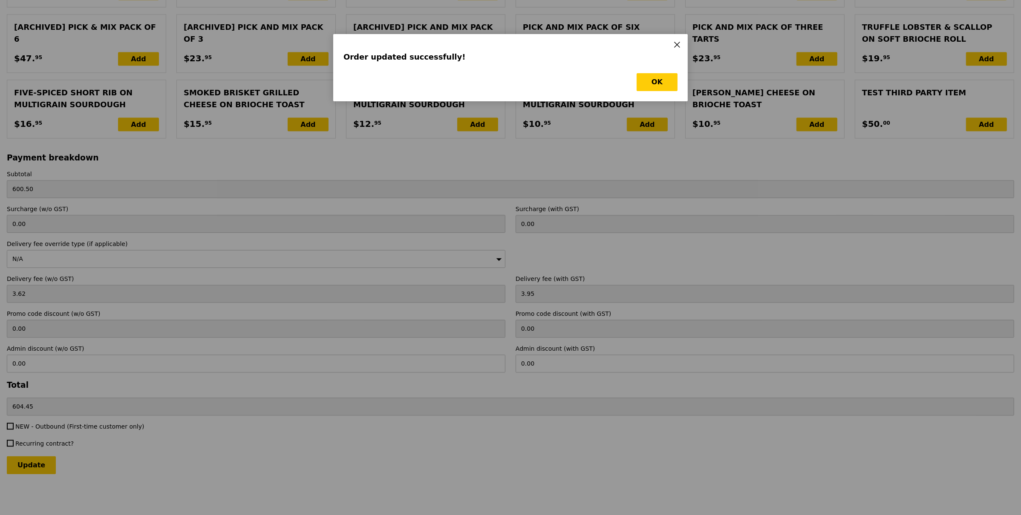
scroll to position [0, 0]
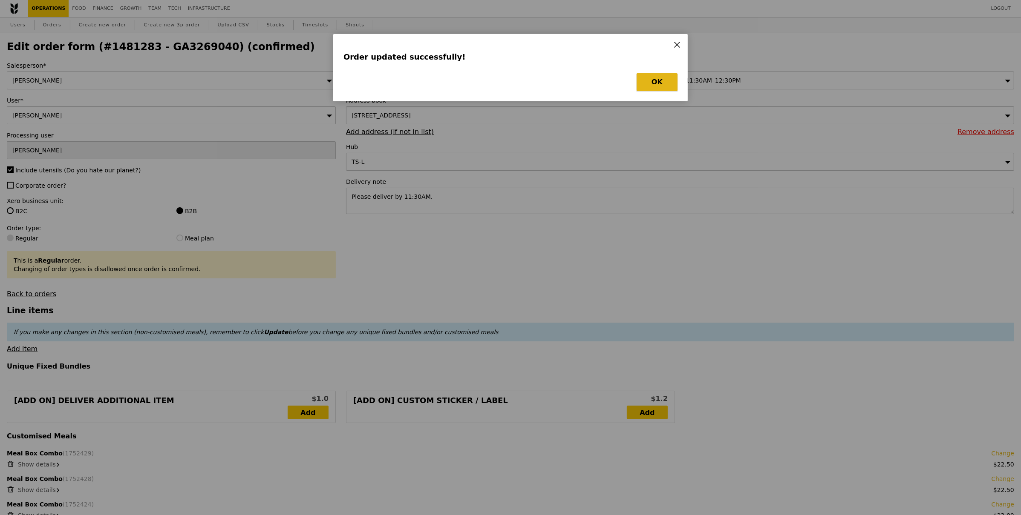
click at [656, 86] on button "OK" at bounding box center [656, 82] width 41 height 18
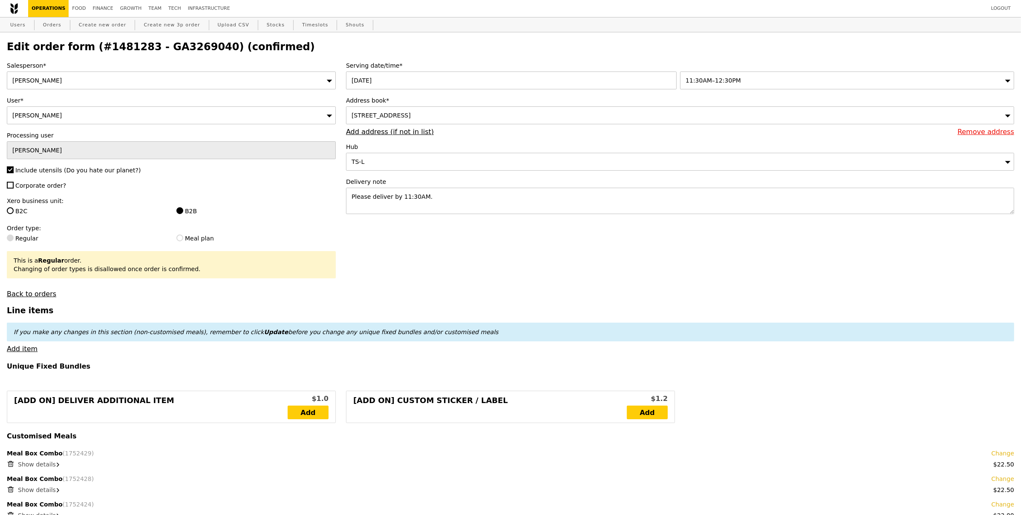
drag, startPoint x: 201, startPoint y: 48, endPoint x: 144, endPoint y: 46, distance: 56.7
click at [144, 46] on h2 "Edit order form (#1481283 - GA3269040) (confirmed)" at bounding box center [510, 47] width 1007 height 12
copy h2 "GA3269040"
click at [56, 26] on link "Orders" at bounding box center [52, 24] width 25 height 15
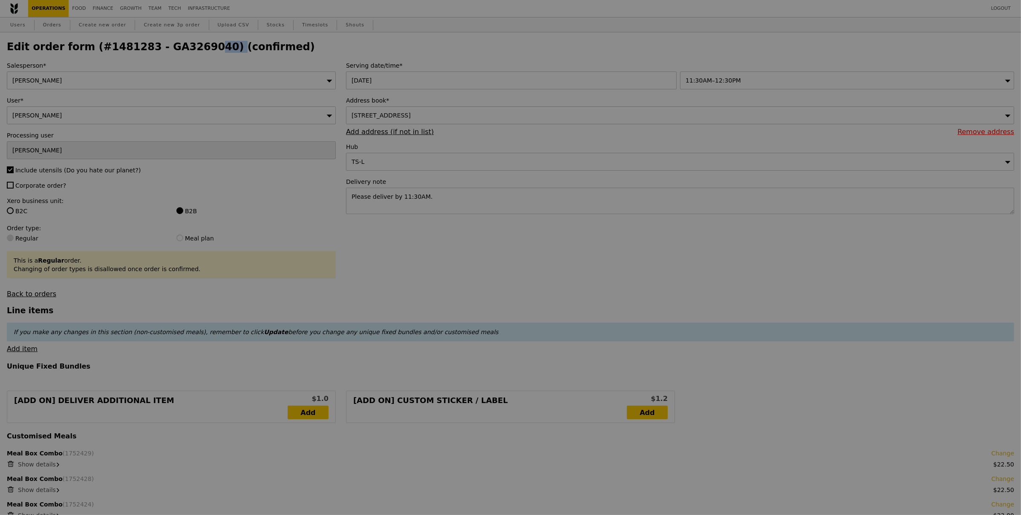
type input "Update"
select select "100"
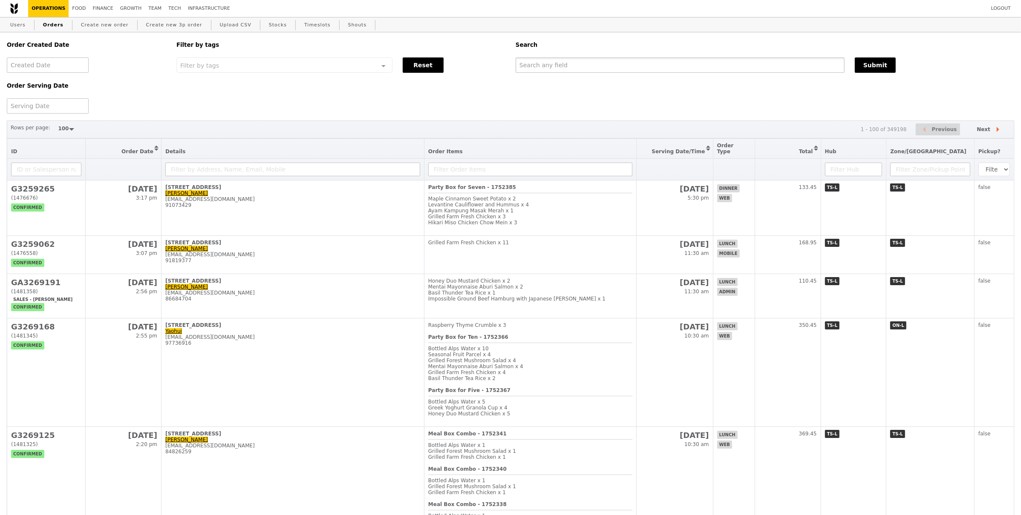
drag, startPoint x: 598, startPoint y: 71, endPoint x: 608, endPoint y: 65, distance: 11.3
click at [608, 65] on input "text" at bounding box center [679, 65] width 329 height 15
paste input "GA3269040"
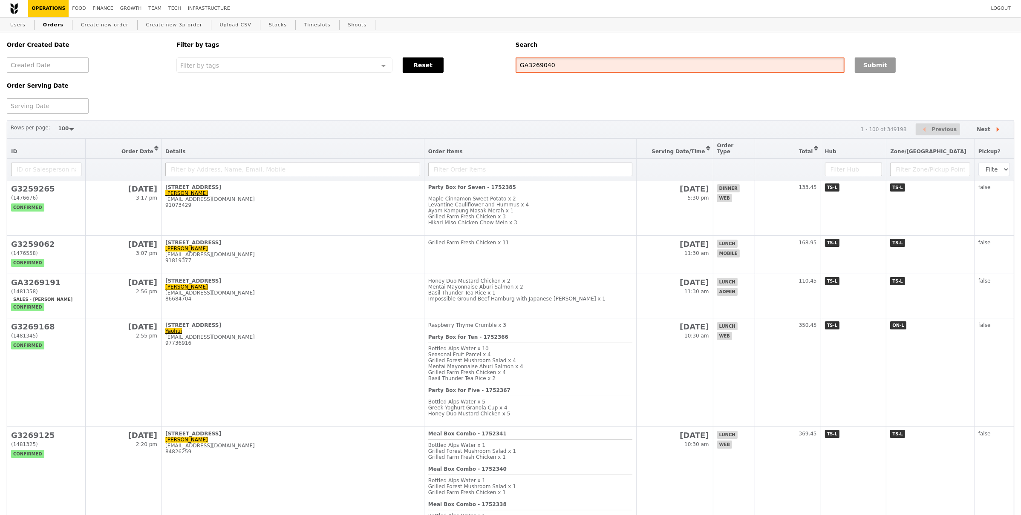
type input "GA3269040"
click at [877, 60] on button "Submit" at bounding box center [874, 65] width 41 height 15
click at [441, 0] on div "Logout Operations Food Finance Growth Team Tech Infrastructure" at bounding box center [510, 8] width 1021 height 17
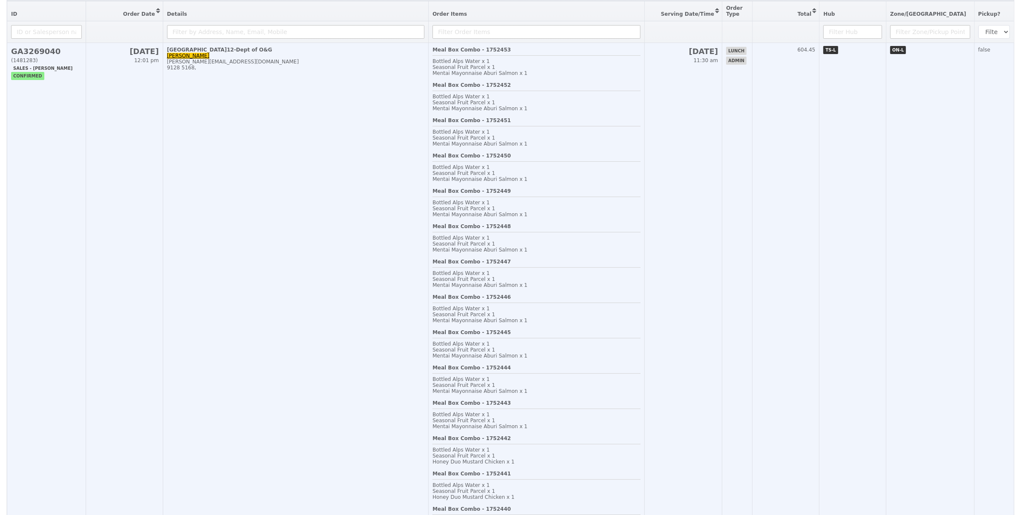
scroll to position [280, 0]
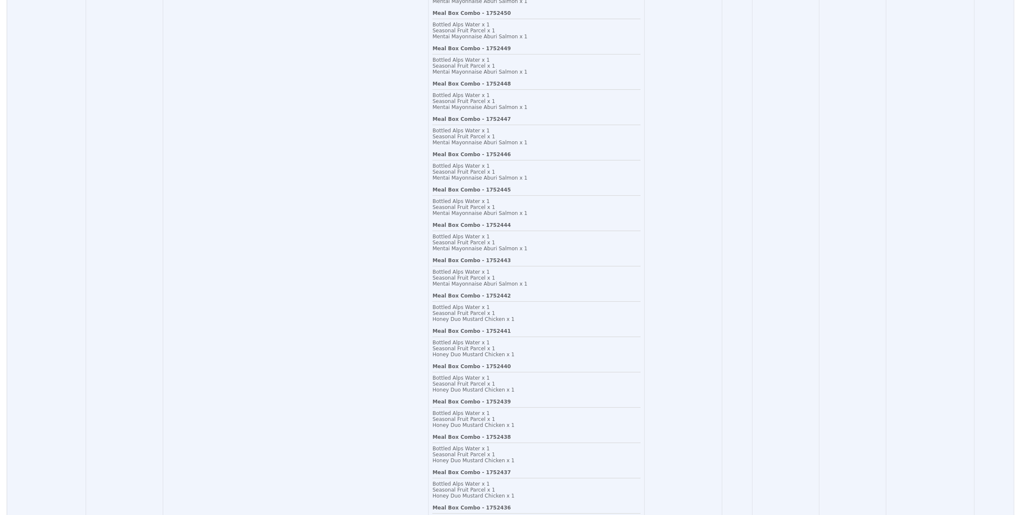
click at [362, 222] on td "1E Kent Ridge Road, #12-Dept of O&G Jolene Tan jolene.tan@msd.com 9128 5168," at bounding box center [295, 328] width 265 height 857
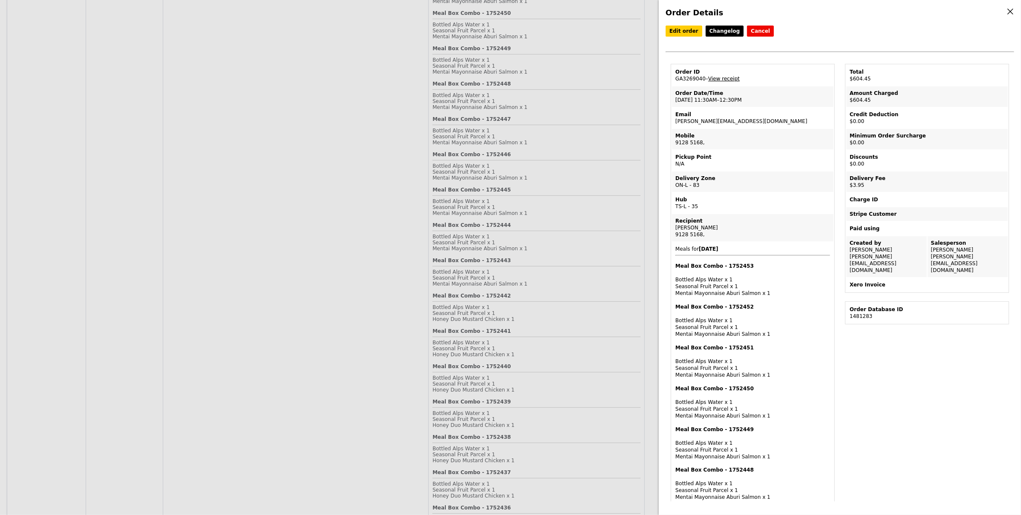
click at [736, 76] on link "View receipt" at bounding box center [724, 79] width 32 height 6
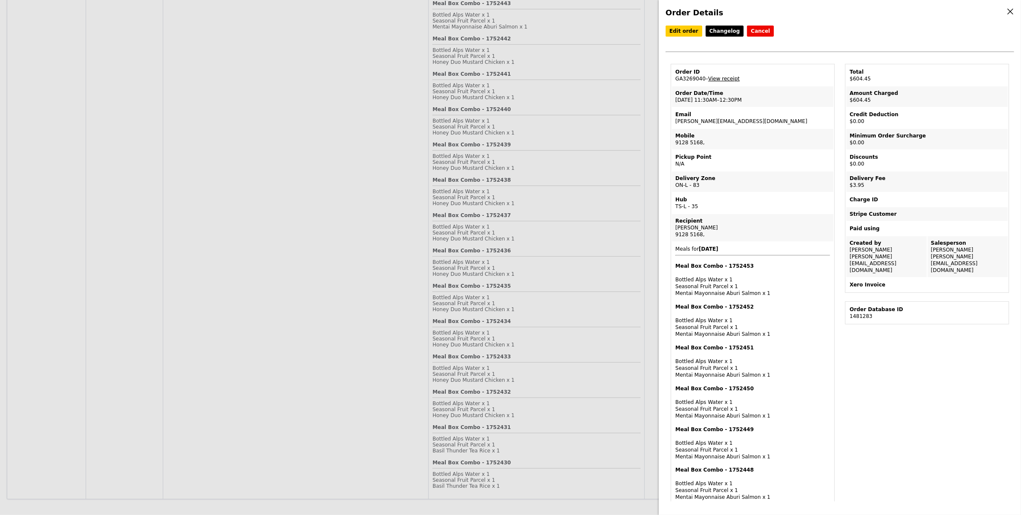
scroll to position [546, 0]
